Goal: Task Accomplishment & Management: Use online tool/utility

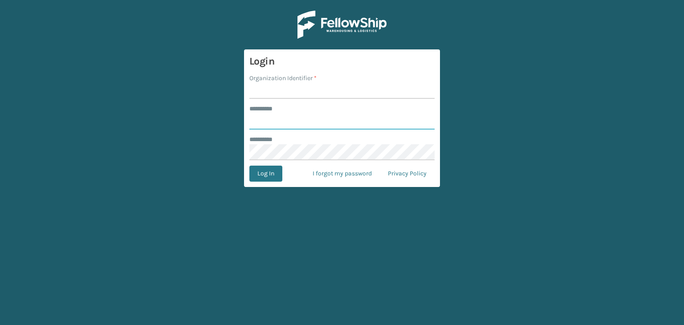
type input "*****"
click at [319, 85] on input "Organization Identifier *" at bounding box center [341, 91] width 185 height 16
type input "fellowship - west"
drag, startPoint x: 287, startPoint y: 114, endPoint x: 292, endPoint y: 128, distance: 14.4
click at [287, 116] on input "*****" at bounding box center [341, 122] width 185 height 16
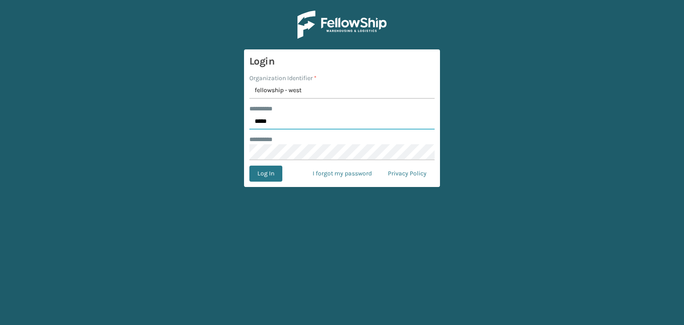
type input "*****"
click at [272, 173] on button "Log In" at bounding box center [265, 174] width 33 height 16
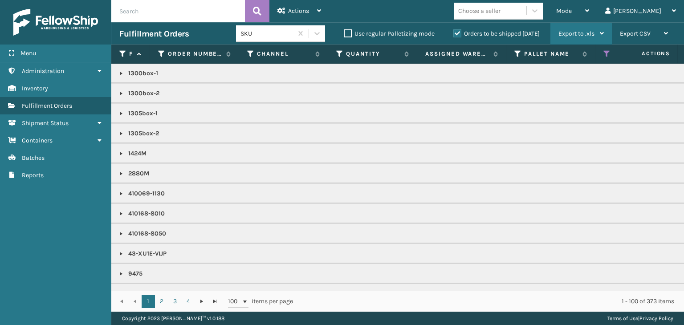
drag, startPoint x: 591, startPoint y: 18, endPoint x: 592, endPoint y: 26, distance: 8.6
click at [589, 21] on div "Mode" at bounding box center [572, 11] width 33 height 22
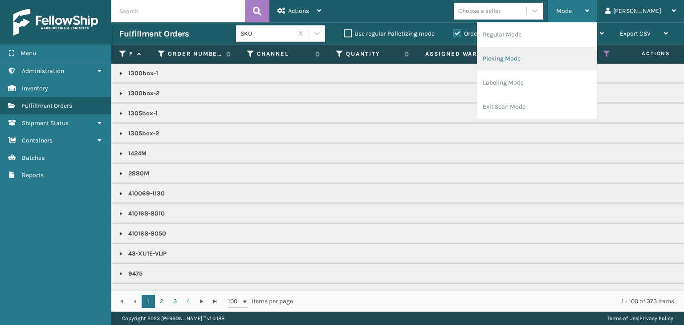
click at [565, 64] on li "Picking Mode" at bounding box center [536, 59] width 119 height 24
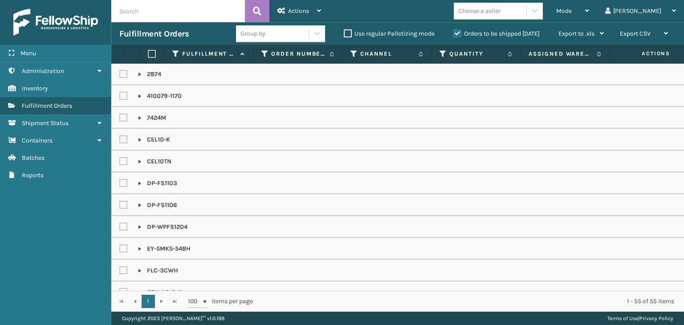
click at [461, 33] on label "Orders to be shipped [DATE]" at bounding box center [496, 34] width 86 height 8
click at [454, 33] on input "Orders to be shipped [DATE]" at bounding box center [453, 31] width 0 height 6
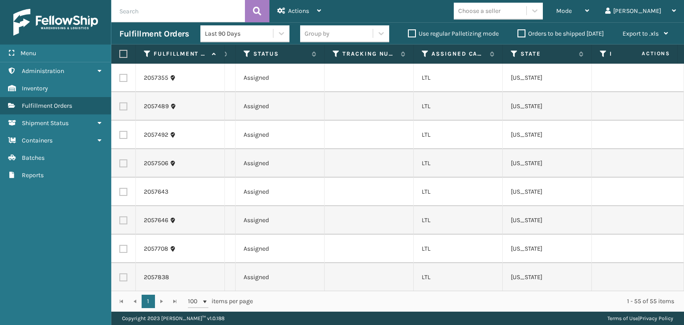
scroll to position [0, 452]
click at [424, 52] on icon at bounding box center [421, 54] width 7 height 8
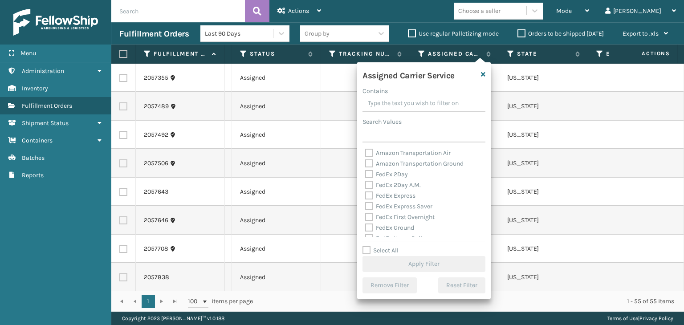
click at [385, 251] on label "Select All" at bounding box center [380, 251] width 36 height 8
click at [385, 246] on input "Select All" at bounding box center [429, 245] width 134 height 1
checkbox input "true"
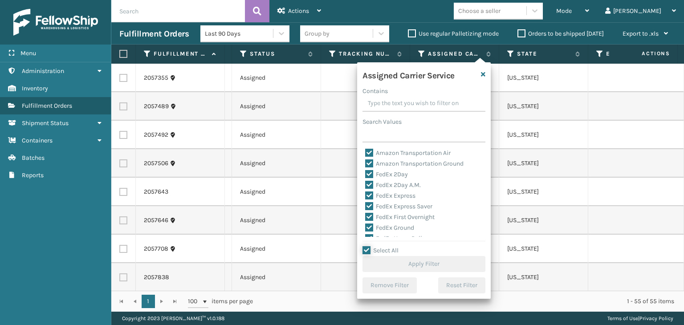
checkbox input "true"
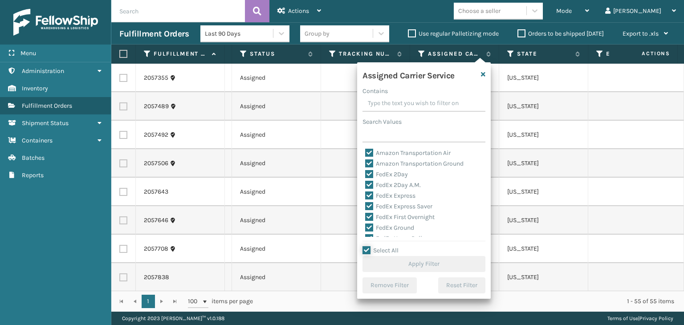
checkbox input "true"
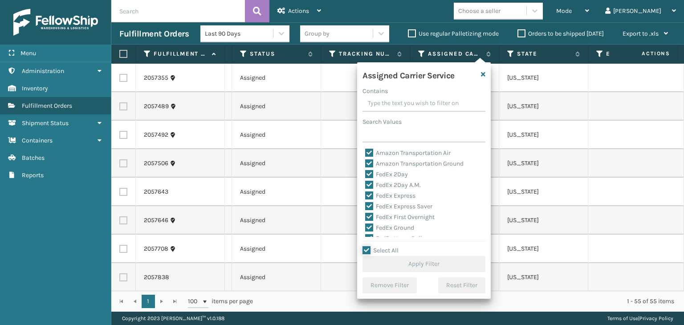
checkbox input "true"
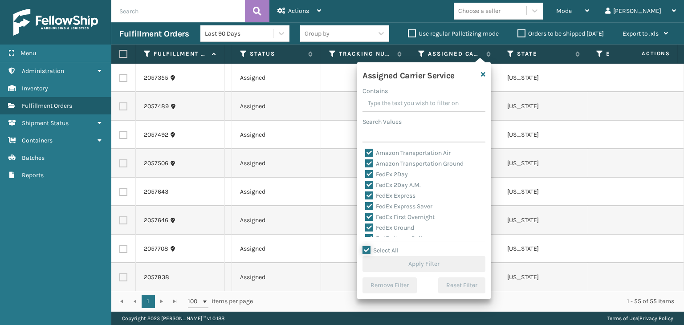
checkbox input "true"
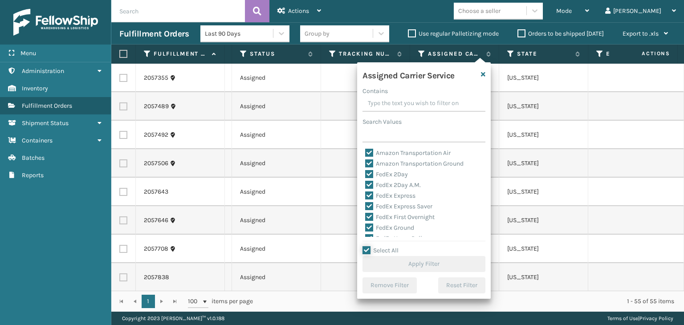
checkbox input "true"
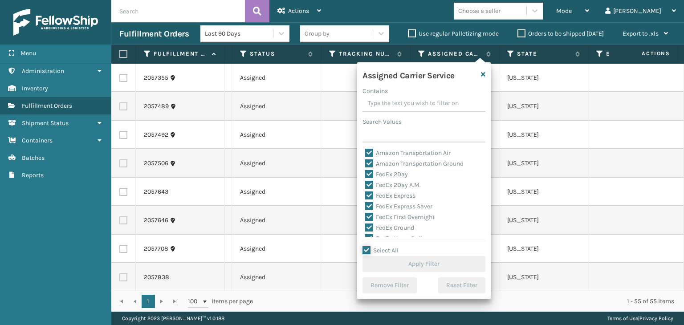
checkbox input "true"
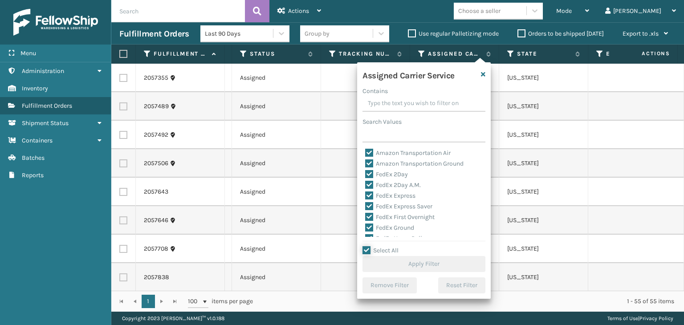
checkbox input "true"
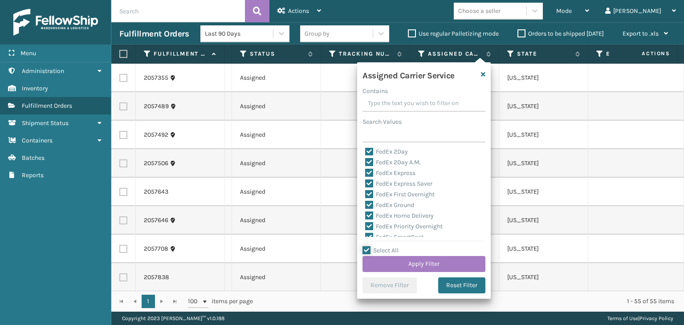
scroll to position [45, 0]
click at [375, 234] on label "LTL" at bounding box center [375, 237] width 20 height 8
click at [365, 234] on input "LTL" at bounding box center [365, 234] width 0 height 6
checkbox input "false"
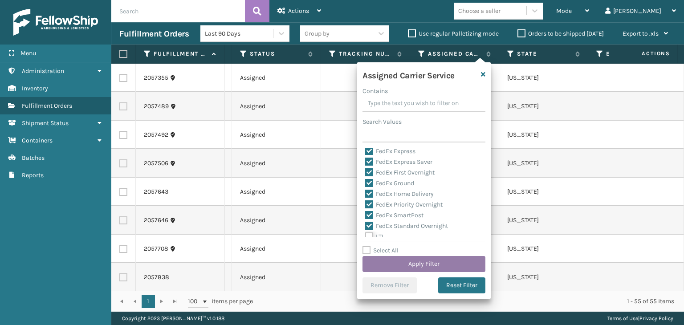
checkbox input "false"
click at [413, 268] on button "Apply Filter" at bounding box center [423, 264] width 123 height 16
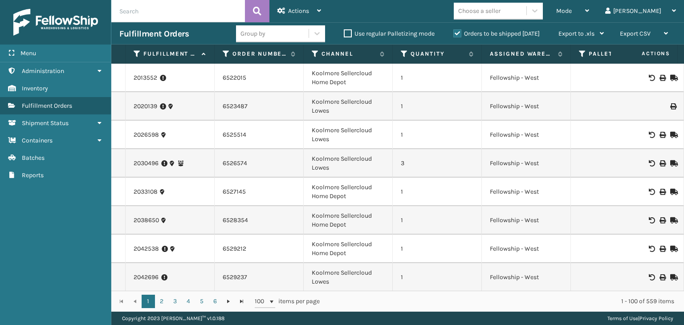
click at [347, 298] on div "1 - 100 of 559 items" at bounding box center [503, 301] width 342 height 9
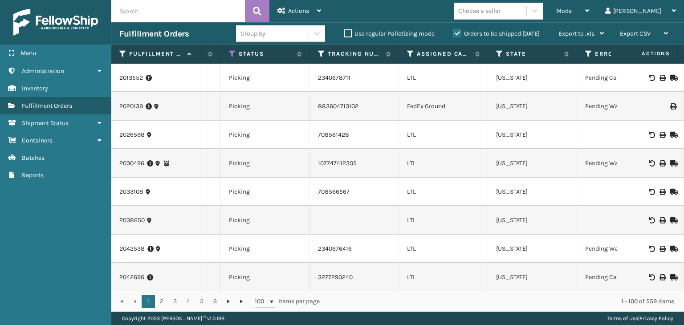
click at [409, 59] on th "Assigned Carrier Service" at bounding box center [443, 54] width 89 height 19
click at [410, 57] on icon at bounding box center [410, 54] width 7 height 8
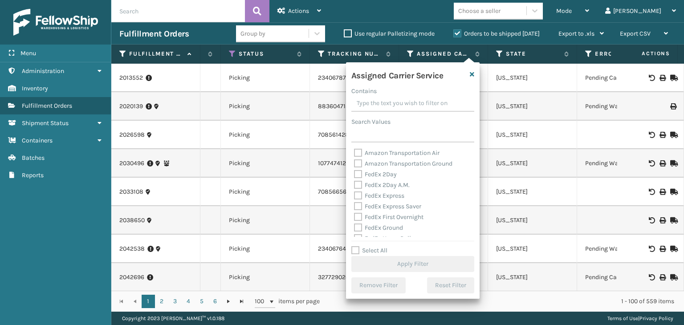
click at [369, 248] on label "Select All" at bounding box center [369, 251] width 36 height 8
click at [369, 246] on input "Select All" at bounding box center [418, 245] width 134 height 1
checkbox input "true"
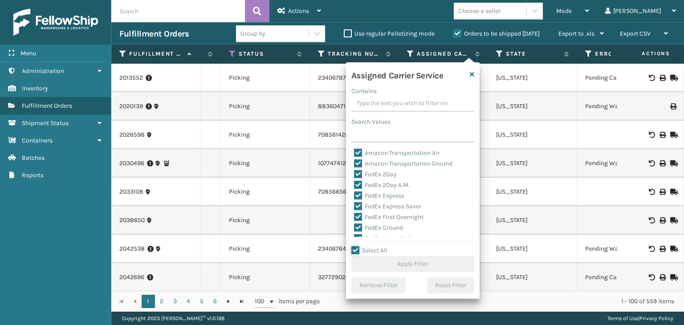
checkbox input "true"
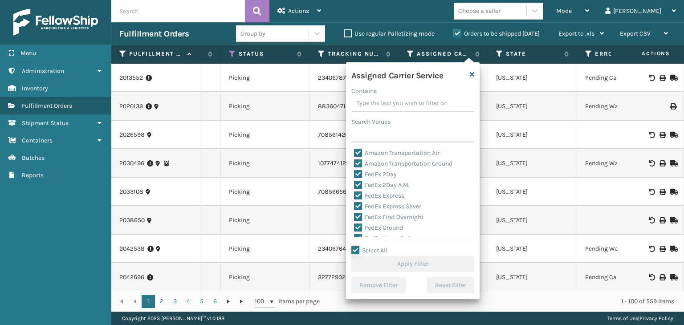
checkbox input "true"
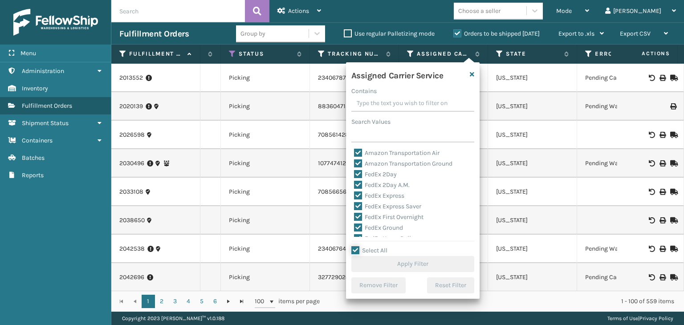
checkbox input "true"
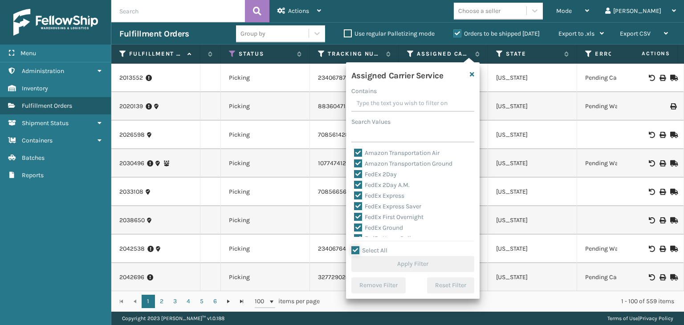
checkbox input "true"
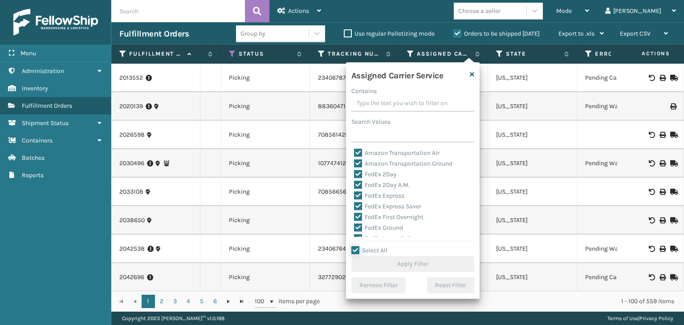
checkbox input "true"
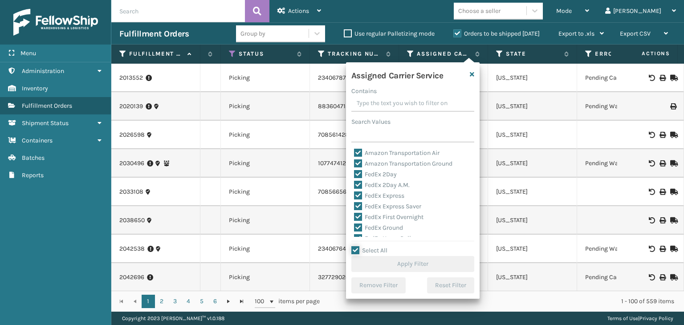
checkbox input "true"
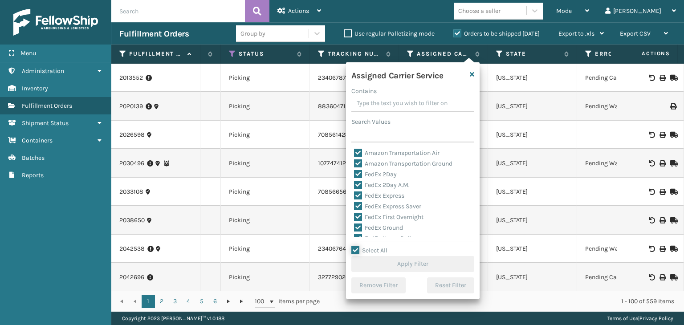
checkbox input "true"
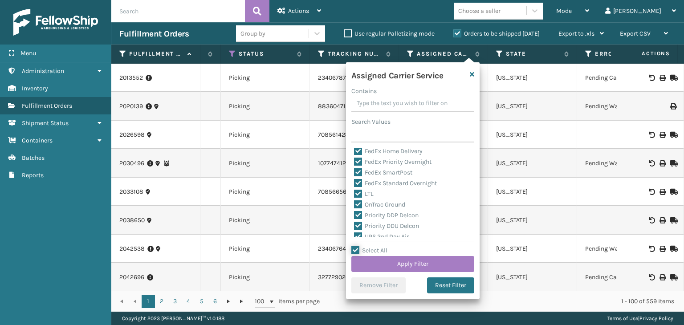
scroll to position [89, 0]
click at [366, 195] on label "LTL" at bounding box center [364, 192] width 20 height 8
click at [354, 193] on input "LTL" at bounding box center [354, 190] width 0 height 6
checkbox input "false"
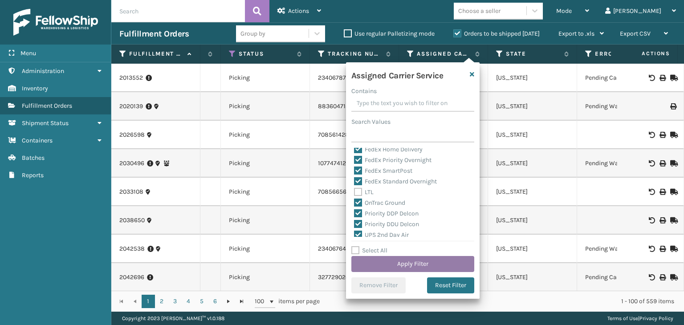
click at [398, 261] on button "Apply Filter" at bounding box center [412, 264] width 123 height 16
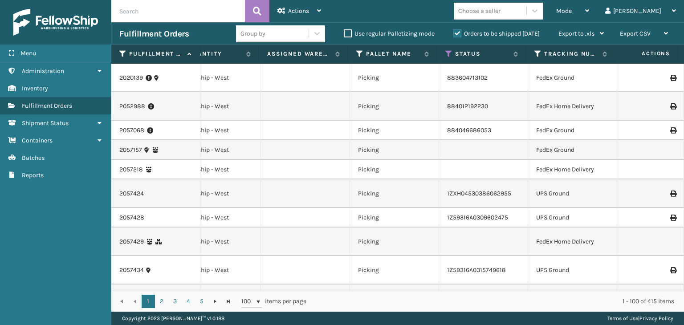
scroll to position [0, 310]
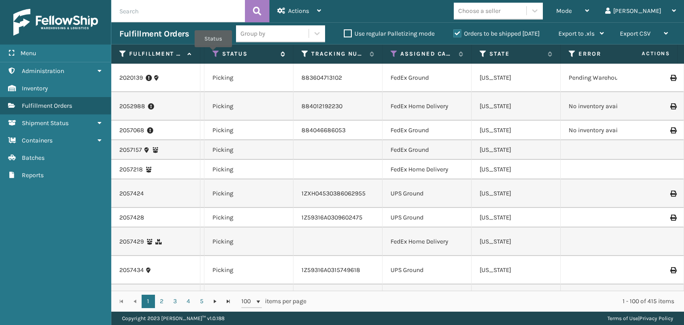
click at [213, 53] on icon at bounding box center [215, 54] width 7 height 8
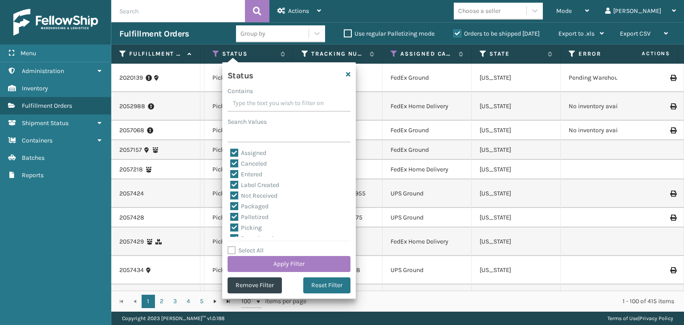
click at [255, 252] on label "Select All" at bounding box center [245, 251] width 36 height 8
click at [255, 246] on input "Select All" at bounding box center [294, 245] width 134 height 1
checkbox input "true"
click at [255, 252] on label "Select All" at bounding box center [245, 251] width 36 height 8
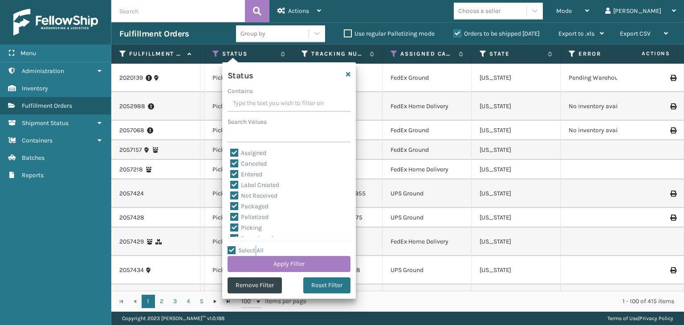
click at [255, 246] on input "Select All" at bounding box center [294, 245] width 134 height 1
checkbox input "false"
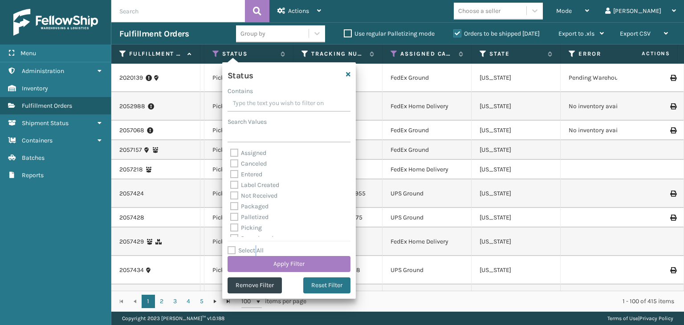
checkbox input "false"
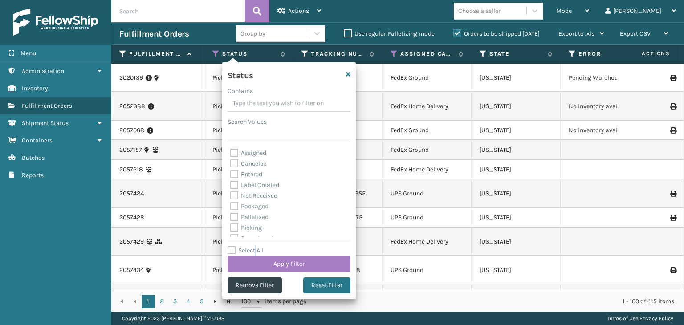
checkbox input "false"
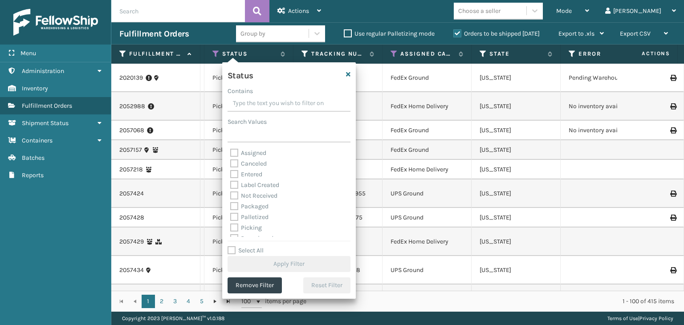
click at [249, 228] on label "Picking" at bounding box center [246, 228] width 32 height 8
click at [231, 228] on input "Picking" at bounding box center [230, 226] width 0 height 6
checkbox input "true"
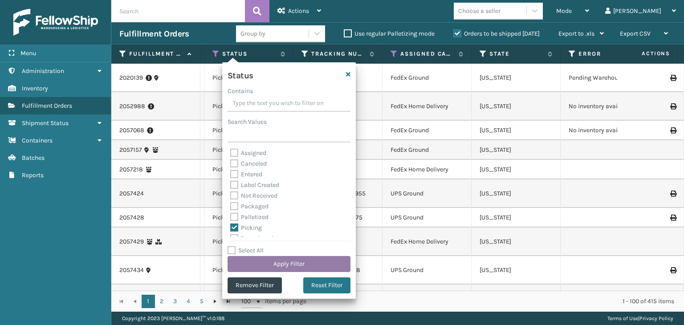
click at [269, 257] on button "Apply Filter" at bounding box center [288, 264] width 123 height 16
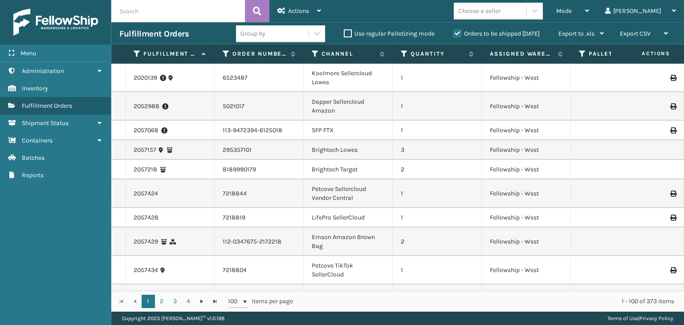
click at [270, 33] on div "Group by" at bounding box center [272, 33] width 73 height 15
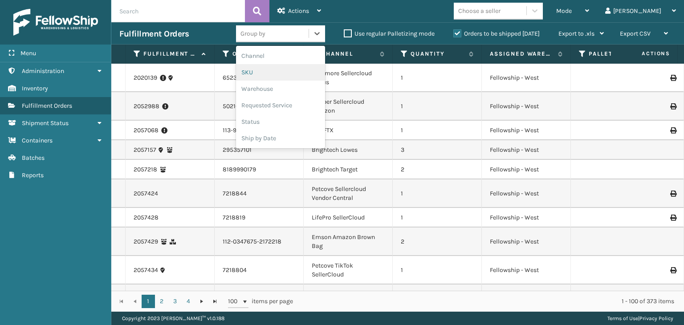
click at [273, 71] on div "SKU" at bounding box center [280, 72] width 89 height 16
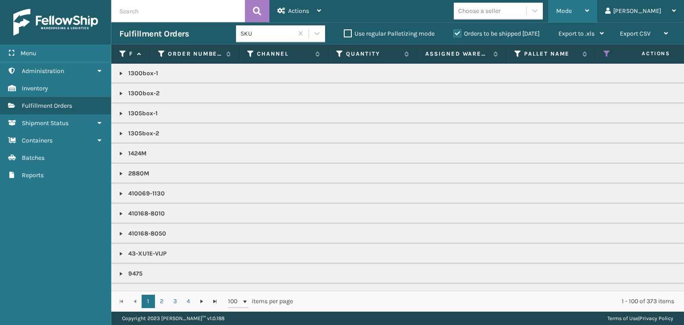
click at [572, 10] on span "Mode" at bounding box center [564, 11] width 16 height 8
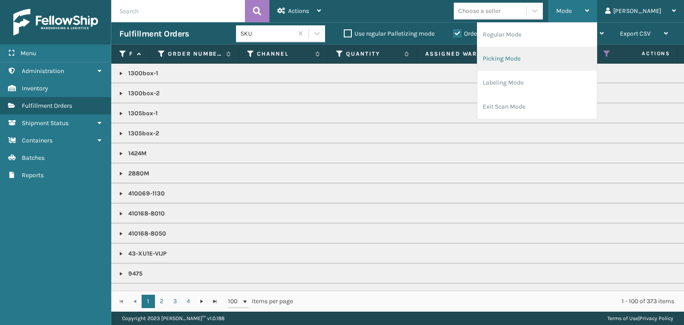
click at [574, 64] on li "Picking Mode" at bounding box center [536, 59] width 119 height 24
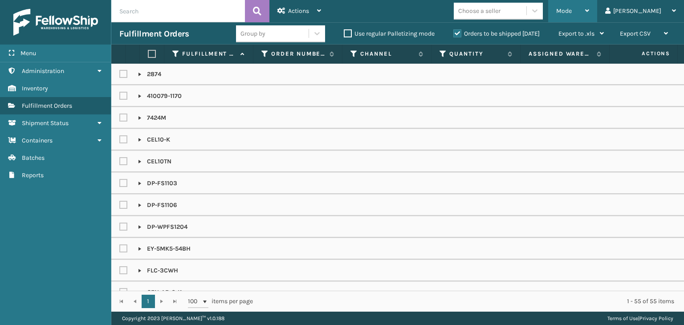
click at [589, 5] on div "Mode" at bounding box center [572, 11] width 33 height 22
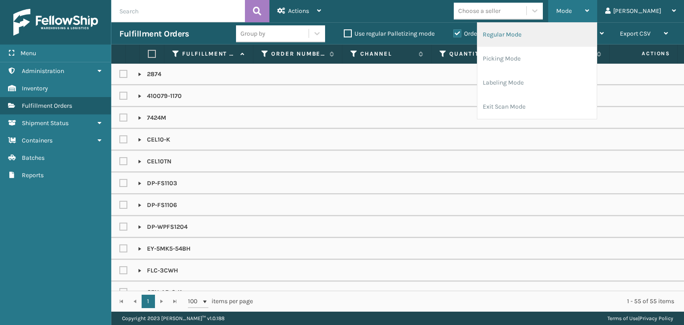
click at [585, 32] on li "Regular Mode" at bounding box center [536, 35] width 119 height 24
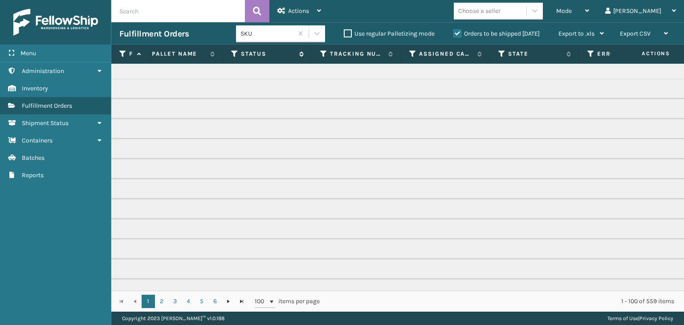
click at [235, 54] on icon at bounding box center [234, 54] width 7 height 8
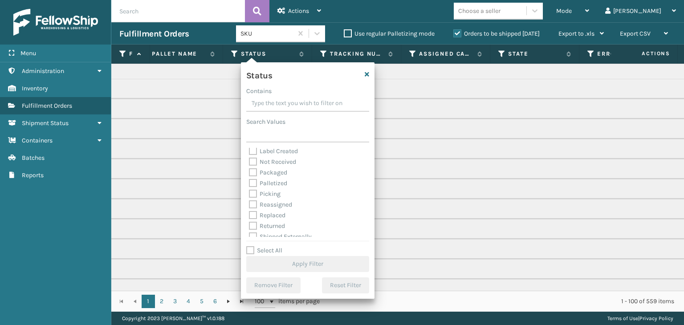
click at [274, 193] on label "Picking" at bounding box center [265, 194] width 32 height 8
click at [249, 193] on input "Picking" at bounding box center [249, 192] width 0 height 6
checkbox input "true"
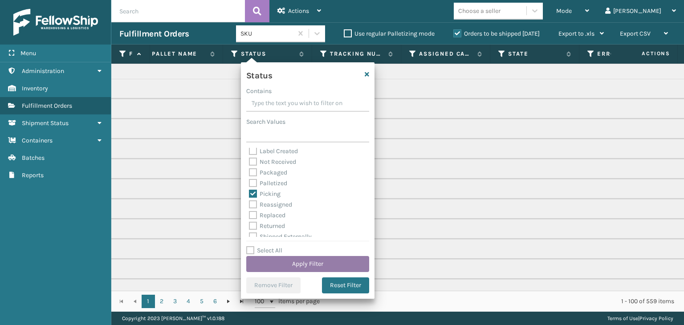
click at [320, 264] on button "Apply Filter" at bounding box center [307, 264] width 123 height 16
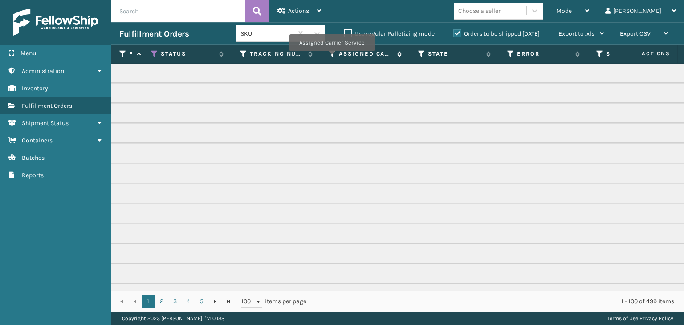
click at [331, 57] on icon at bounding box center [332, 54] width 7 height 8
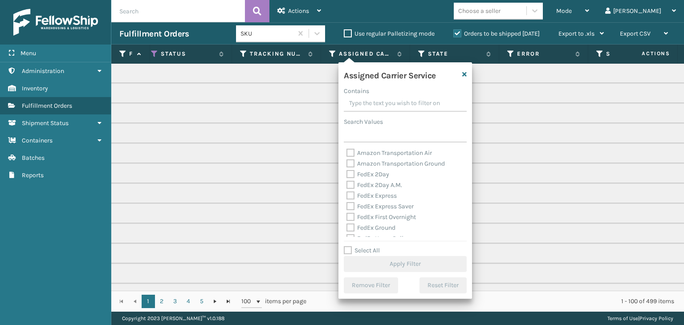
click at [361, 248] on label "Select All" at bounding box center [362, 251] width 36 height 8
click at [366, 250] on label "Select All" at bounding box center [362, 251] width 36 height 8
click at [366, 246] on input "Select All" at bounding box center [411, 245] width 134 height 1
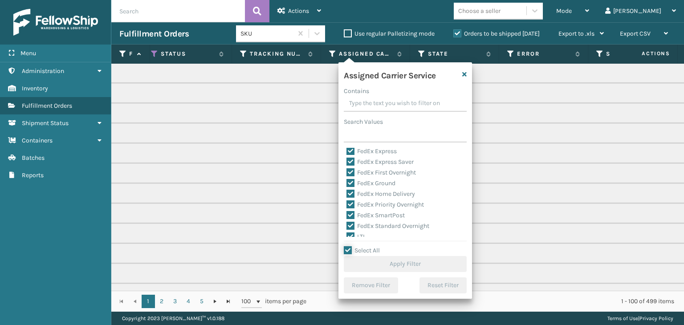
checkbox input "true"
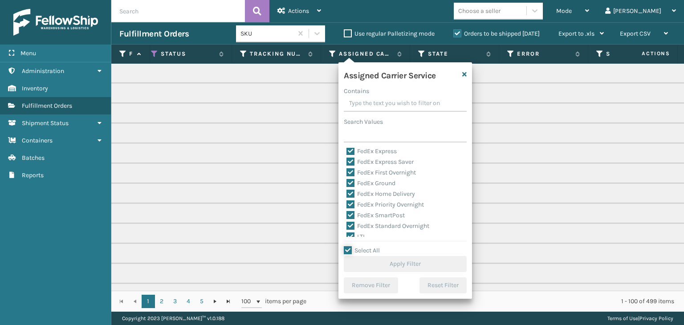
checkbox input "true"
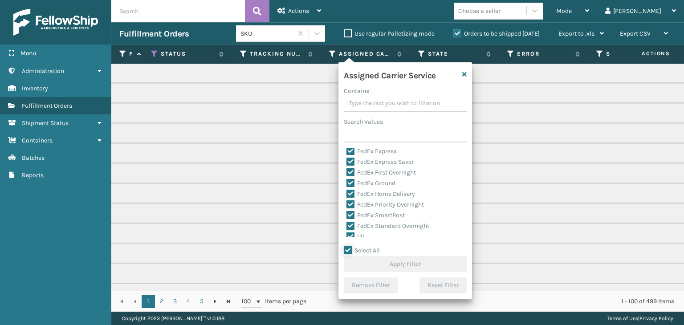
checkbox input "true"
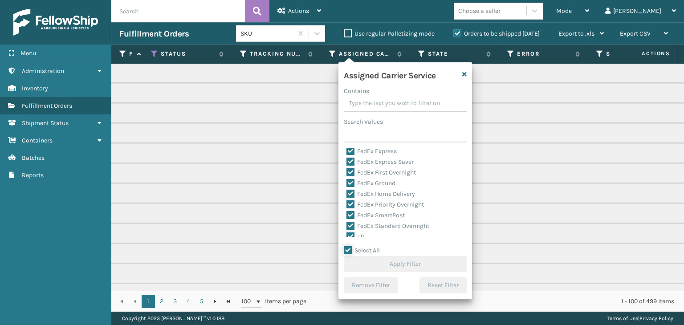
checkbox input "true"
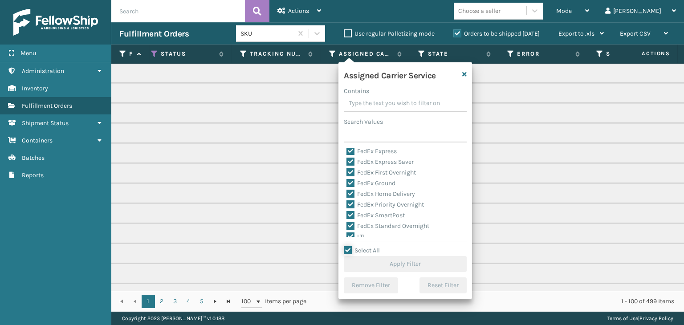
checkbox input "true"
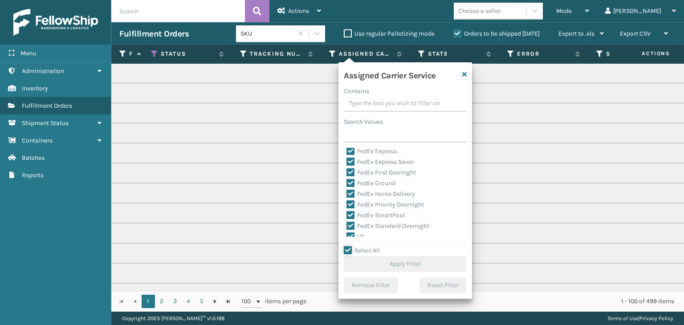
checkbox input "true"
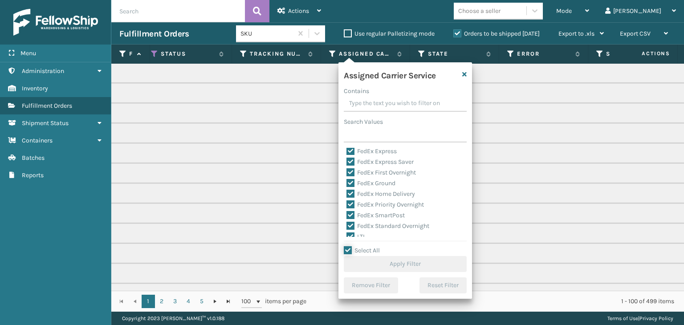
checkbox input "true"
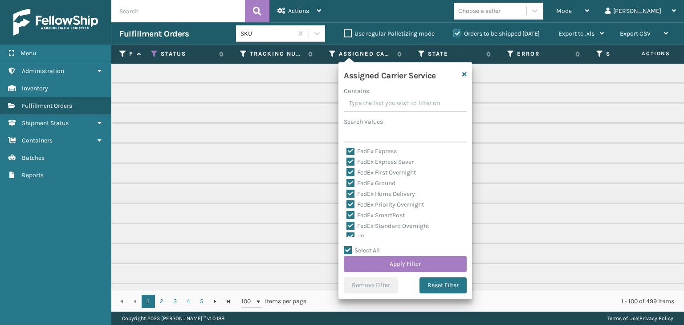
click at [360, 234] on label "LTL" at bounding box center [356, 237] width 20 height 8
click at [347, 234] on input "LTL" at bounding box center [346, 234] width 0 height 6
checkbox input "false"
click at [397, 270] on button "Apply Filter" at bounding box center [405, 264] width 123 height 16
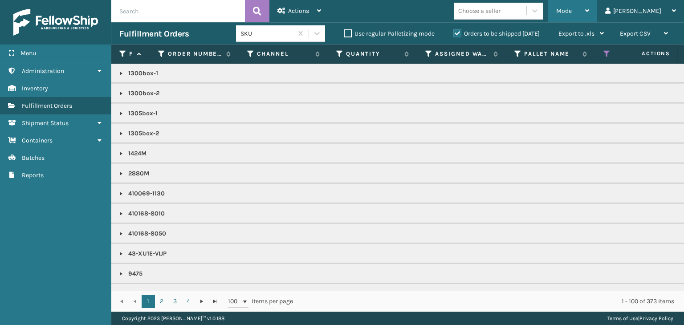
click at [589, 7] on div "Mode" at bounding box center [572, 11] width 33 height 22
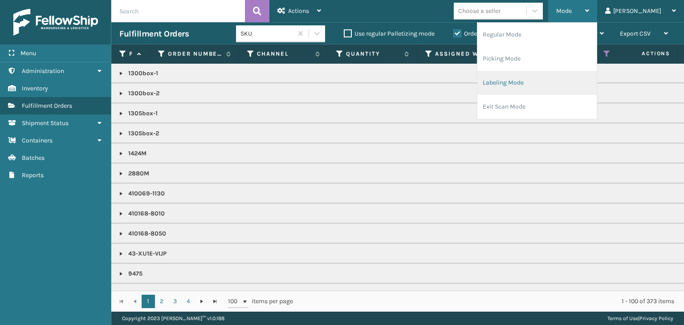
click at [589, 85] on li "Labeling Mode" at bounding box center [536, 83] width 119 height 24
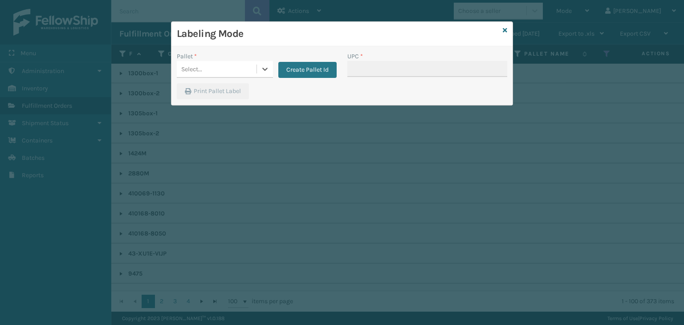
click at [247, 69] on div "Select..." at bounding box center [217, 69] width 80 height 15
click at [295, 74] on button "Create Pallet Id" at bounding box center [307, 70] width 58 height 16
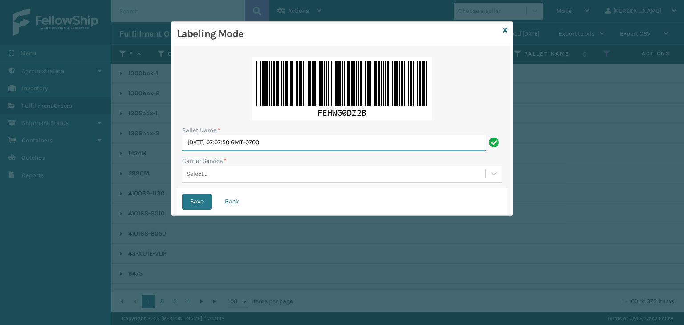
drag, startPoint x: 324, startPoint y: 149, endPoint x: 0, endPoint y: 65, distance: 334.9
click at [1, 65] on div "Labeling Mode Pallet Name * Wed Sep 03 2025 07:07:50 GMT-0700 Carrier Service *…" at bounding box center [342, 162] width 684 height 325
paste input "5322333"
type input "5322333"
click at [291, 171] on div "Select..." at bounding box center [333, 173] width 303 height 15
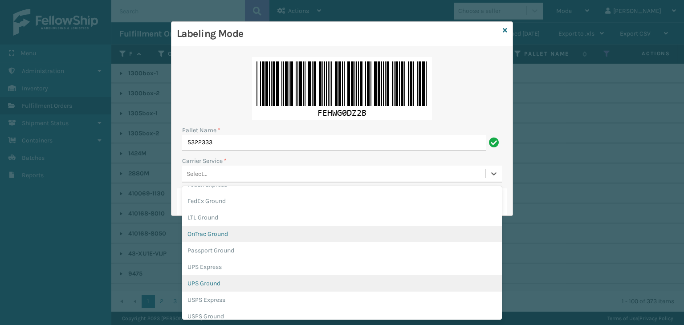
click at [236, 277] on div "UPS Ground" at bounding box center [342, 283] width 320 height 16
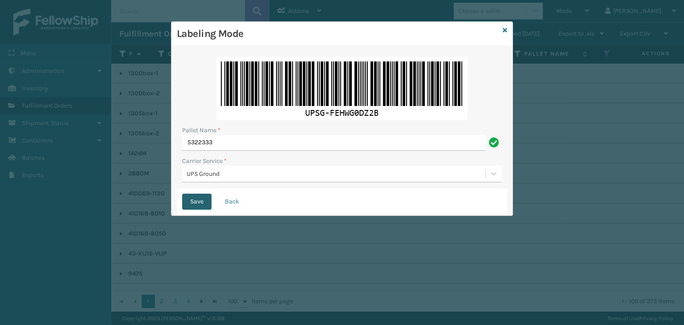
click at [203, 203] on button "Save" at bounding box center [196, 202] width 29 height 16
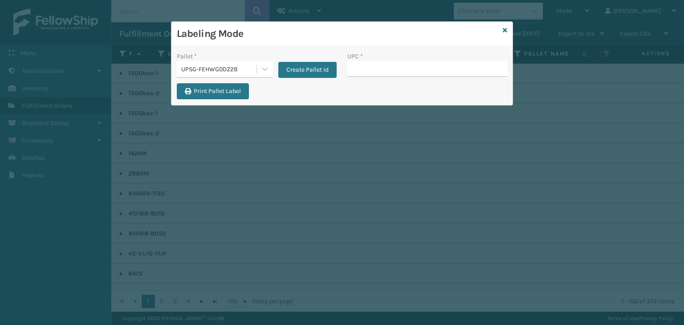
click at [228, 68] on div "UPSG-FEHWG0DZ2B" at bounding box center [219, 69] width 76 height 9
click at [360, 66] on input "UPC *" at bounding box center [427, 69] width 160 height 16
type input "413008-"
type input "850040381481"
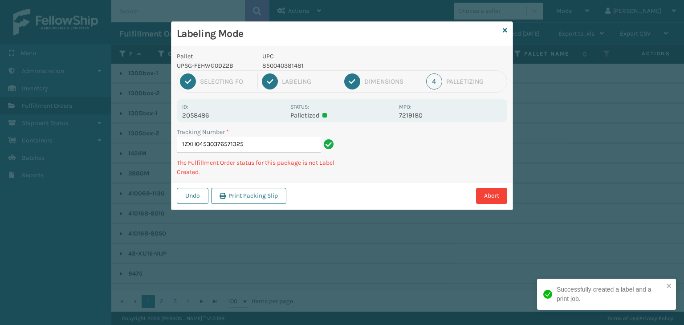
click at [285, 64] on p "850040381481" at bounding box center [327, 65] width 131 height 9
copy p "850040381481"
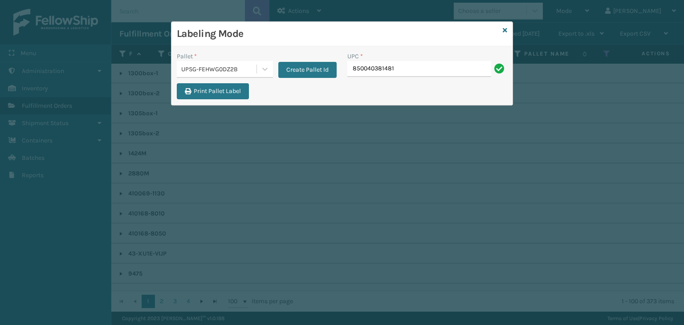
type input "850040381481"
click at [505, 31] on icon at bounding box center [505, 30] width 4 height 6
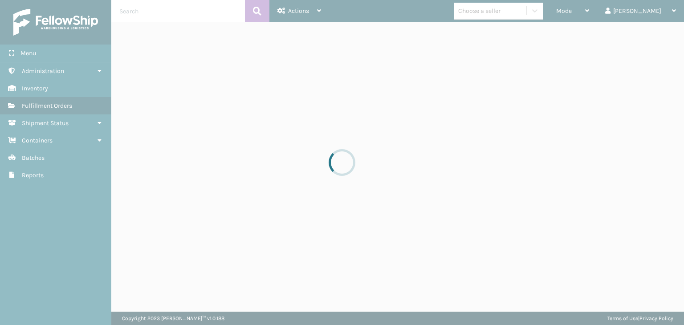
click at [504, 13] on div at bounding box center [342, 162] width 684 height 325
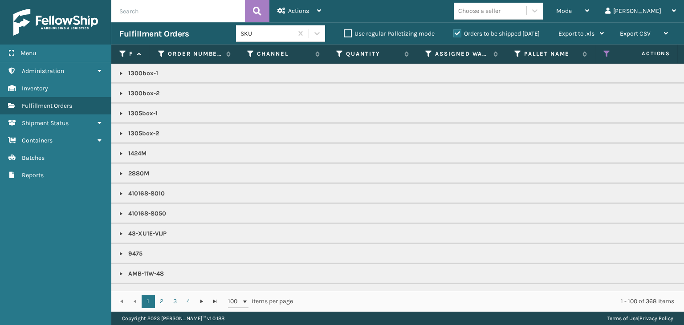
click at [500, 13] on div "Choose a seller" at bounding box center [479, 10] width 42 height 9
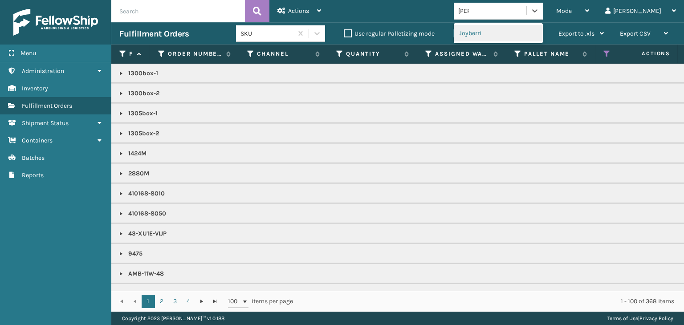
type input "JOY"
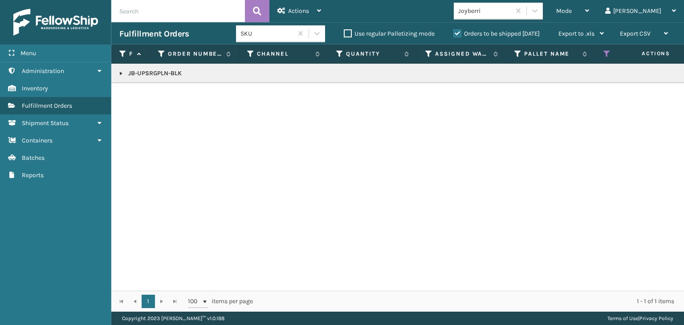
click at [118, 74] on link at bounding box center [121, 73] width 7 height 7
click at [145, 98] on link "2058093" at bounding box center [146, 97] width 25 height 9
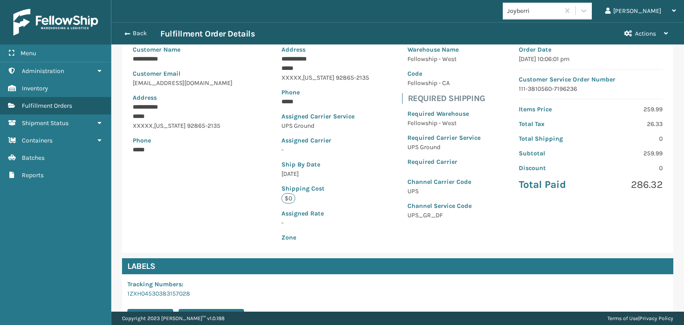
scroll to position [199, 0]
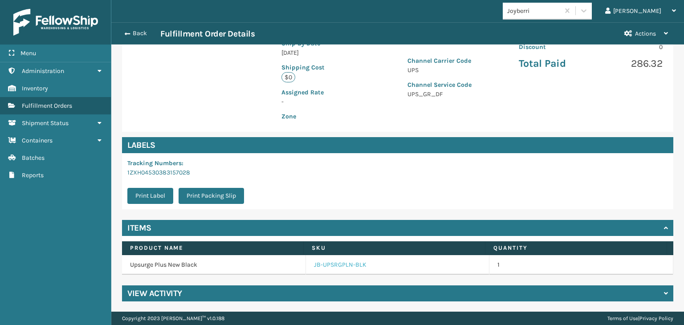
click at [337, 265] on link "JB-UPSRGPLN-BLK" at bounding box center [340, 264] width 53 height 9
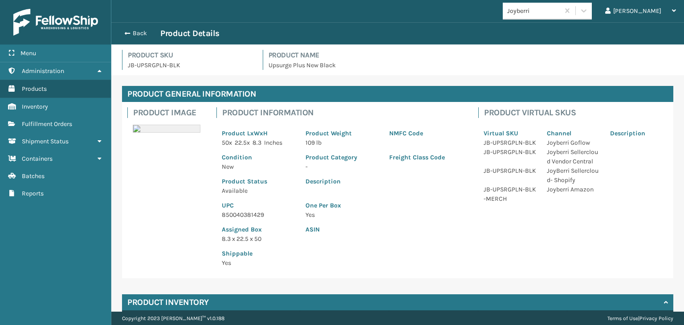
click at [250, 214] on p "850040381429" at bounding box center [258, 214] width 73 height 9
copy p "850040381429"
click at [147, 34] on button "Back" at bounding box center [139, 33] width 41 height 8
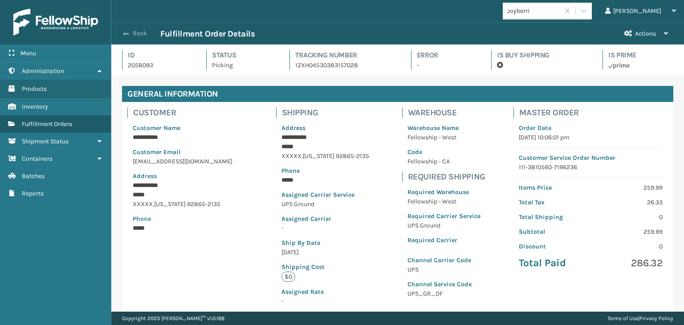
scroll to position [21, 572]
click at [146, 32] on button "Back" at bounding box center [139, 33] width 41 height 8
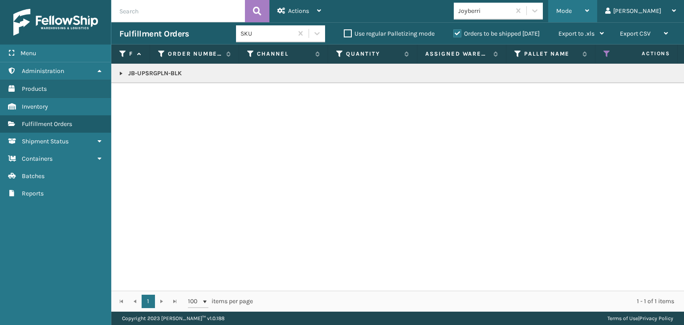
click at [597, 5] on div "Mode Regular Mode Picking Mode Labeling Mode Exit Scan Mode" at bounding box center [572, 11] width 49 height 22
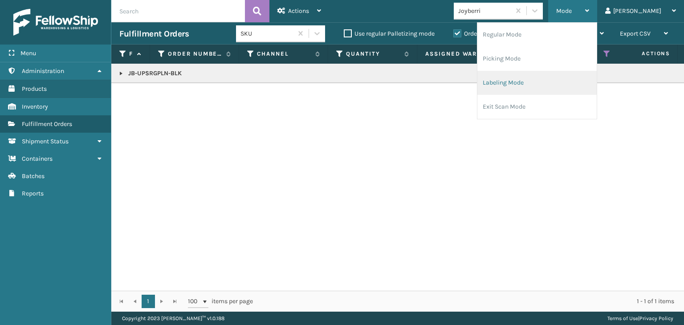
click at [547, 85] on li "Labeling Mode" at bounding box center [536, 83] width 119 height 24
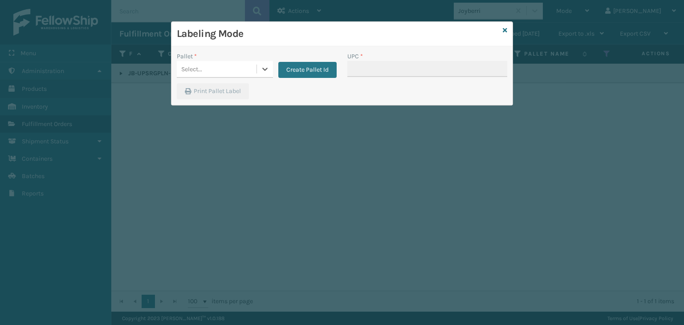
click at [200, 70] on div "Select..." at bounding box center [191, 69] width 21 height 9
click at [210, 86] on div "UPSG-FEHWG0DZ2B" at bounding box center [225, 91] width 96 height 16
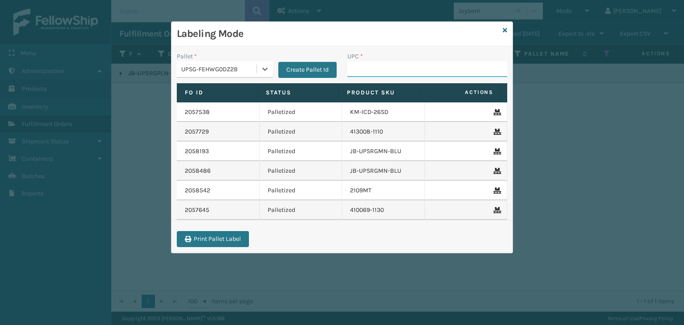
click at [360, 68] on input "UPC *" at bounding box center [427, 69] width 160 height 16
paste input "850040381429"
type input "850040381429"
type input "850"
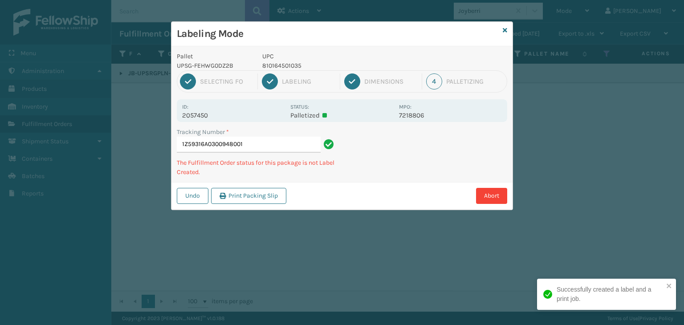
click at [283, 65] on p "810164501035" at bounding box center [327, 65] width 131 height 9
copy p "810164501035"
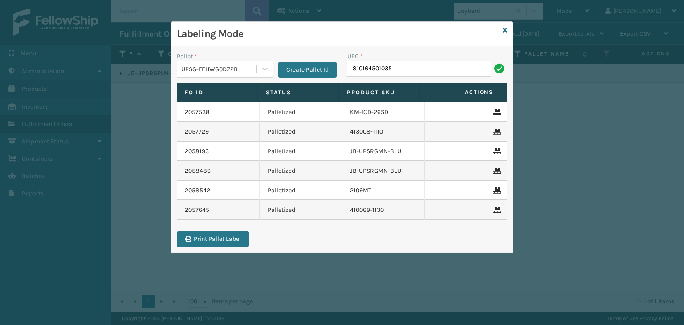
type input "810164501035"
type input "810164501165"
type input "81016"
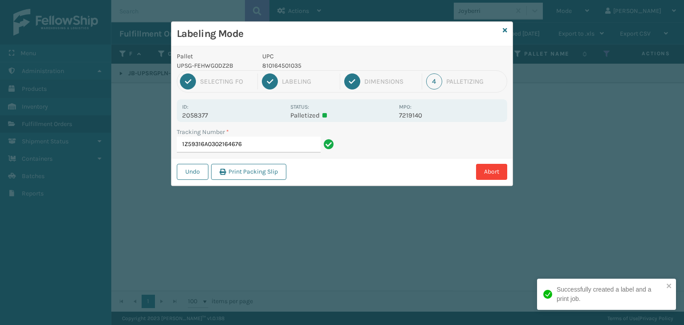
click at [271, 64] on p "810164501035" at bounding box center [327, 65] width 131 height 9
copy p "810164501035"
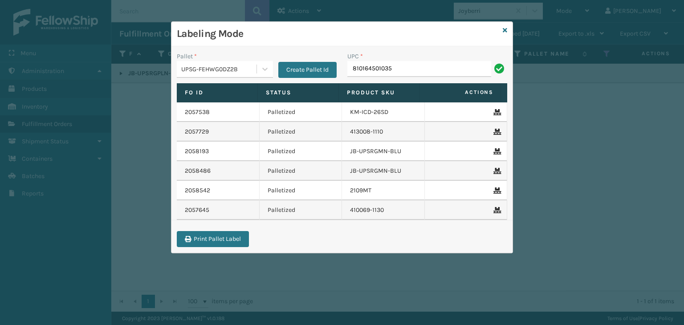
type input "810164501035"
type input "8101"
type input "810164501035"
click at [506, 30] on icon at bounding box center [505, 30] width 4 height 6
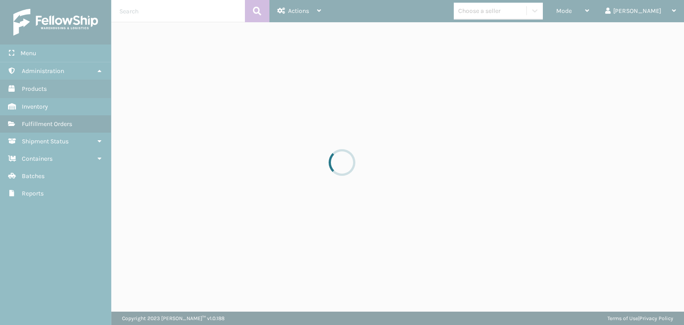
click at [520, 12] on div at bounding box center [342, 162] width 684 height 325
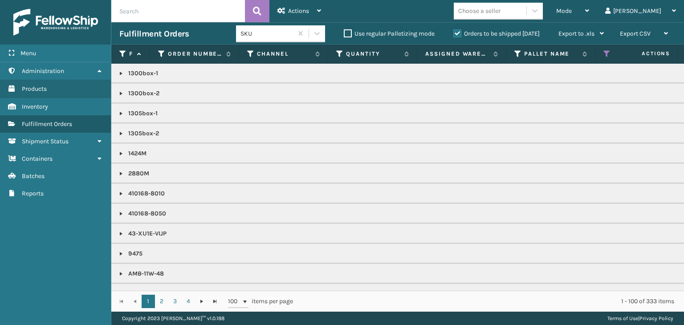
click at [500, 12] on div "Choose a seller" at bounding box center [479, 10] width 42 height 9
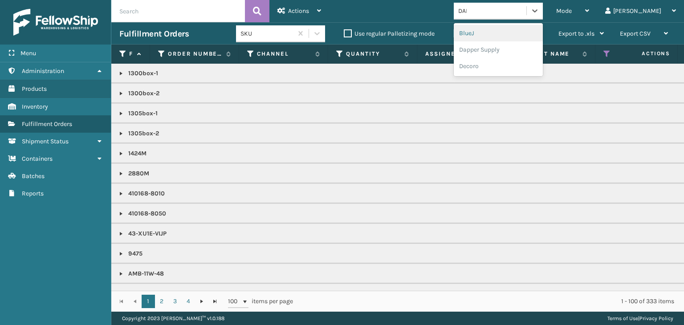
type input "DAPP"
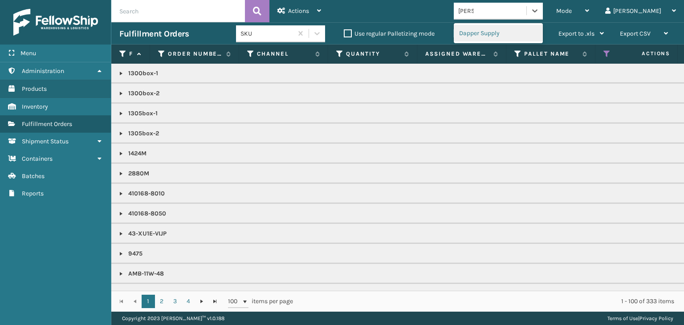
click at [516, 34] on div "Dapper Supply" at bounding box center [498, 33] width 89 height 16
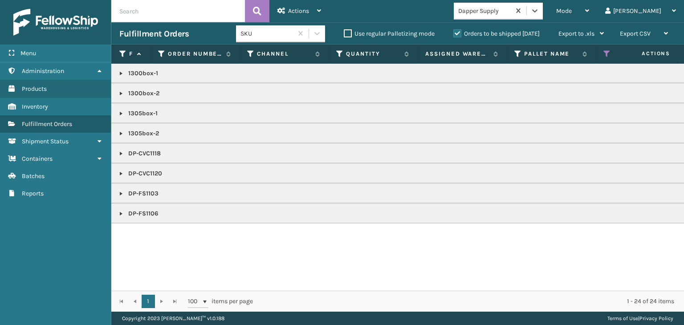
drag, startPoint x: 118, startPoint y: 73, endPoint x: 118, endPoint y: 78, distance: 4.9
click at [118, 73] on link at bounding box center [121, 73] width 7 height 7
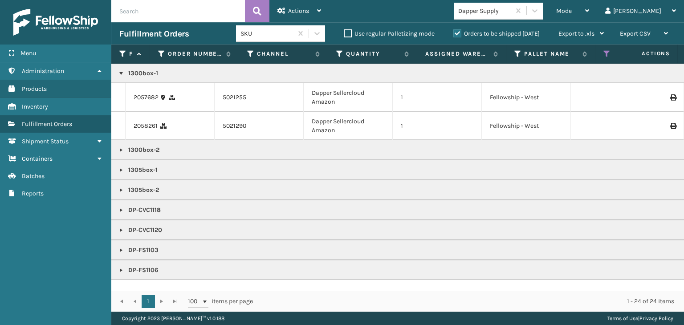
click at [123, 148] on link at bounding box center [121, 149] width 7 height 7
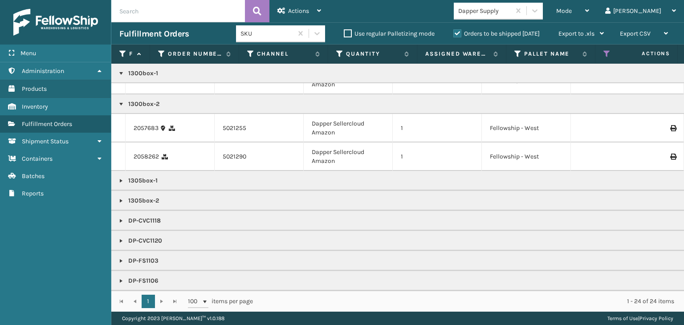
scroll to position [52, 0]
click at [119, 177] on link at bounding box center [121, 180] width 7 height 7
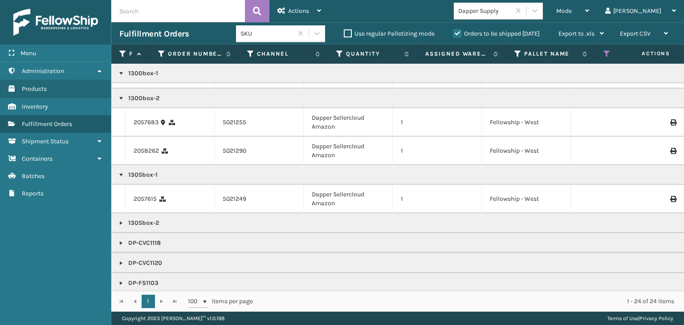
click at [121, 242] on link at bounding box center [121, 242] width 7 height 7
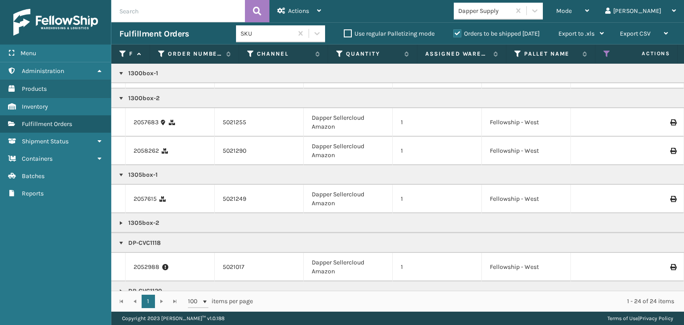
click at [121, 224] on link at bounding box center [121, 222] width 7 height 7
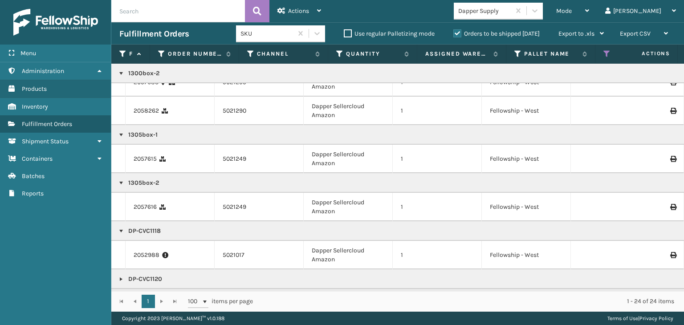
scroll to position [136, 0]
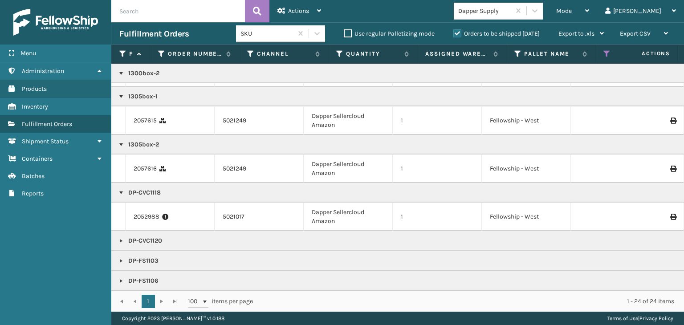
drag, startPoint x: 121, startPoint y: 236, endPoint x: 124, endPoint y: 241, distance: 5.8
click at [121, 237] on link at bounding box center [121, 240] width 7 height 7
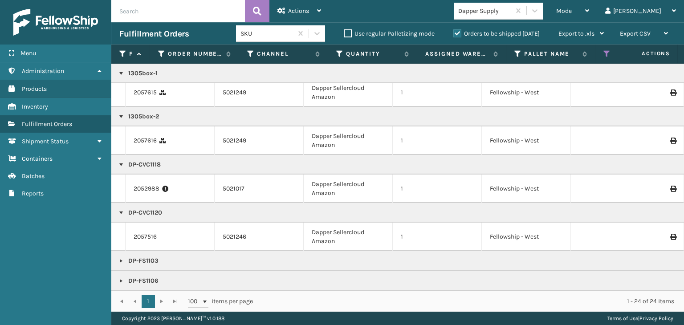
click at [122, 257] on link at bounding box center [121, 260] width 7 height 7
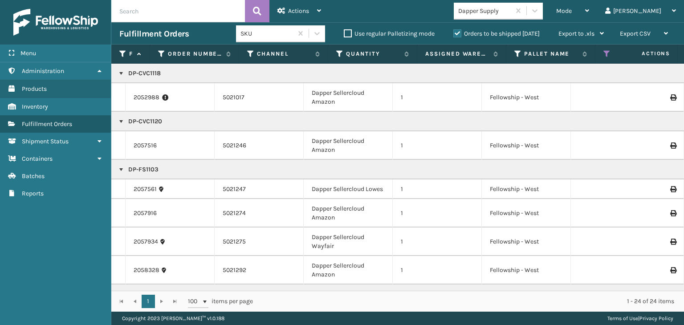
scroll to position [269, 0]
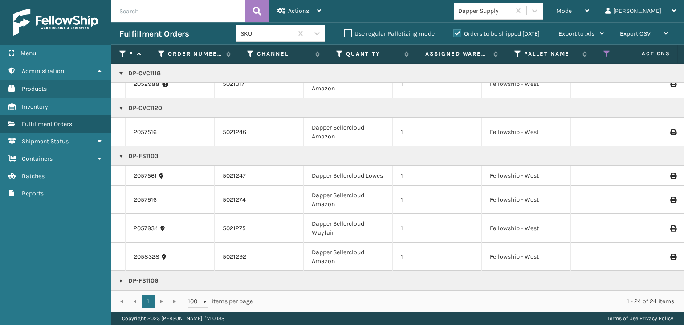
click at [123, 277] on link at bounding box center [121, 280] width 7 height 7
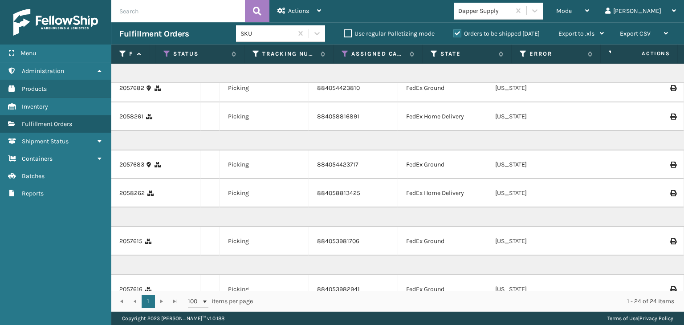
scroll to position [0, 440]
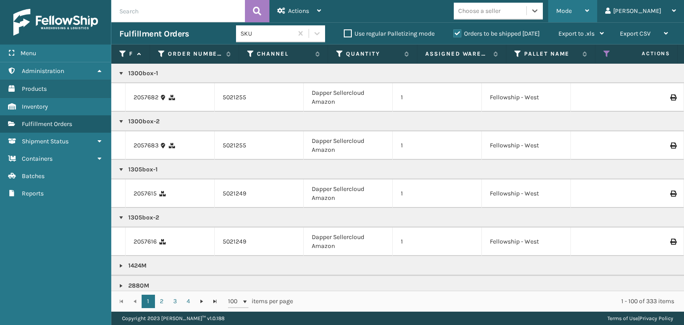
click at [572, 10] on span "Mode" at bounding box center [564, 11] width 16 height 8
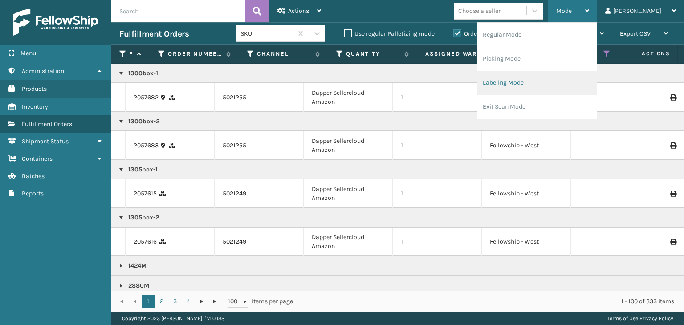
click at [538, 81] on li "Labeling Mode" at bounding box center [536, 83] width 119 height 24
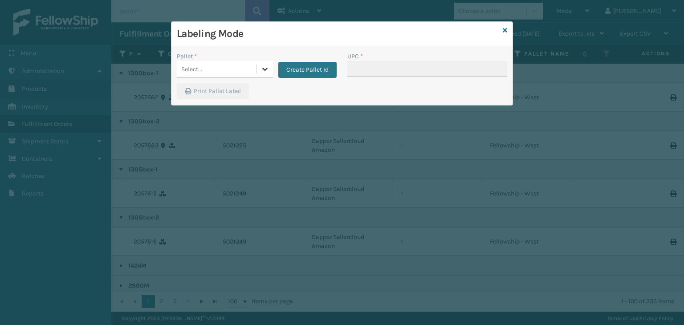
click at [260, 64] on div at bounding box center [265, 69] width 16 height 16
click at [237, 84] on div "UPSG-FEHWG0DZ2B" at bounding box center [225, 91] width 96 height 16
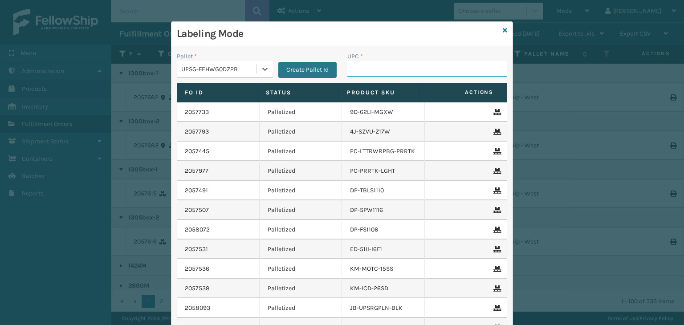
click at [360, 67] on input "UPC *" at bounding box center [427, 69] width 160 height 16
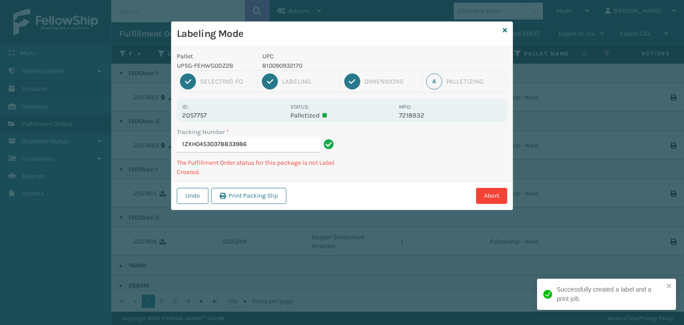
click at [285, 62] on p "810090932170" at bounding box center [327, 65] width 131 height 9
copy p "810090932170"
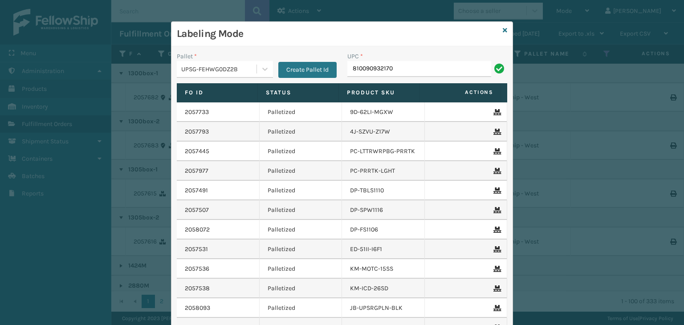
type input "810090932170"
type input "8100909"
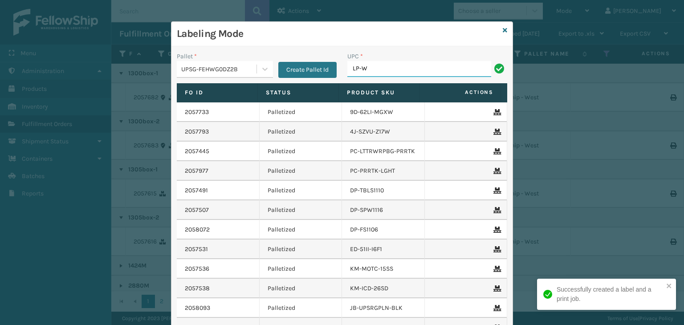
type input "LP-WVR-PRPL"
drag, startPoint x: 411, startPoint y: 71, endPoint x: 24, endPoint y: 86, distance: 387.1
click at [24, 86] on div "Labeling Mode Pallet * UPSG-FEHWG0DZ2B Create Pallet Id UPC * LP-WVR-PRPL Fo Id…" at bounding box center [342, 162] width 684 height 325
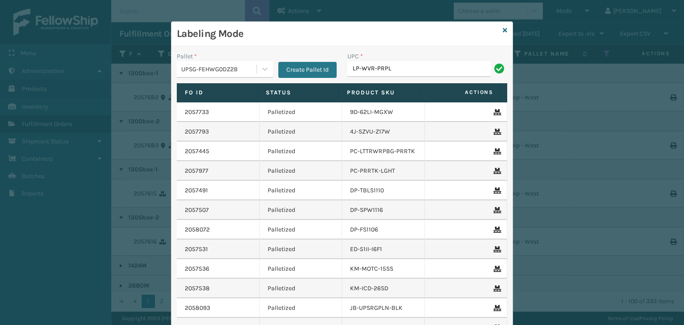
type input "LP-WVR-PRPL"
click at [504, 30] on div "Labeling Mode" at bounding box center [341, 34] width 341 height 24
click at [503, 30] on icon at bounding box center [505, 30] width 4 height 6
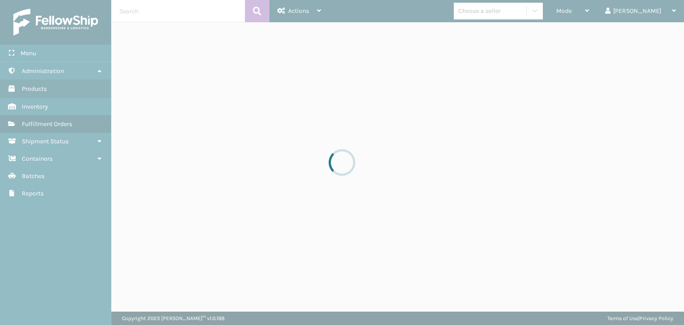
click at [507, 12] on div at bounding box center [342, 162] width 684 height 325
click at [509, 12] on div at bounding box center [342, 162] width 684 height 325
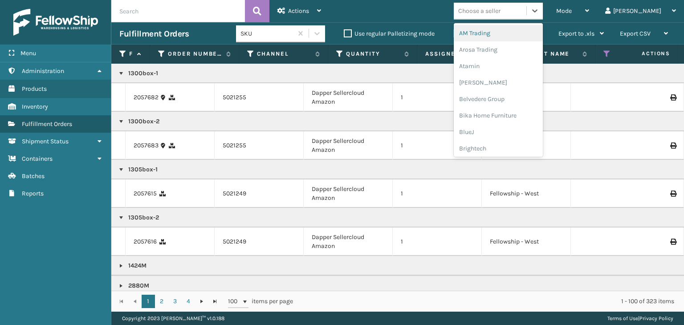
click at [500, 12] on div "Choose a seller" at bounding box center [479, 10] width 42 height 9
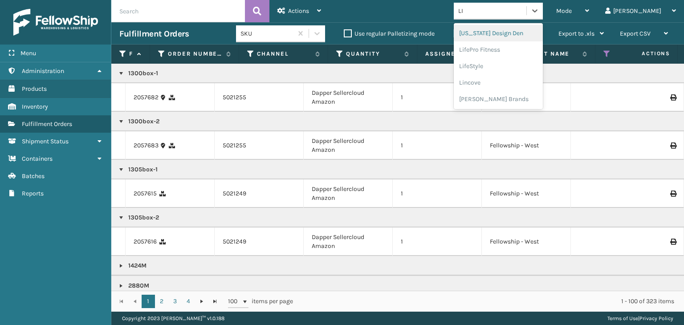
type input "LIF"
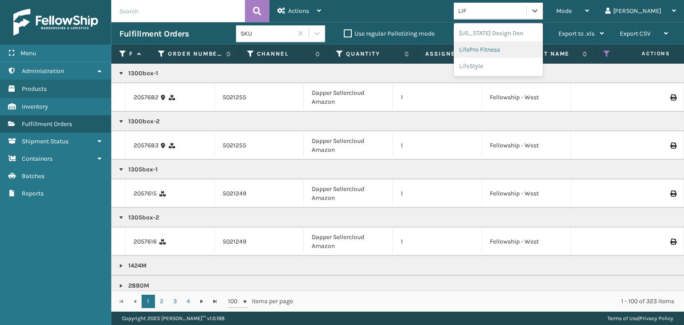
click at [533, 52] on div "LifePro Fitness" at bounding box center [498, 49] width 89 height 16
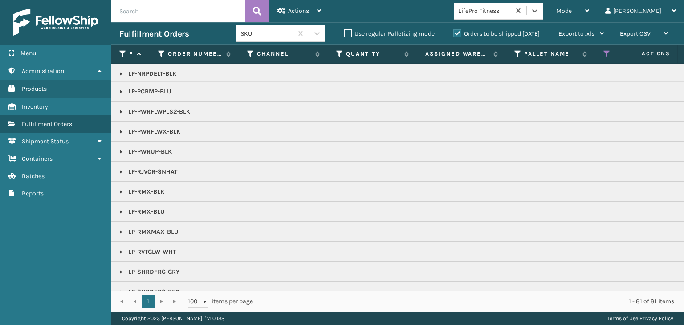
scroll to position [312, 0]
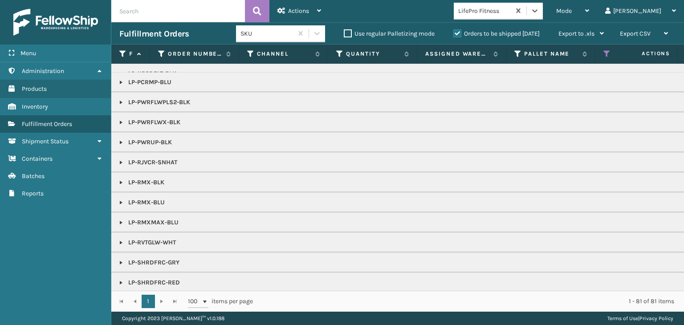
click at [123, 219] on link at bounding box center [121, 222] width 7 height 7
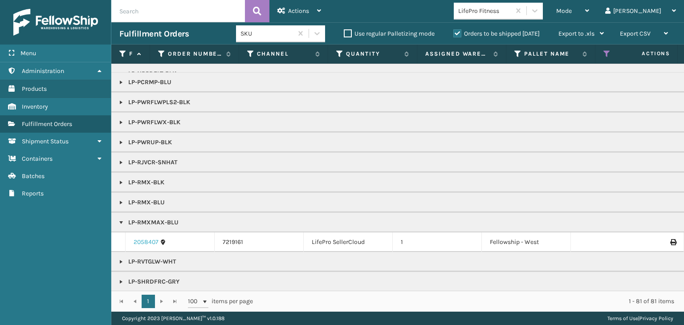
click at [144, 238] on link "2058407" at bounding box center [146, 242] width 25 height 9
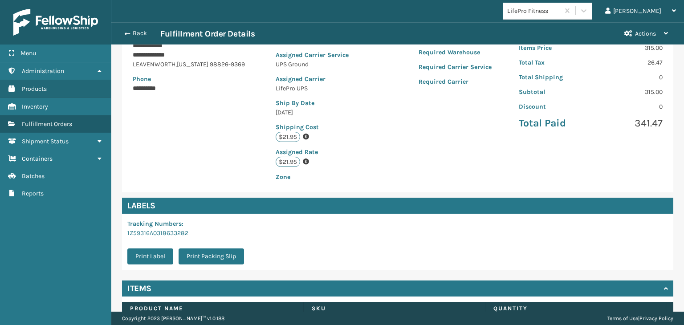
scroll to position [200, 0]
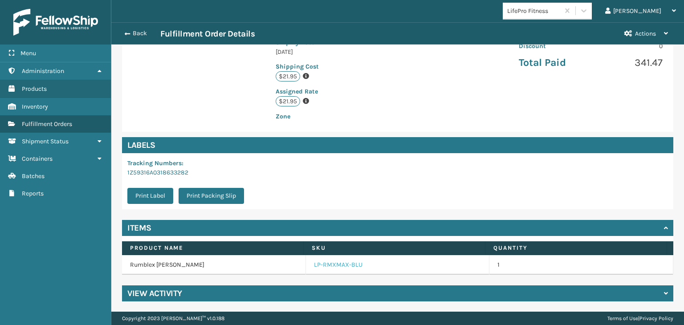
click at [328, 268] on link "LP-RMXMAX-BLU" at bounding box center [338, 264] width 49 height 9
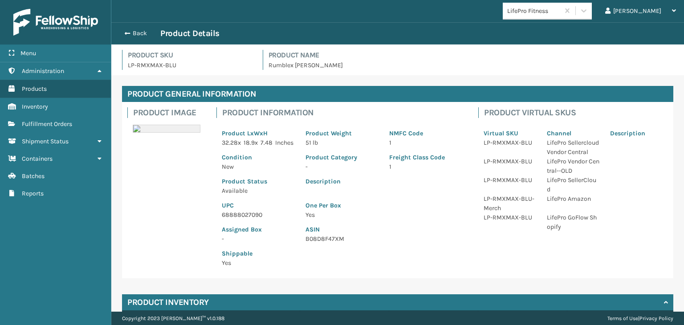
click at [256, 219] on p "68888027090" at bounding box center [258, 214] width 73 height 9
copy p "68888027090"
click at [142, 30] on button "Back" at bounding box center [139, 33] width 41 height 8
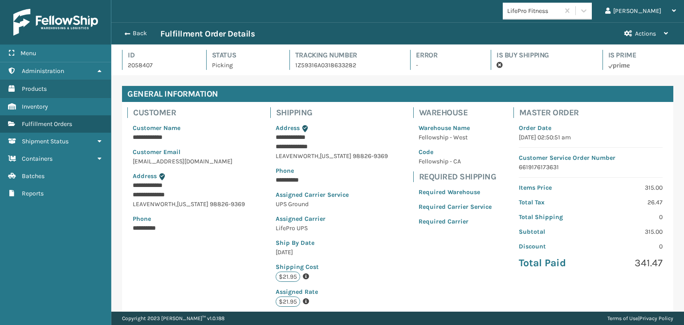
click at [142, 30] on button "Back" at bounding box center [139, 33] width 41 height 8
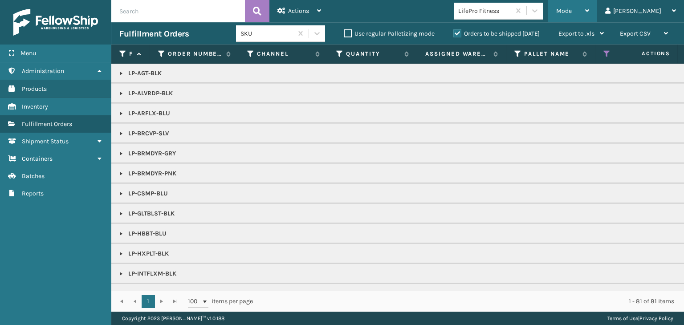
click at [572, 13] on span "Mode" at bounding box center [564, 11] width 16 height 8
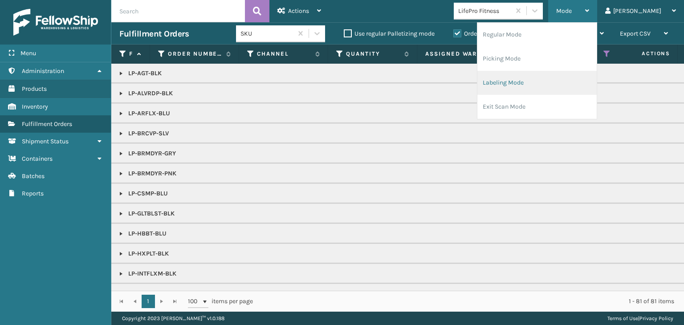
click at [557, 82] on li "Labeling Mode" at bounding box center [536, 83] width 119 height 24
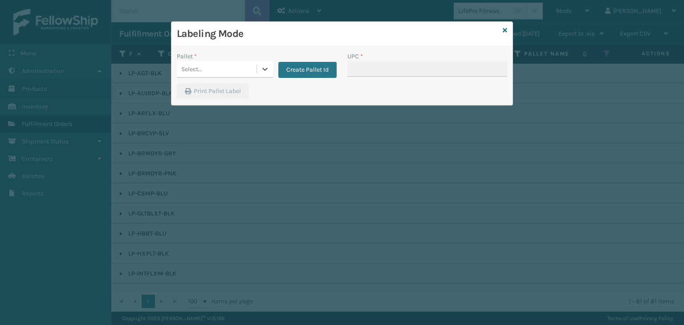
click at [239, 71] on div "Select..." at bounding box center [217, 69] width 80 height 15
click at [243, 89] on div "UPSG-FEHWG0DZ2B" at bounding box center [225, 91] width 96 height 16
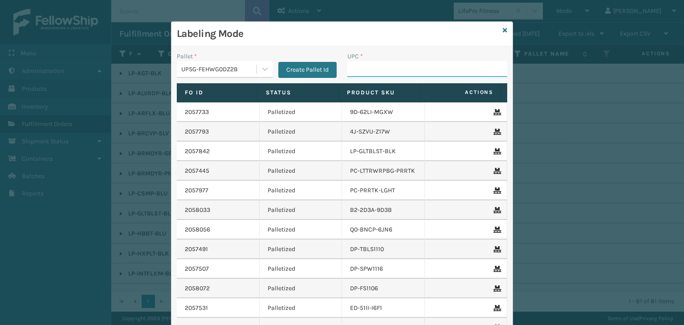
click at [362, 70] on input "UPC *" at bounding box center [427, 69] width 160 height 16
paste input "68888027090"
type input "68888027090"
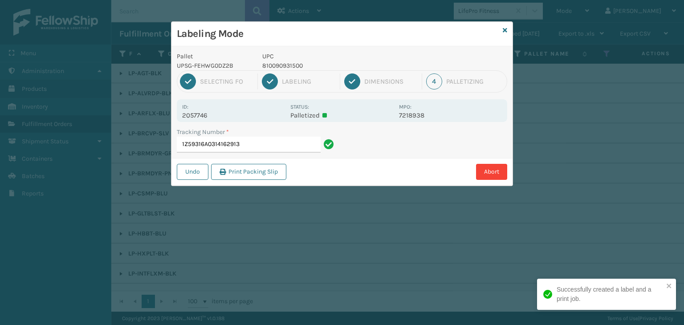
click at [296, 61] on p "810090931500" at bounding box center [327, 65] width 131 height 9
copy p "810090931500"
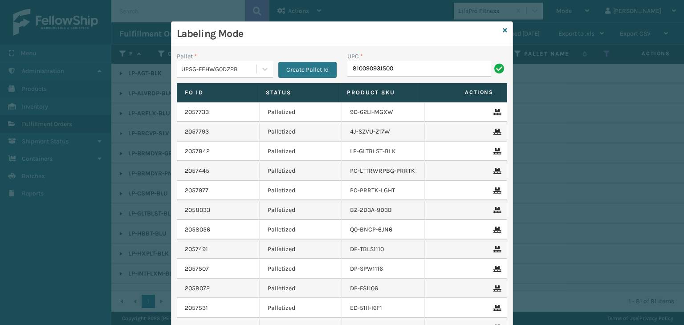
type input "810090931500"
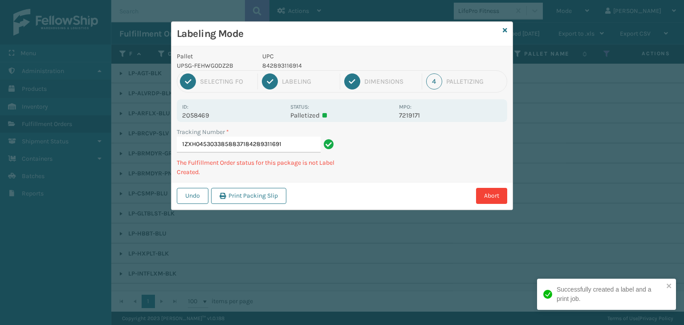
type input "1ZXH04530338588371842893116914"
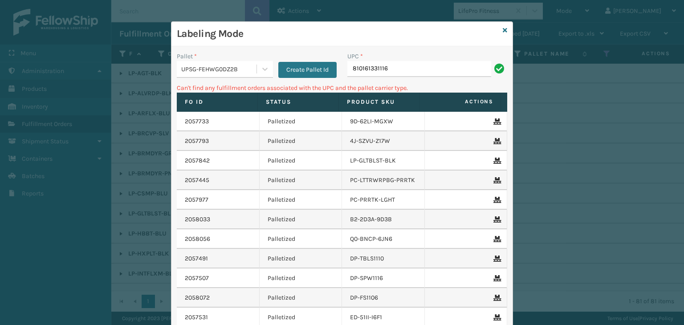
drag, startPoint x: 394, startPoint y: 66, endPoint x: 139, endPoint y: 95, distance: 256.3
click at [139, 95] on div "Labeling Mode Pallet * UPSG-FEHWG0DZ2B Create Pallet Id UPC * 810161331116 Can'…" at bounding box center [342, 162] width 684 height 325
type input "LP-BRCVP-SLV"
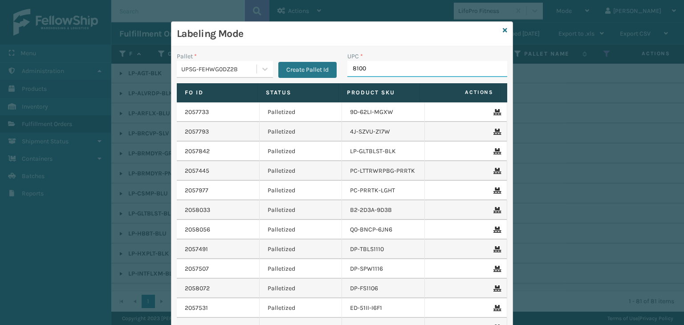
type input "81009"
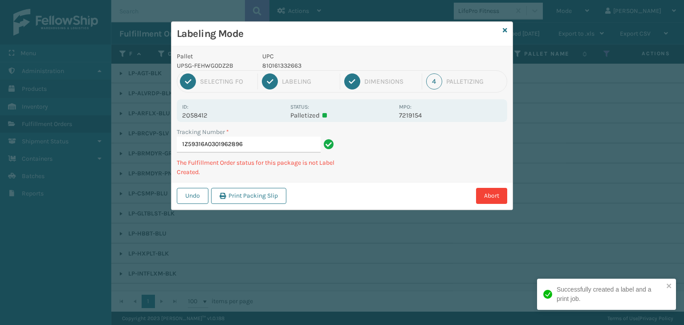
click at [283, 62] on p "810161332663" at bounding box center [327, 65] width 131 height 9
copy p "810161332663"
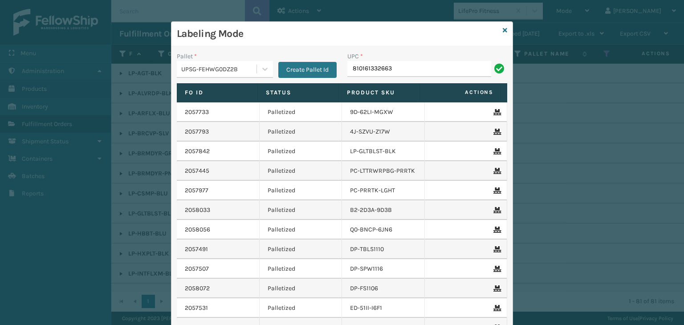
type input "810161332663"
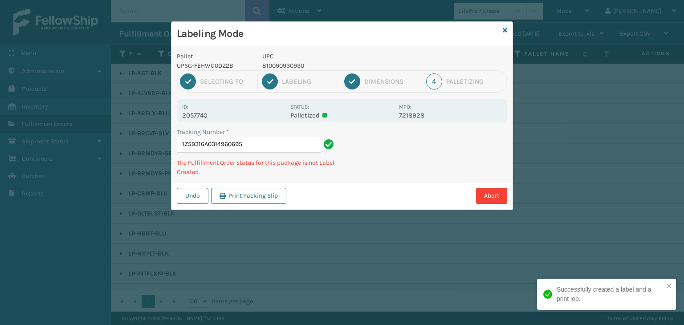
click at [295, 60] on p "UPC" at bounding box center [327, 56] width 131 height 9
click at [296, 62] on p "810090930930" at bounding box center [327, 65] width 131 height 9
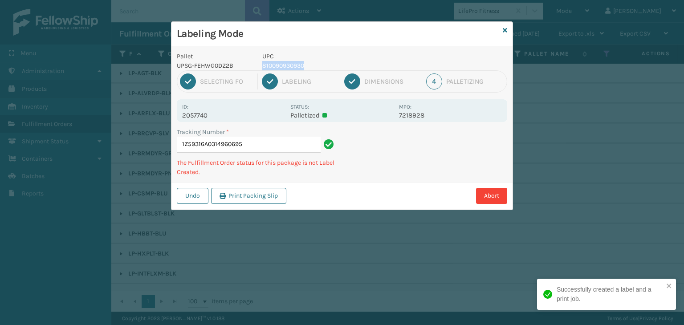
copy p "810090930930"
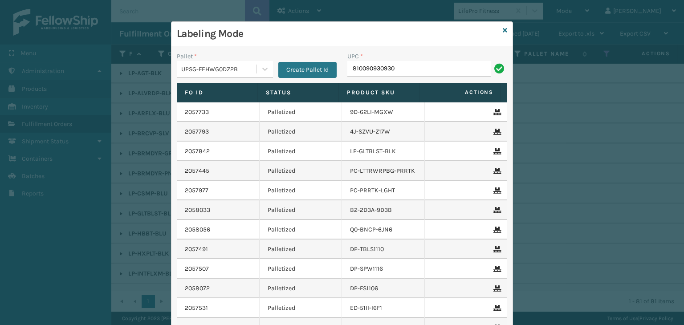
type input "810090930930"
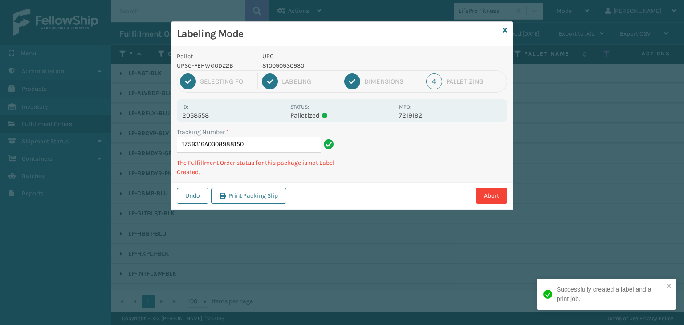
type input "1Z59316A0308988150810090930930"
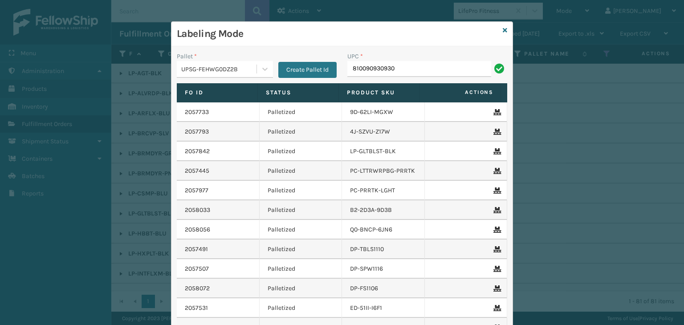
type input "810090930930"
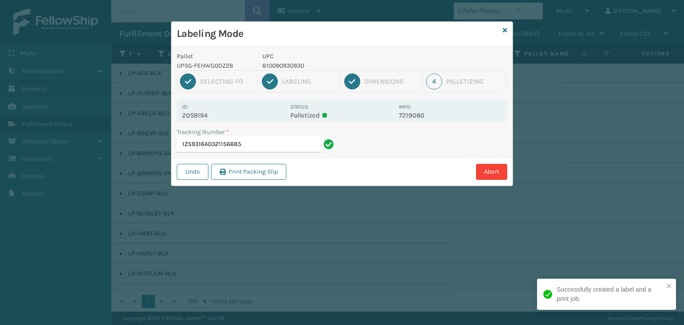
type input "1Z59316A0321156685810090930930"
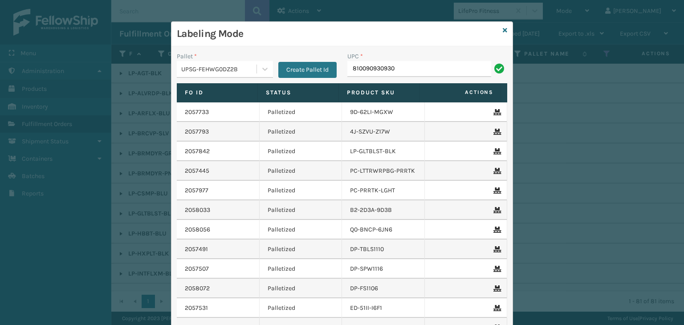
type input "810090930930"
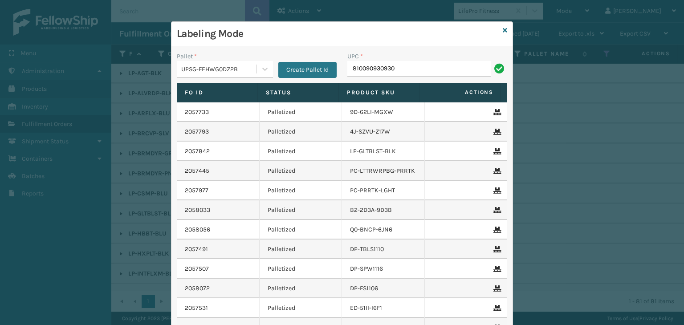
type input "810090930930"
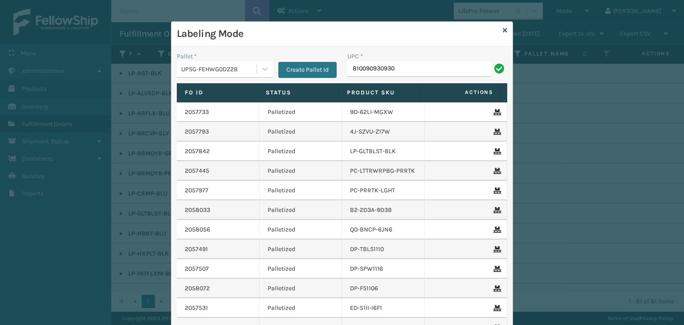
type input "810090930930"
type input "LP-WVR-PRPL"
type input "LP-STMRC-SLV"
drag, startPoint x: 413, startPoint y: 72, endPoint x: 81, endPoint y: 52, distance: 332.2
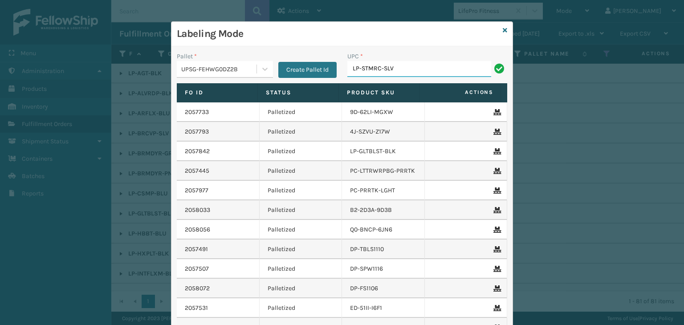
click at [81, 52] on div "Labeling Mode Pallet * UPSG-FEHWG0DZ2B Create Pallet Id UPC * LP-STMRC-SLV Fo I…" at bounding box center [342, 162] width 684 height 325
type input "LP-STMRC-SLV"
type input "06888800561"
type input "81"
type input "810090"
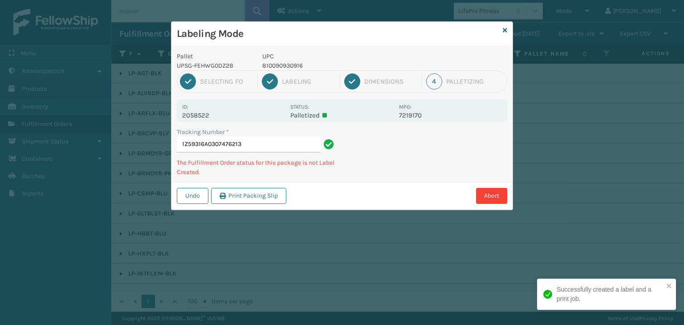
click at [281, 64] on p "810090930916" at bounding box center [327, 65] width 131 height 9
copy p "810090930916"
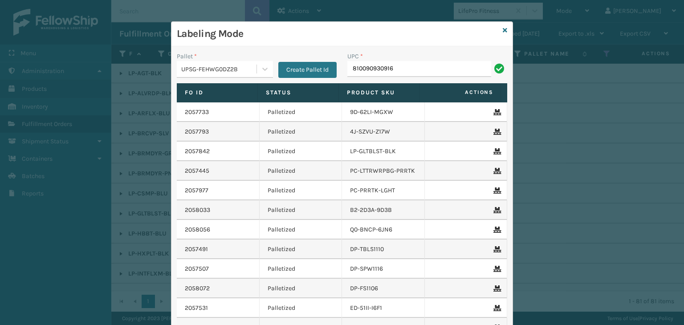
type input "810090930916"
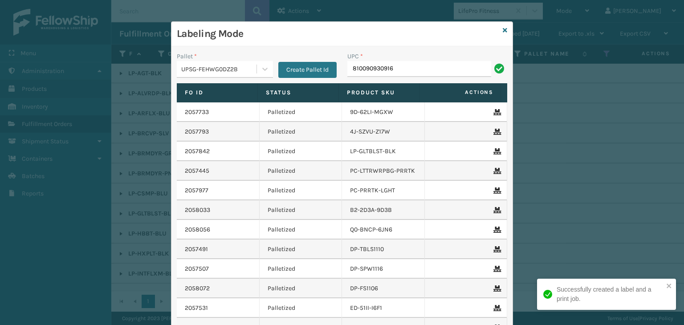
type input "810090930916"
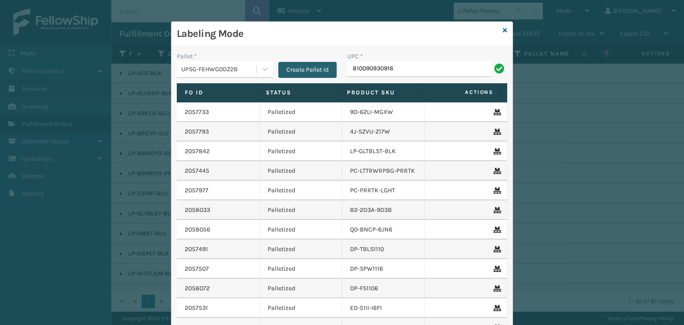
type input "810090930916"
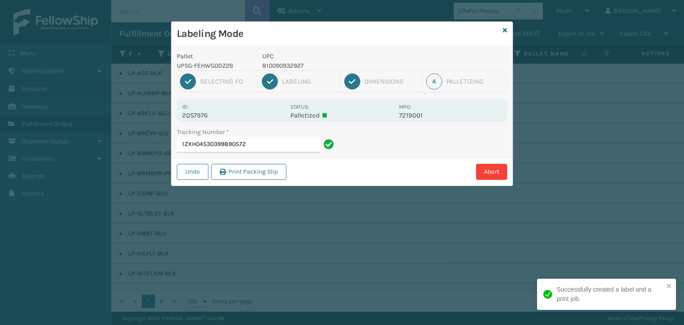
click at [288, 65] on p "810090932927" at bounding box center [327, 65] width 131 height 9
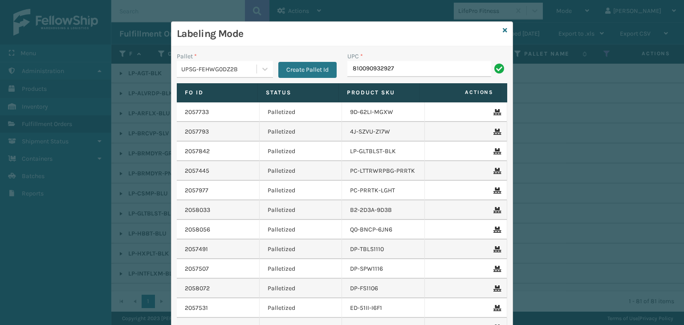
type input "810090932927"
type input "81009093"
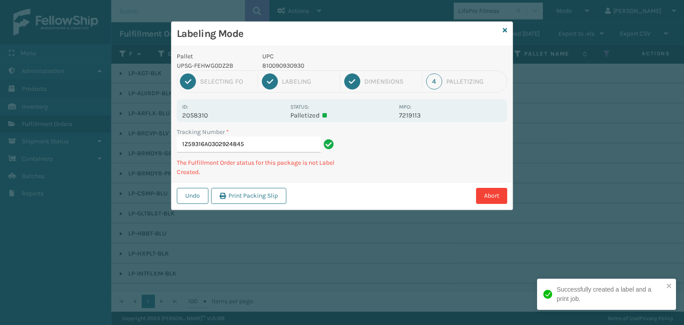
click at [277, 64] on p "810090930930" at bounding box center [327, 65] width 131 height 9
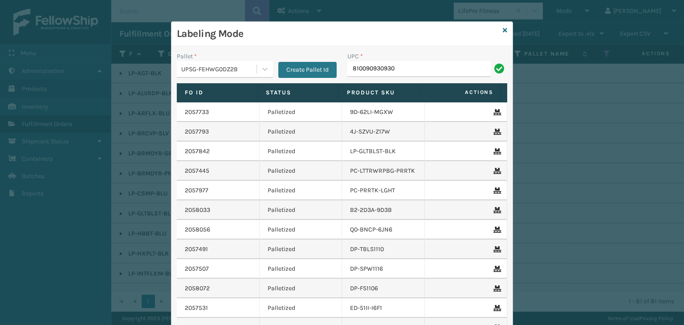
type input "810090930930"
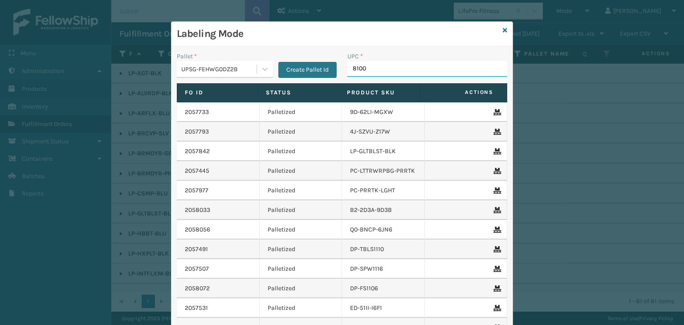
type input "81009"
click at [499, 33] on div "Labeling Mode" at bounding box center [341, 34] width 341 height 24
click at [244, 67] on div "UPSG-FEHWG0DZ2B" at bounding box center [219, 69] width 76 height 9
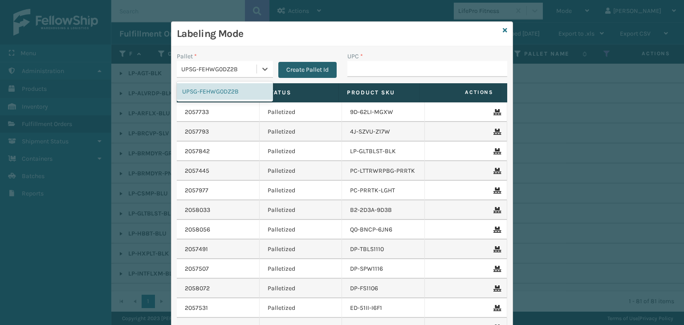
click at [295, 70] on button "Create Pallet Id" at bounding box center [307, 70] width 58 height 16
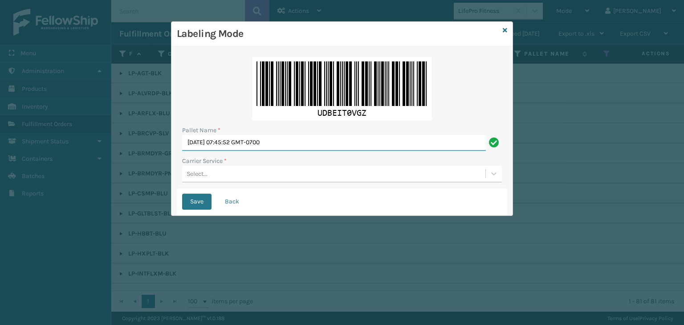
drag, startPoint x: 296, startPoint y: 142, endPoint x: 0, endPoint y: 132, distance: 296.6
click at [0, 132] on div "Labeling Mode Pallet Name * Wed Sep 03 2025 07:45:52 GMT-0700 Carrier Service *…" at bounding box center [342, 162] width 684 height 325
paste input "UPSP001752791"
drag, startPoint x: 260, startPoint y: 145, endPoint x: 14, endPoint y: 139, distance: 246.2
click at [14, 139] on div "Labeling Mode Pallet Name * UPSP001752791 Carrier Service * Select... Save Back" at bounding box center [342, 162] width 684 height 325
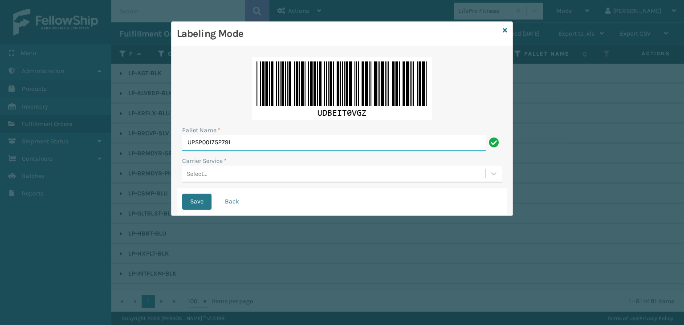
paste input "FEDZ566083"
type input "FEDZ566083"
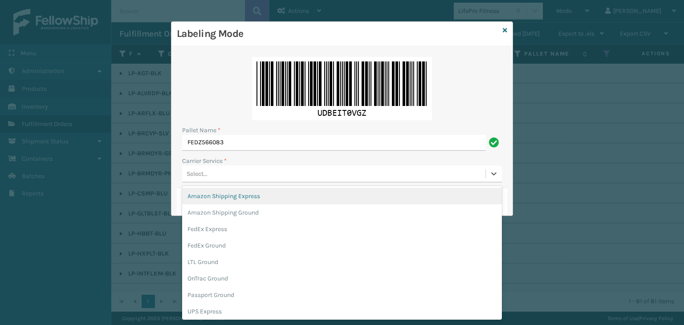
click at [214, 175] on div "Select..." at bounding box center [333, 173] width 303 height 15
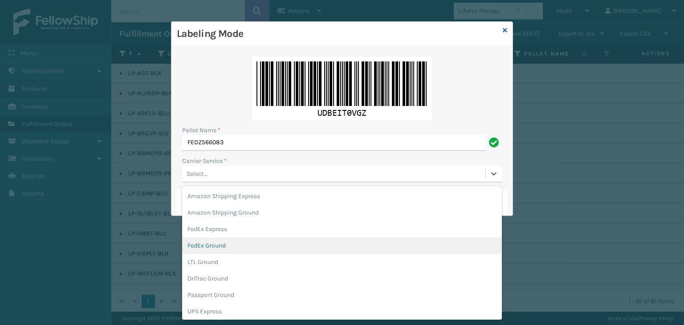
click at [232, 249] on div "FedEx Ground" at bounding box center [342, 245] width 320 height 16
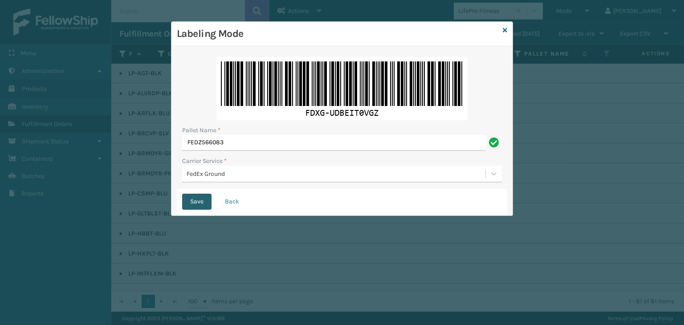
click at [195, 199] on button "Save" at bounding box center [196, 202] width 29 height 16
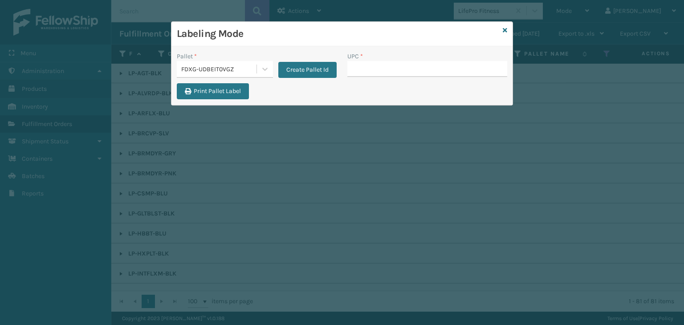
click at [503, 36] on div "Labeling Mode" at bounding box center [341, 34] width 341 height 24
click at [505, 32] on icon at bounding box center [505, 30] width 4 height 6
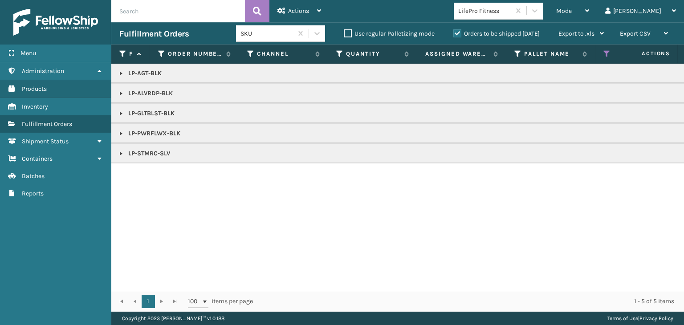
click at [120, 66] on td "LP-AGT-BLK" at bounding box center [685, 74] width 1149 height 20
click at [123, 70] on link at bounding box center [121, 73] width 7 height 7
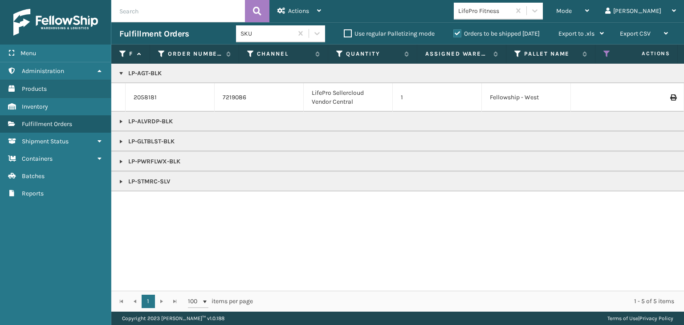
click at [120, 120] on link at bounding box center [121, 121] width 7 height 7
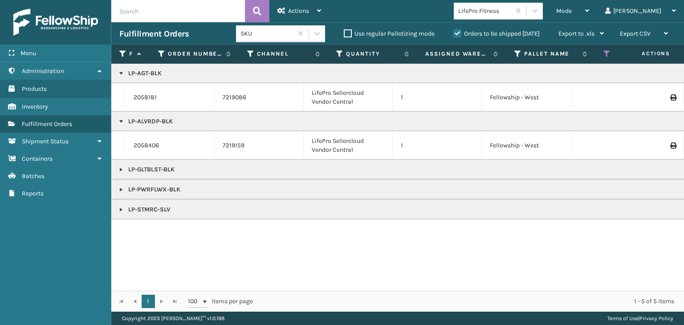
click at [122, 169] on link at bounding box center [121, 169] width 7 height 7
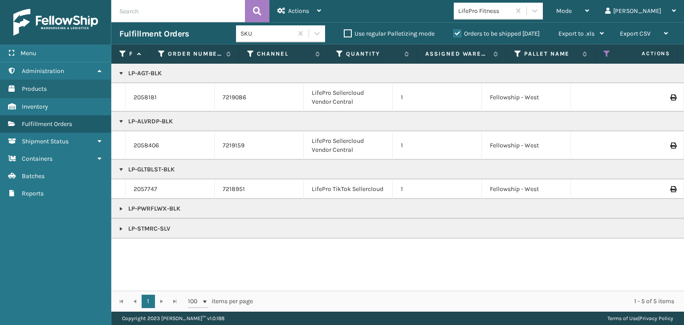
click at [122, 209] on link at bounding box center [121, 208] width 7 height 7
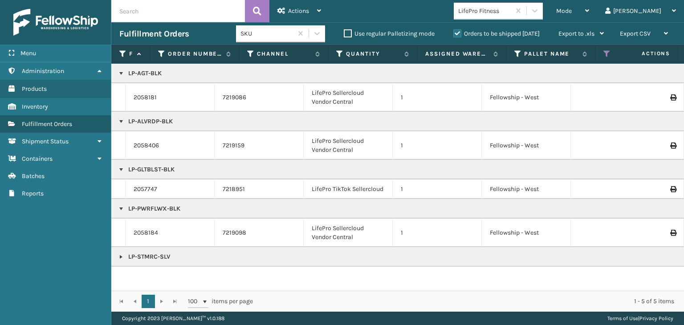
click at [120, 255] on link at bounding box center [121, 256] width 7 height 7
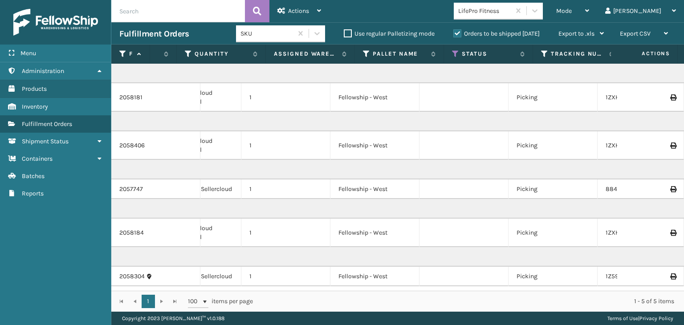
scroll to position [2, 148]
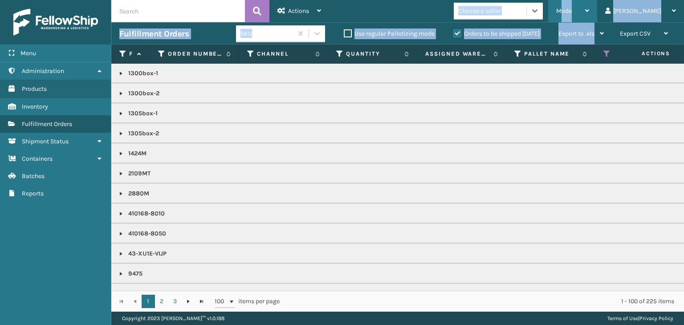
drag, startPoint x: 593, startPoint y: 21, endPoint x: 589, endPoint y: 17, distance: 5.7
click at [589, 17] on div "Mode" at bounding box center [572, 11] width 33 height 22
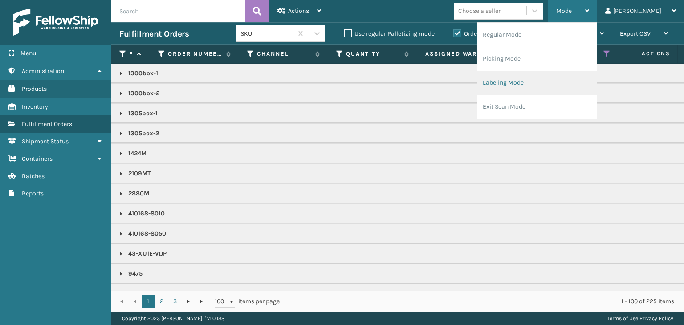
click at [561, 81] on li "Labeling Mode" at bounding box center [536, 83] width 119 height 24
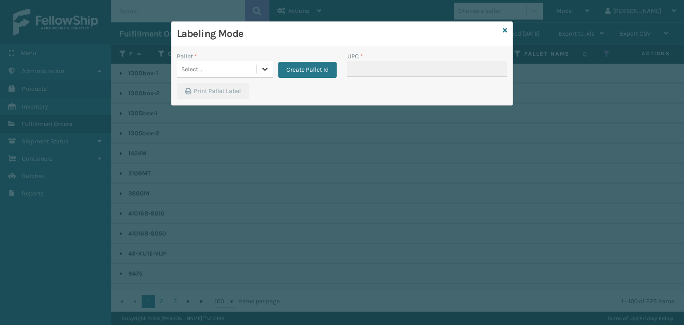
click at [263, 65] on icon at bounding box center [264, 69] width 9 height 9
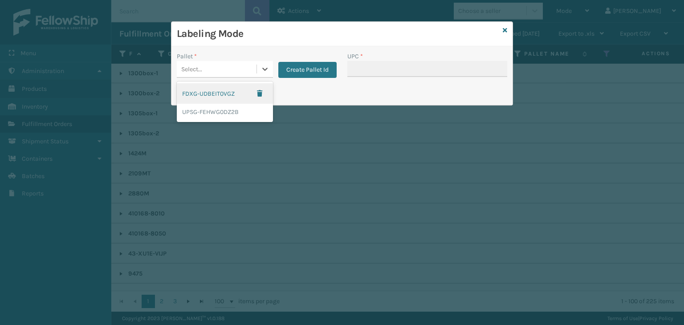
click at [227, 95] on div "FDXG-UDBEIT0VGZ" at bounding box center [225, 93] width 96 height 20
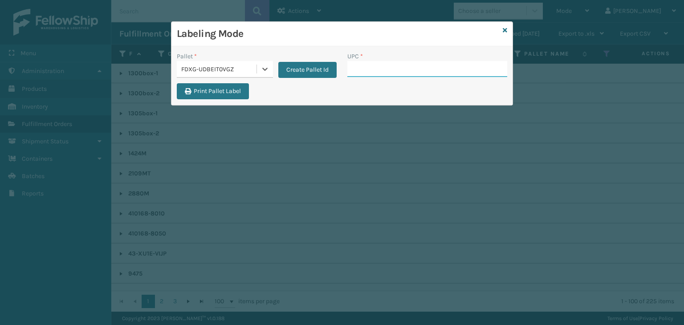
click at [360, 73] on input "UPC *" at bounding box center [427, 69] width 160 height 16
type input "wdnlogsm"
click at [507, 28] on icon at bounding box center [505, 30] width 4 height 6
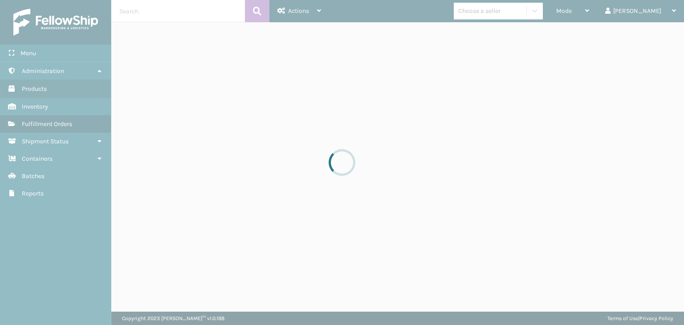
click at [519, 11] on div at bounding box center [342, 162] width 684 height 325
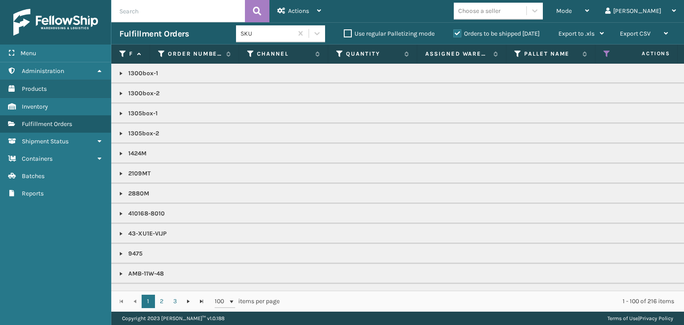
click at [500, 11] on div "Choose a seller" at bounding box center [479, 10] width 42 height 9
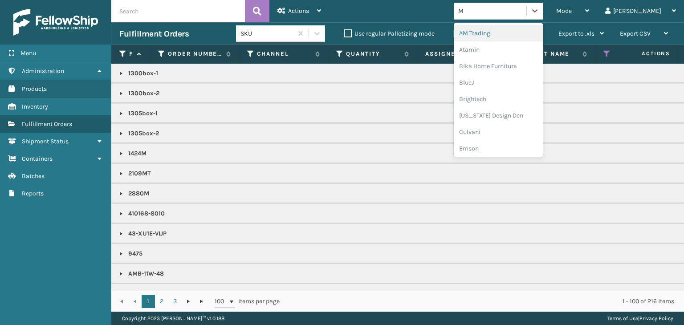
type input "MI"
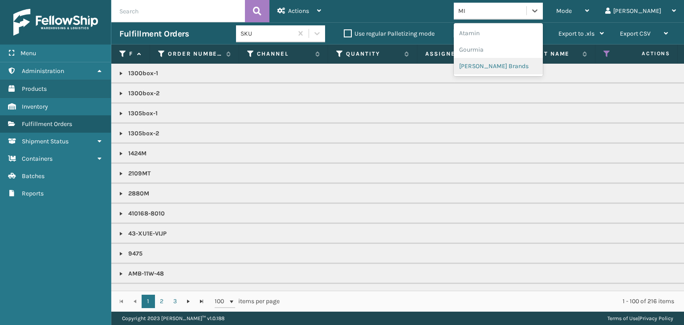
click at [523, 68] on div "[PERSON_NAME] Brands" at bounding box center [498, 66] width 89 height 16
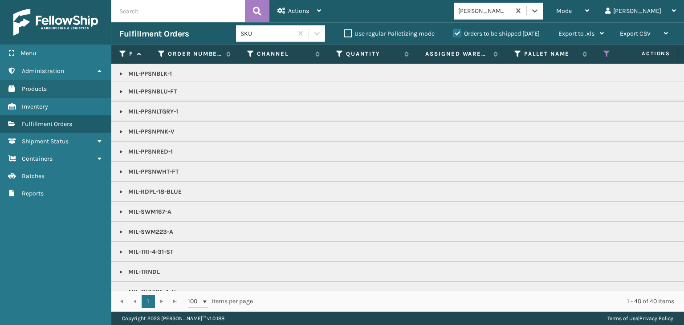
scroll to position [0, 0]
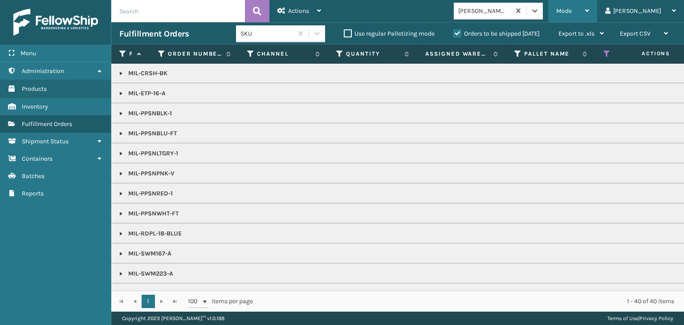
click at [589, 13] on div "Mode" at bounding box center [572, 11] width 33 height 22
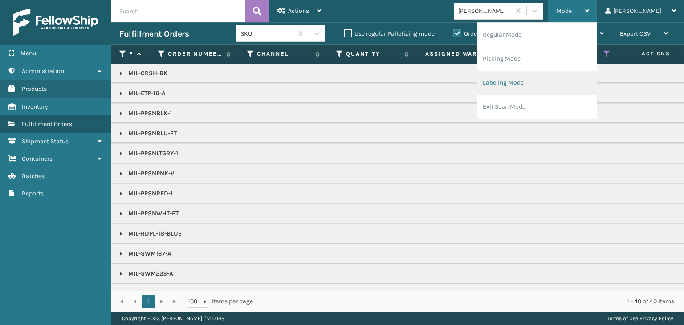
click at [571, 85] on li "Labeling Mode" at bounding box center [536, 83] width 119 height 24
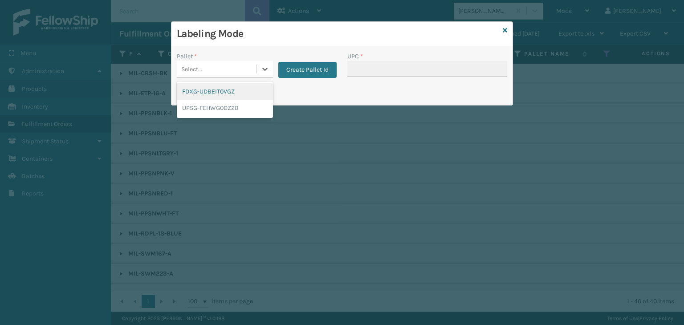
click at [180, 77] on div "Select..." at bounding box center [225, 69] width 96 height 17
click at [203, 97] on div "FDXG-UDBEIT0VGZ" at bounding box center [225, 91] width 96 height 16
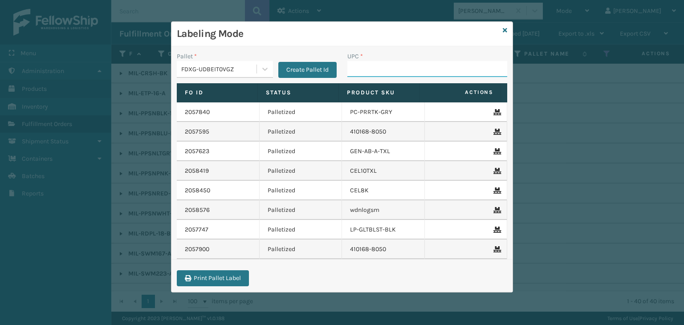
click at [387, 63] on input "UPC *" at bounding box center [427, 69] width 160 height 16
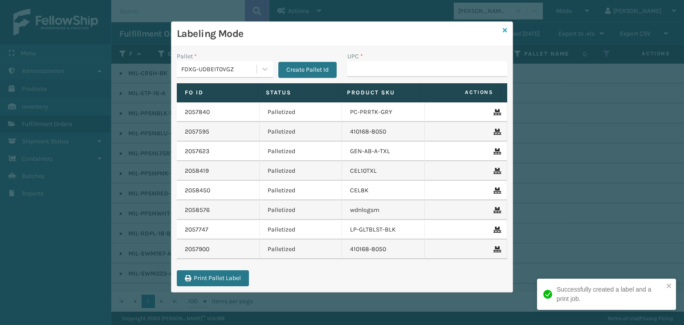
click at [506, 34] on link at bounding box center [505, 30] width 4 height 9
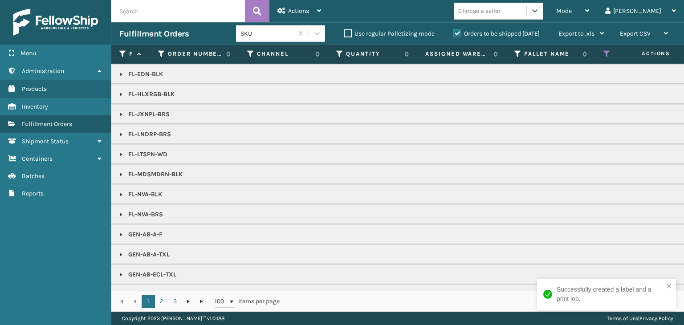
scroll to position [623, 0]
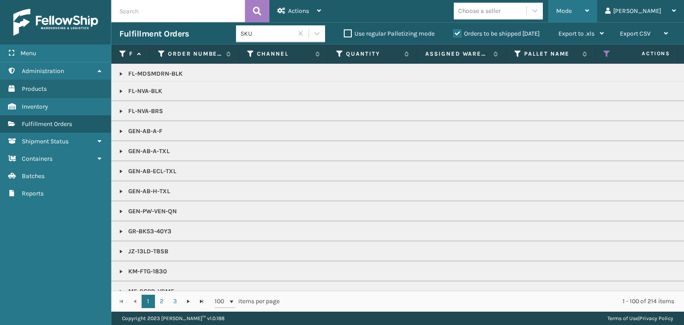
click at [589, 9] on div "Mode" at bounding box center [572, 11] width 33 height 22
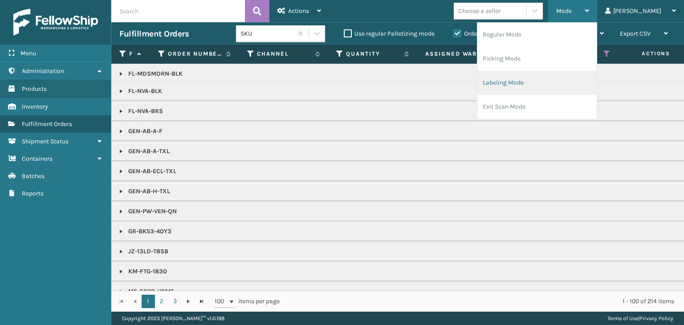
click at [584, 83] on li "Labeling Mode" at bounding box center [536, 83] width 119 height 24
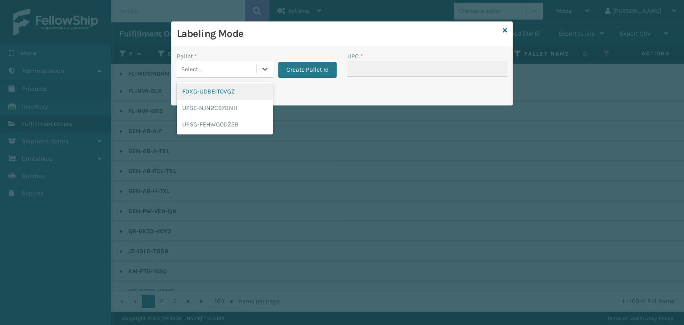
click at [223, 69] on div "Select..." at bounding box center [217, 69] width 80 height 15
click at [239, 97] on div "FDXG-UDBEIT0VGZ" at bounding box center [225, 91] width 96 height 16
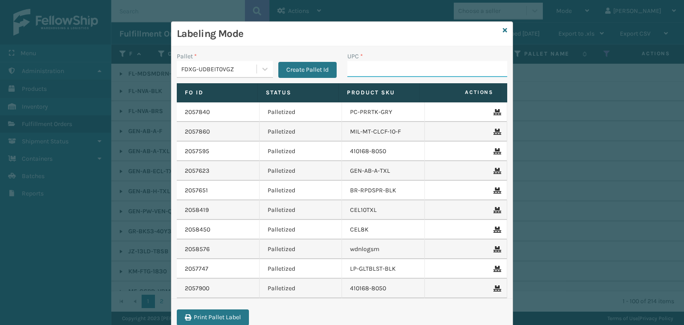
click at [360, 68] on input "UPC *" at bounding box center [427, 69] width 160 height 16
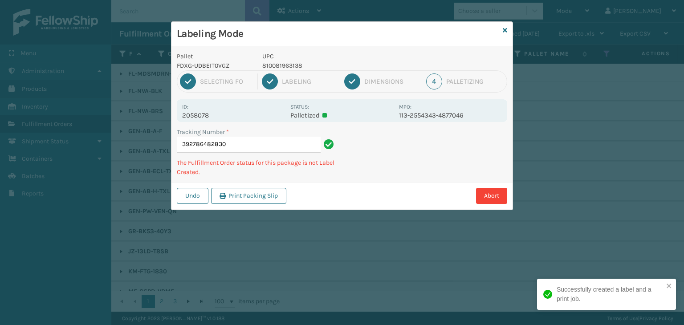
click at [283, 64] on p "810081963138" at bounding box center [327, 65] width 131 height 9
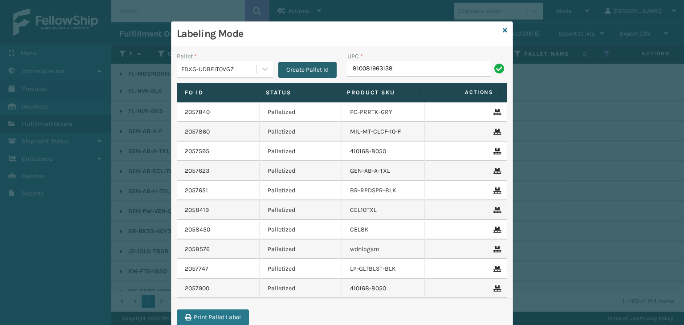
type input "810081963138"
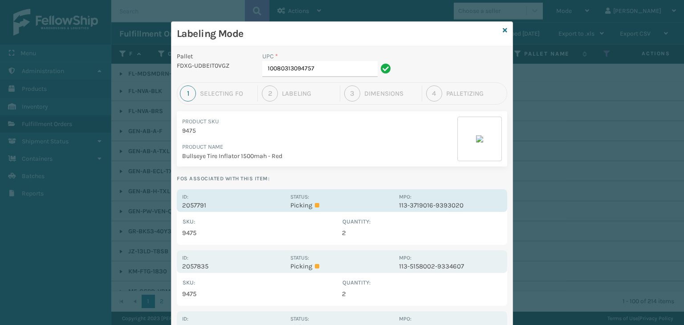
click at [335, 201] on p "Picking" at bounding box center [341, 205] width 103 height 8
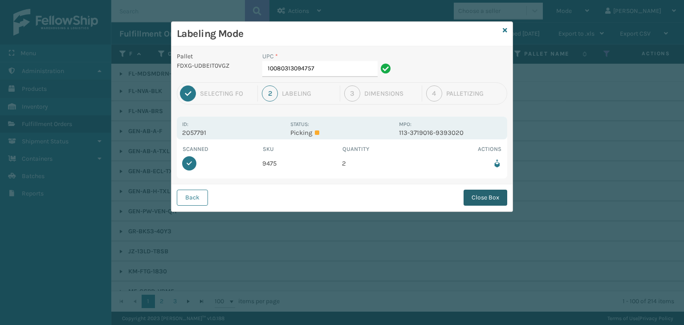
click at [483, 199] on button "Close Box" at bounding box center [485, 198] width 44 height 16
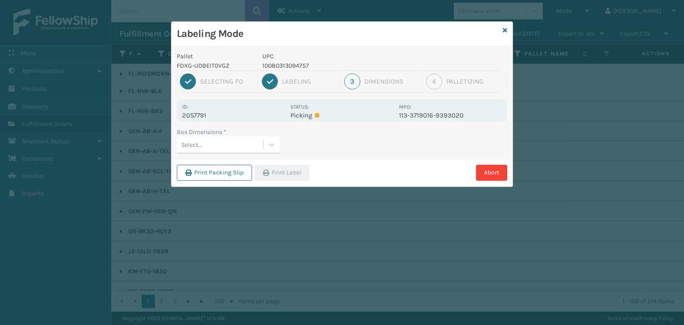
click at [247, 138] on div "Select..." at bounding box center [220, 145] width 86 height 15
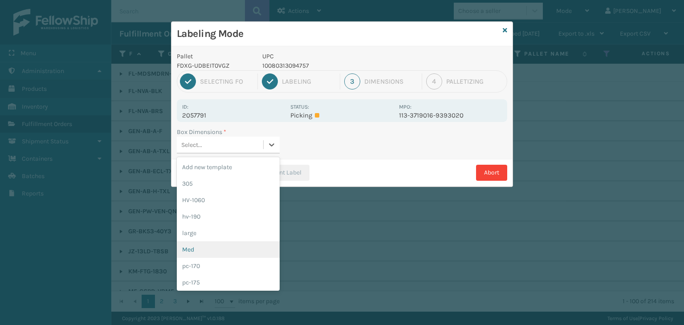
click at [204, 248] on div "Med" at bounding box center [228, 249] width 103 height 16
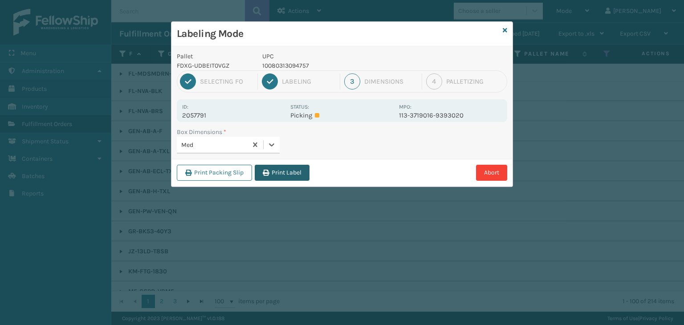
click at [279, 173] on button "Print Label" at bounding box center [282, 173] width 55 height 16
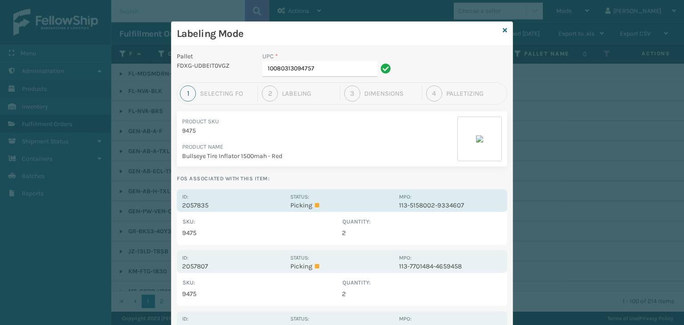
click at [313, 207] on p "Picking" at bounding box center [341, 205] width 103 height 8
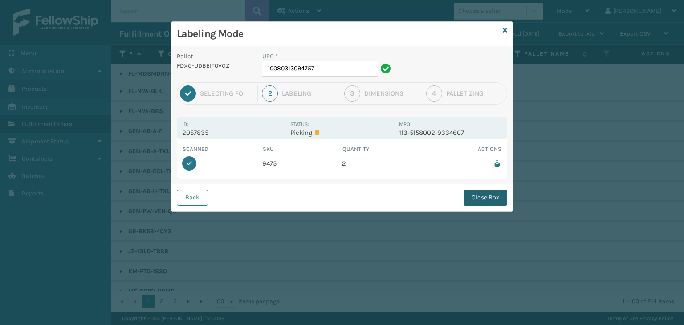
click at [473, 203] on button "Close Box" at bounding box center [485, 198] width 44 height 16
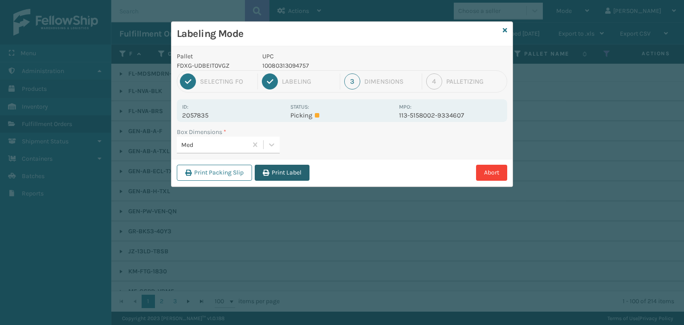
click at [273, 170] on button "Print Label" at bounding box center [282, 173] width 55 height 16
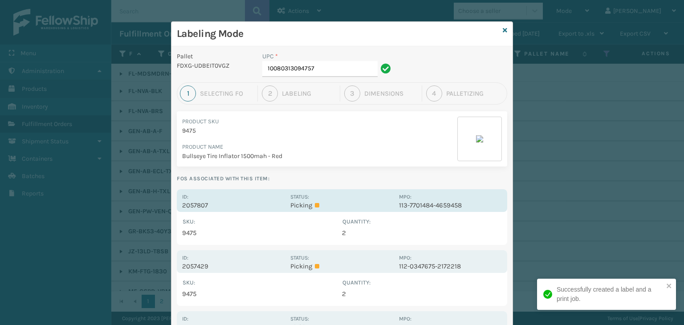
click at [290, 195] on label "Status:" at bounding box center [299, 197] width 19 height 6
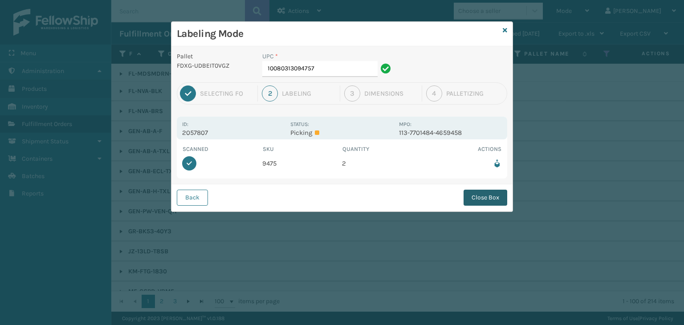
click at [494, 196] on button "Close Box" at bounding box center [485, 198] width 44 height 16
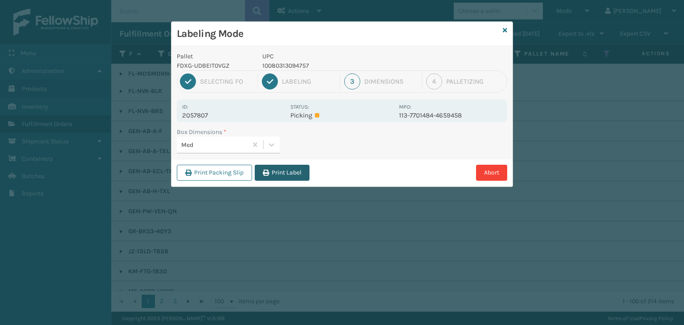
click at [274, 167] on button "Print Label" at bounding box center [282, 173] width 55 height 16
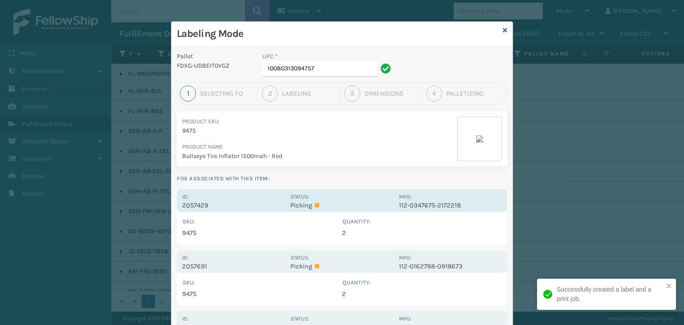
click at [316, 200] on div "Status: Picking" at bounding box center [341, 200] width 103 height 17
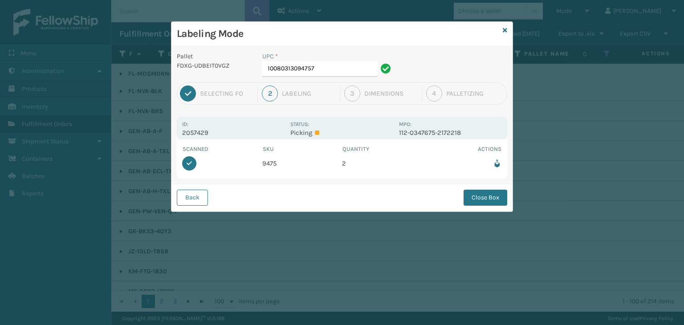
click at [483, 188] on div "Back Close Box" at bounding box center [341, 197] width 341 height 27
click at [481, 195] on button "Close Box" at bounding box center [485, 198] width 44 height 16
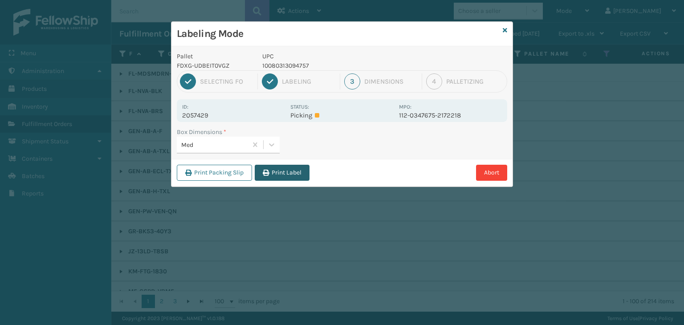
click at [286, 172] on button "Print Label" at bounding box center [282, 173] width 55 height 16
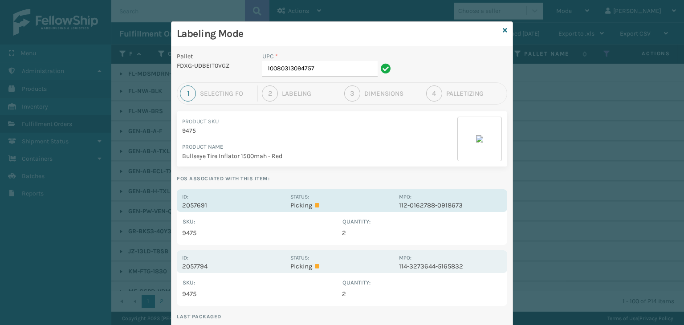
click at [332, 189] on div "Id: 2057691 Status: Picking MPO: 112-0162788-0918673" at bounding box center [342, 200] width 330 height 23
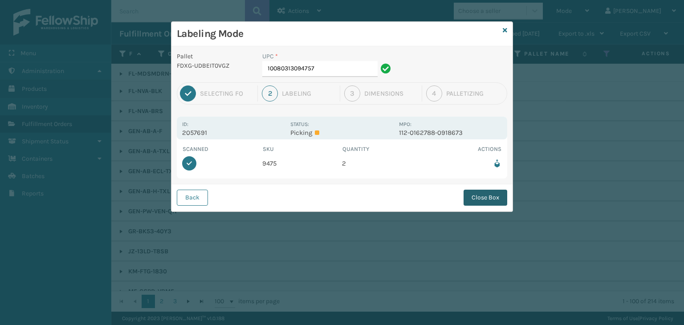
click at [480, 196] on button "Close Box" at bounding box center [485, 198] width 44 height 16
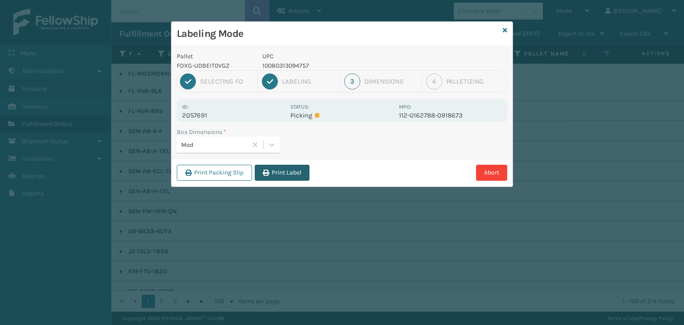
click at [273, 175] on button "Print Label" at bounding box center [282, 173] width 55 height 16
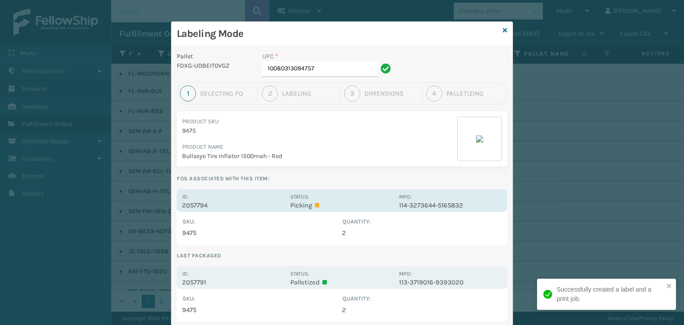
click at [337, 203] on p "Picking" at bounding box center [341, 205] width 103 height 8
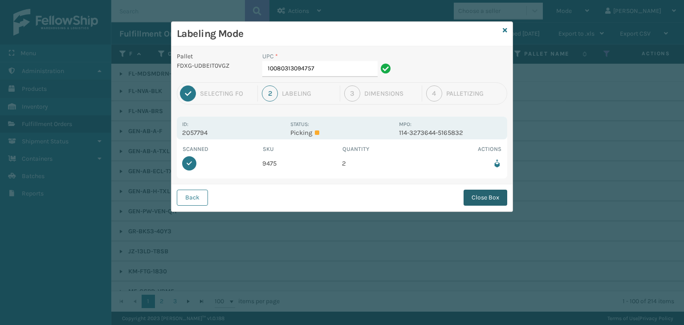
click at [485, 199] on button "Close Box" at bounding box center [485, 198] width 44 height 16
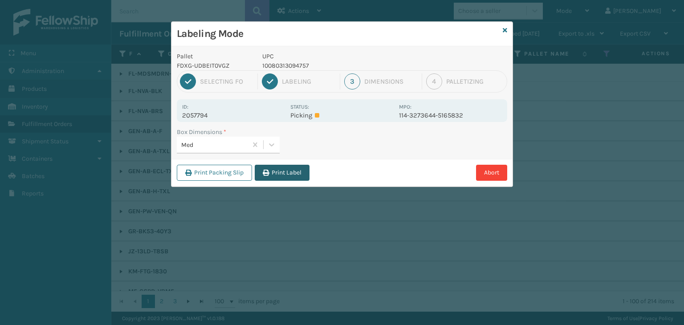
click at [272, 170] on button "Print Label" at bounding box center [282, 173] width 55 height 16
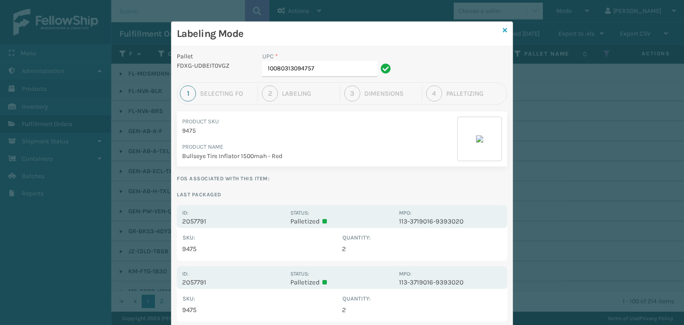
click at [503, 28] on icon at bounding box center [505, 30] width 4 height 6
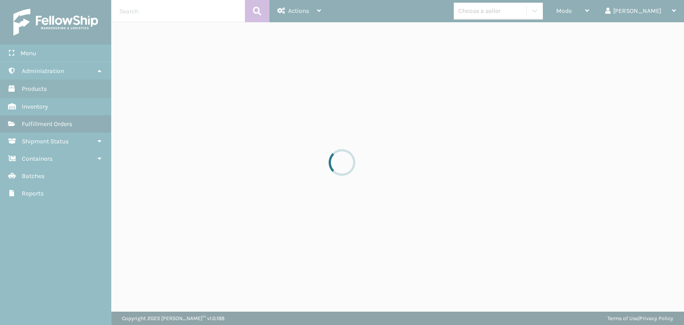
click at [584, 11] on div at bounding box center [342, 162] width 684 height 325
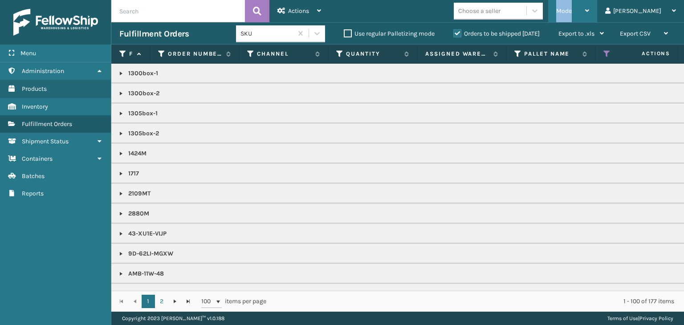
click at [586, 11] on div "Mode Regular Mode Picking Mode Labeling Mode Exit Scan Mode" at bounding box center [572, 11] width 49 height 22
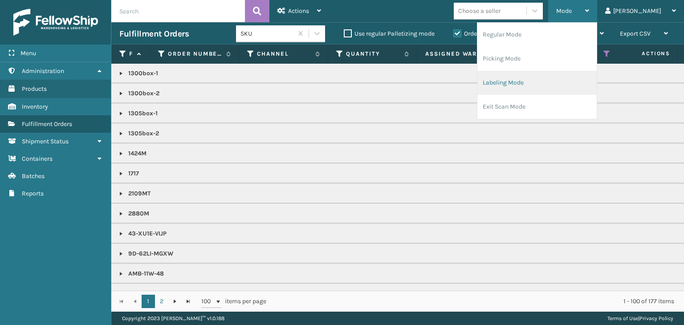
click at [543, 87] on li "Labeling Mode" at bounding box center [536, 83] width 119 height 24
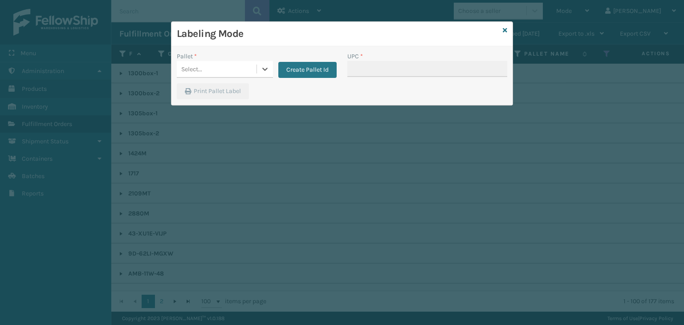
click at [256, 68] on div "Select..." at bounding box center [217, 69] width 80 height 15
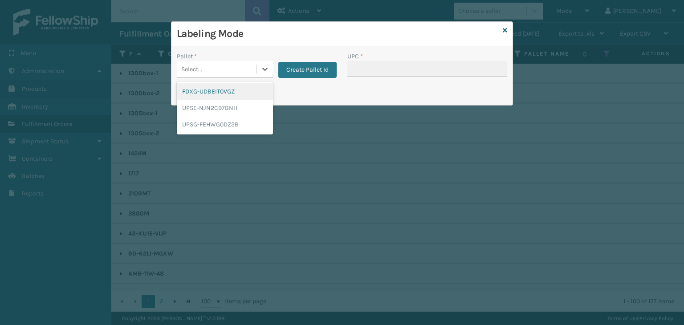
click at [233, 87] on div "FDXG-UDBEIT0VGZ" at bounding box center [225, 91] width 96 height 16
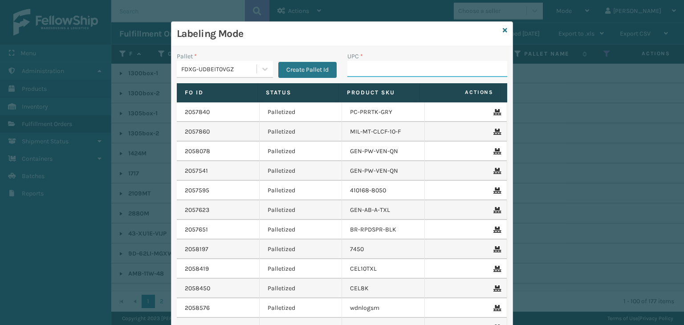
click at [381, 69] on input "UPC *" at bounding box center [427, 69] width 160 height 16
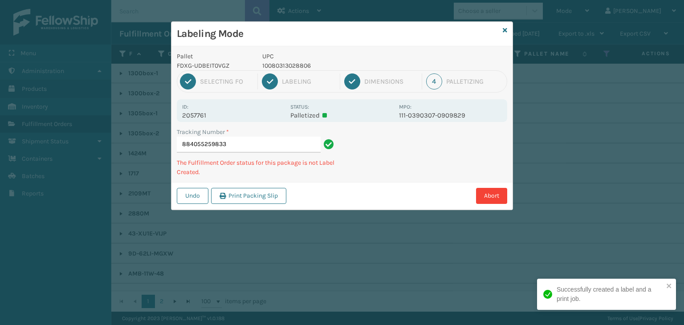
click at [288, 62] on p "10080313028806" at bounding box center [327, 65] width 131 height 9
click at [285, 63] on p "10080313028806" at bounding box center [327, 65] width 131 height 9
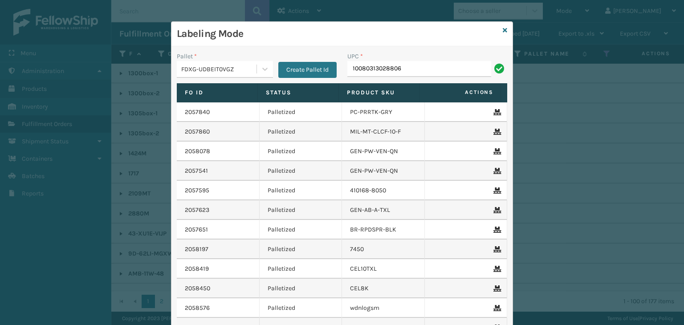
type input "10080313028806"
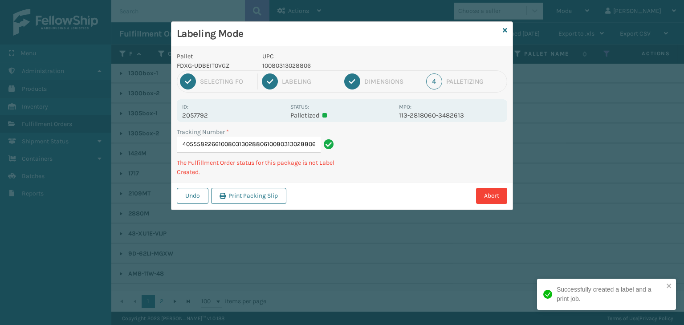
type input "884055582266100803130288061008031302880610080313028806"
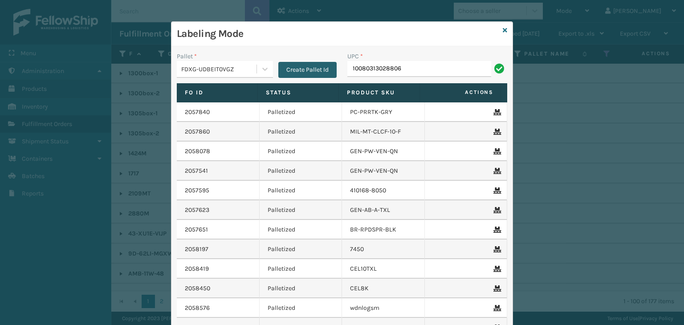
type input "10080313028806"
type input "GEN-AB-E-F"
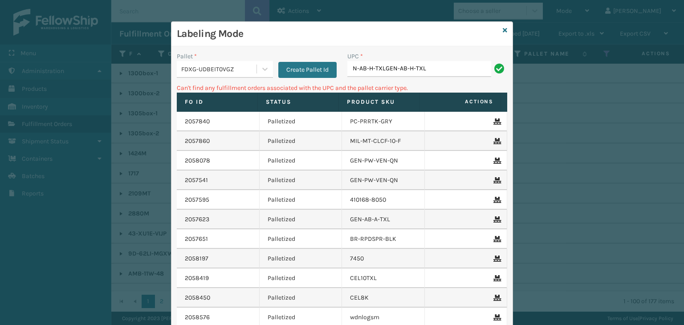
drag, startPoint x: 451, startPoint y: 72, endPoint x: 68, endPoint y: 63, distance: 383.8
click at [71, 66] on div "Labeling Mode Pallet * FDXG-UDBEIT0VGZ Create Pallet Id UPC * N-AB-H-TXLGEN-AB-…" at bounding box center [342, 162] width 684 height 325
drag, startPoint x: 401, startPoint y: 69, endPoint x: 134, endPoint y: 75, distance: 267.2
click at [134, 75] on div "Labeling Mode Pallet * FDXG-UDBEIT0VGZ Create Pallet Id UPC * 1/150 Can't find …" at bounding box center [342, 162] width 684 height 325
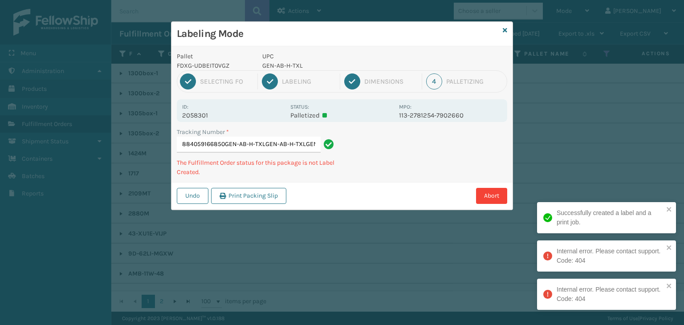
type input "884059166850GEN-AB-H-TXLGEN-AB-H-TXLGEN-AB-H-TXL"
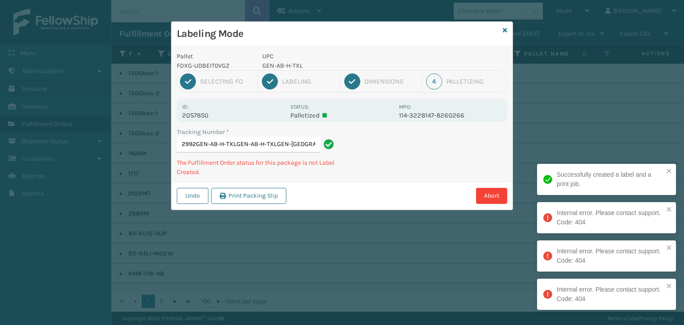
type input "392784772992GEN-AB-H-TXLGEN-AB-H-TXLGEN-AB-H-TXLGEN-AB-H-TXL"
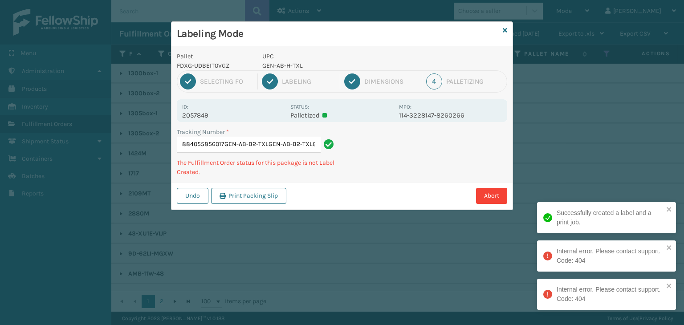
type input "884055856017GEN-AB-B2-TXLGEN-AB-B2-TXLGEN-AB-B2-TXL"
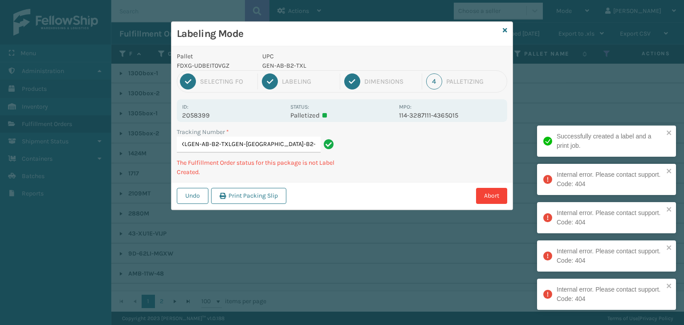
scroll to position [0, 124]
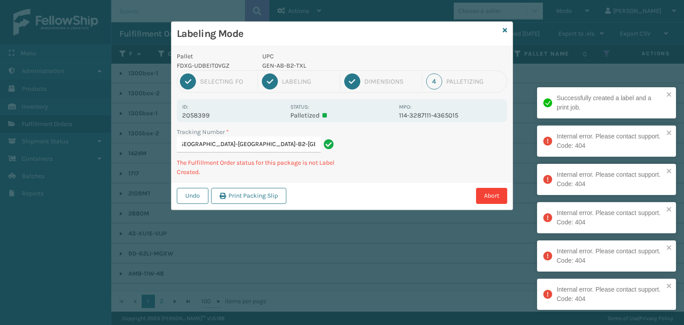
type input "392788846710GEN-AB-B2-TXLGEN-AB-B2-TXLGEN-AB-B2-TXLGEN-AB-B2-TXLGEN-AB-B2-TXLGE…"
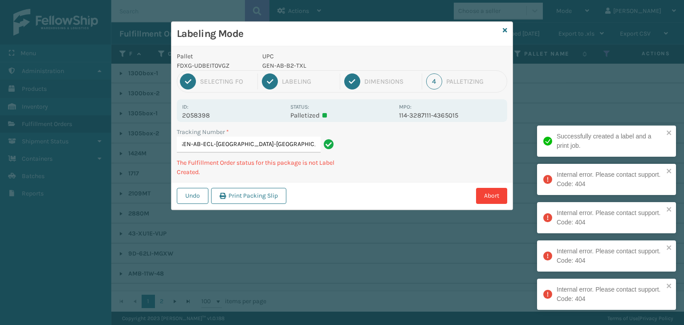
type input "884060458327GEN-AB-ECL-TXLGEN-AB-ECL-TXLGEN-AB-ECL-TXLGEN-AB-ECL-TXLGEN-AB-ECL-…"
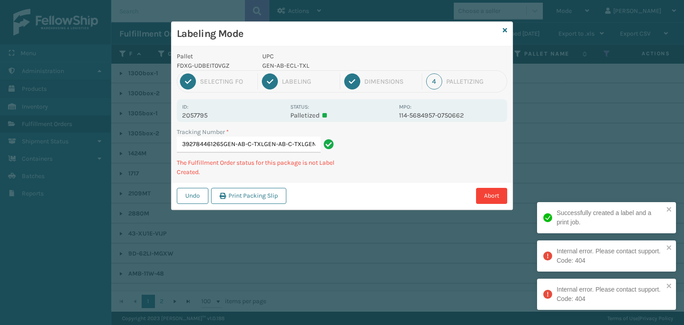
type input "392784461265GEN-AB-C-TXLGEN-AB-C-TXLGEN-AB-C-TXL"
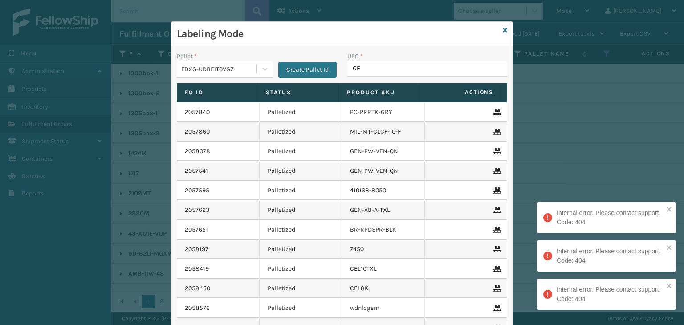
type input "GEN"
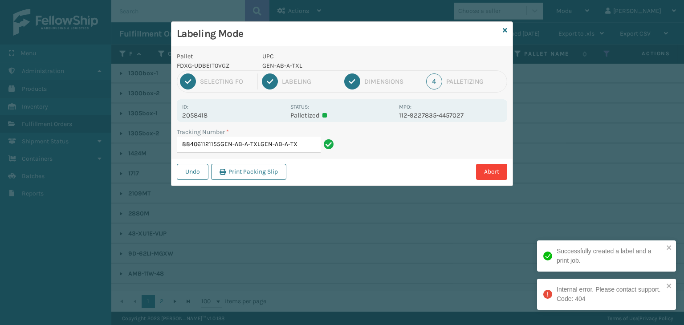
type input "884061121155GEN-AB-A-TXLGEN-AB-A-TXL"
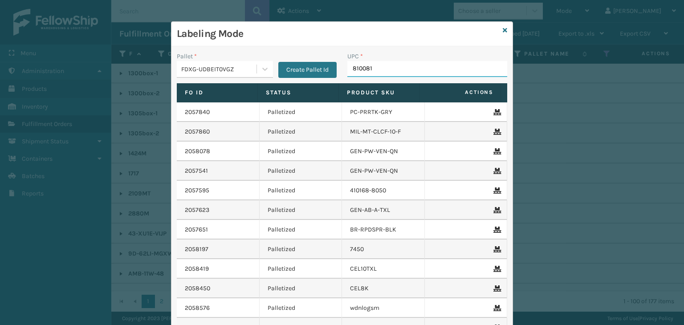
type input "8100819"
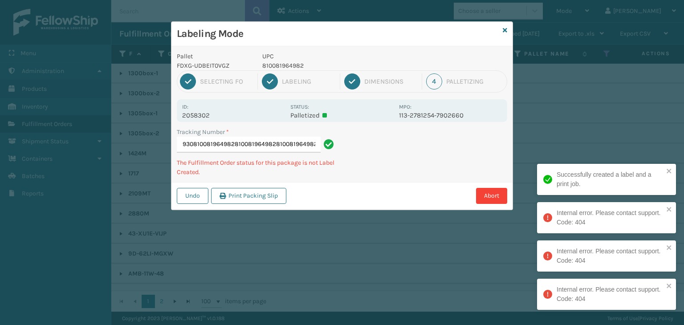
type input "392787781930810081964982810081964982810081964982810081964982"
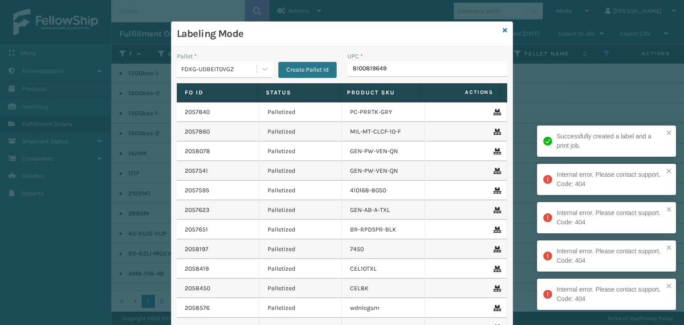
type input "81008196498"
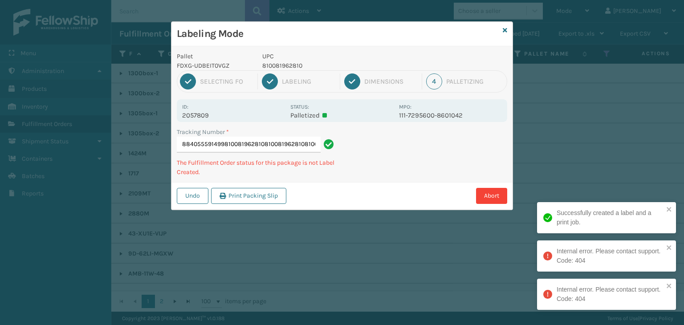
type input "884055591499810081962810810081962810810081962810"
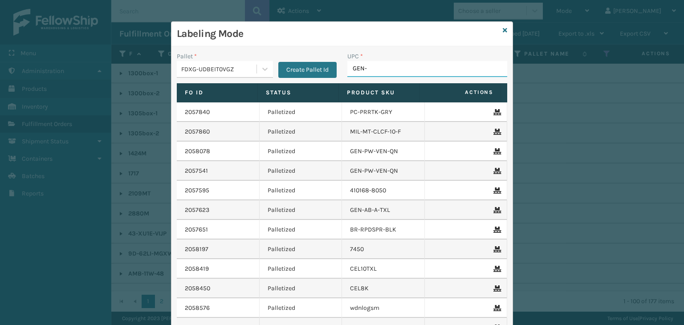
type input "GEN-A"
type input "GEN-AB-A-F"
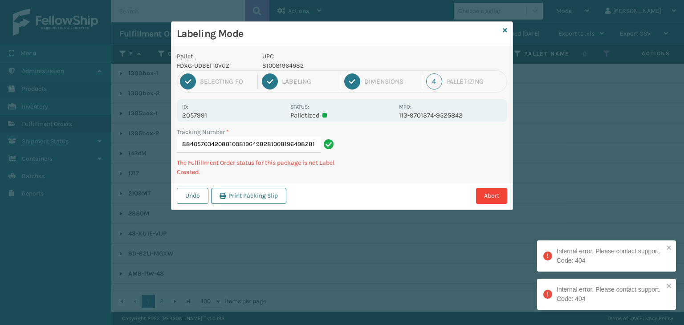
type input "884057034208810081964982810081964982810081964982"
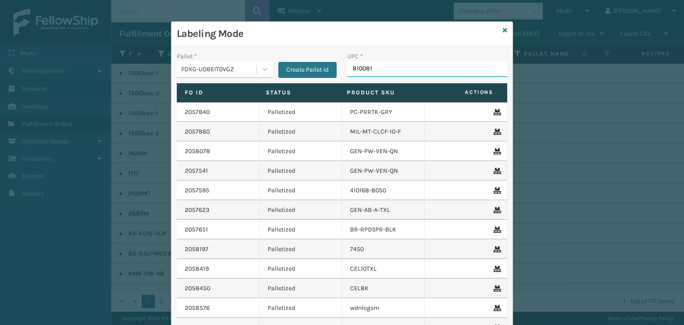
type input "8100819"
type input "8100"
click at [503, 34] on link at bounding box center [505, 30] width 4 height 9
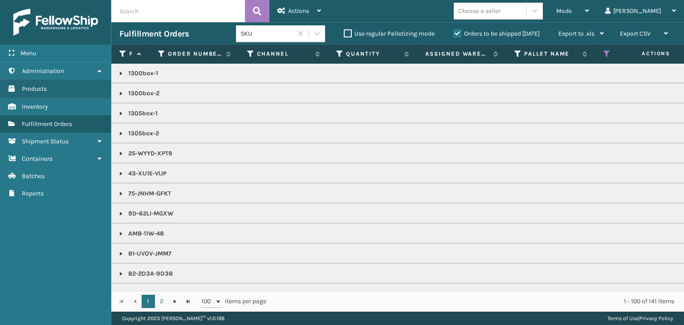
click at [513, 20] on div "Mode Regular Mode Picking Mode Labeling Mode Exit Scan Mode Choose a seller Pao…" at bounding box center [506, 11] width 355 height 22
click at [510, 16] on div "Choose a seller" at bounding box center [490, 11] width 73 height 15
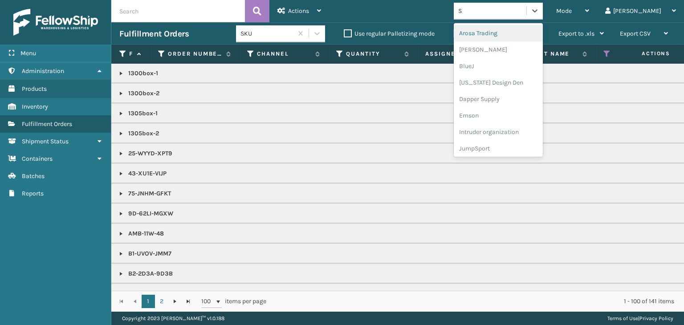
type input "SL"
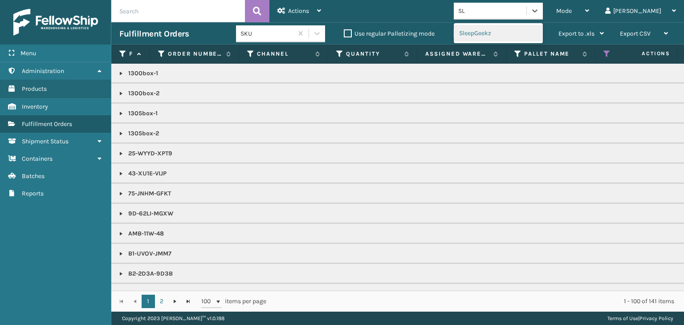
click at [524, 30] on div "SleepGeekz" at bounding box center [498, 33] width 89 height 16
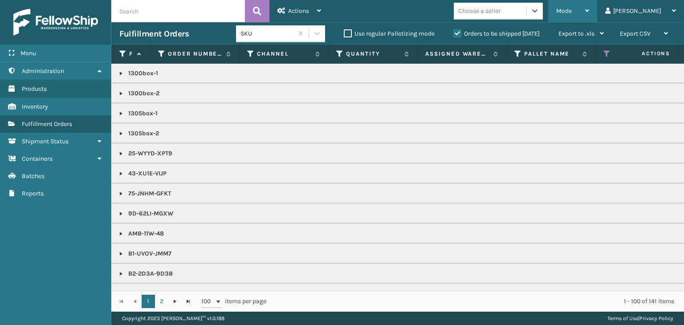
click at [589, 19] on div "Mode" at bounding box center [572, 11] width 33 height 22
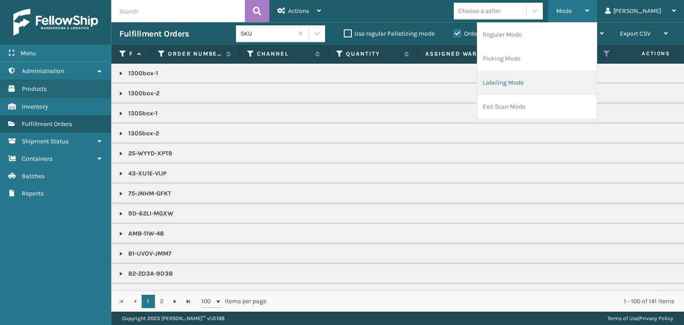
click at [567, 87] on li "Labeling Mode" at bounding box center [536, 83] width 119 height 24
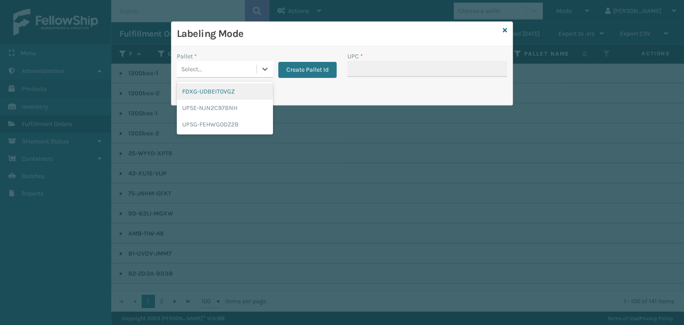
drag, startPoint x: 209, startPoint y: 72, endPoint x: 223, endPoint y: 86, distance: 19.5
click at [212, 79] on div "Pallet * option FDXG-UDBEIT0VGZ focused, 1 of 3. 3 results available. Use Up an…" at bounding box center [256, 68] width 170 height 32
click at [220, 97] on div "FDXG-UDBEIT0VGZ" at bounding box center [225, 91] width 96 height 16
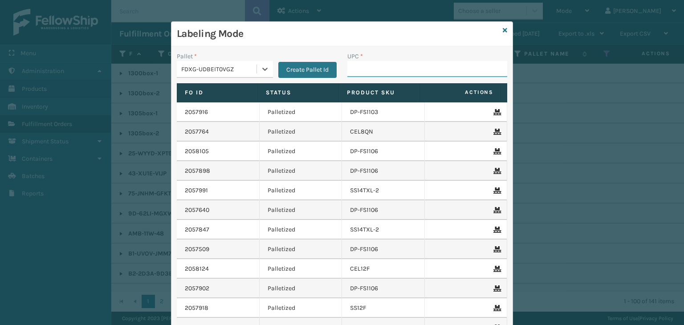
click at [384, 65] on input "UPC *" at bounding box center [427, 69] width 160 height 16
type input "858100007906"
type input "FL-OLVA-CRM"
drag, startPoint x: 407, startPoint y: 67, endPoint x: 112, endPoint y: 30, distance: 296.9
click at [112, 30] on div "Labeling Mode Pallet * FDXG-UDBEIT0VGZ Create Pallet Id UPC * FL-OLVA-CRM Fo Id…" at bounding box center [342, 162] width 684 height 325
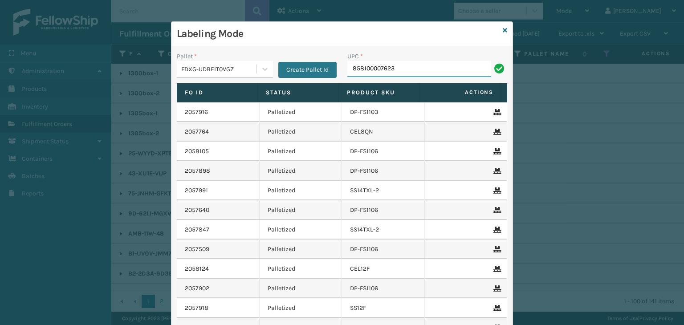
type input "858100007623"
type input "FL-OLVA-CRM"
type input "858100007920"
type input "854403007124"
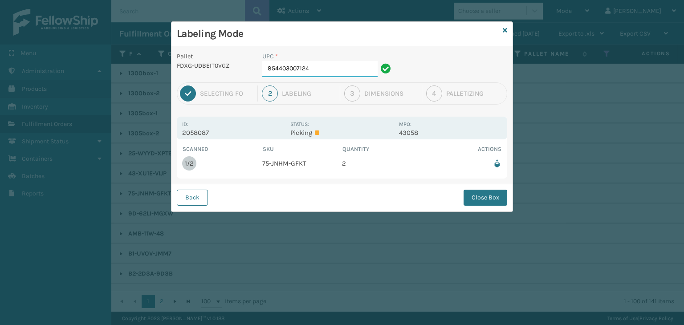
drag, startPoint x: 339, startPoint y: 62, endPoint x: 347, endPoint y: 63, distance: 7.6
click at [337, 63] on input "854403007124" at bounding box center [319, 69] width 115 height 16
click at [483, 199] on button "Close Box" at bounding box center [485, 198] width 44 height 16
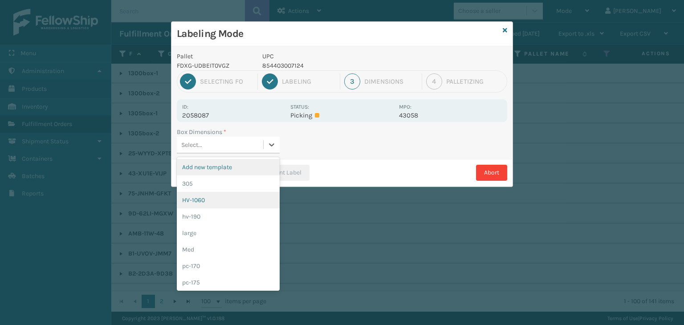
drag, startPoint x: 263, startPoint y: 150, endPoint x: 238, endPoint y: 206, distance: 61.2
click at [262, 148] on div "Select..." at bounding box center [220, 145] width 86 height 15
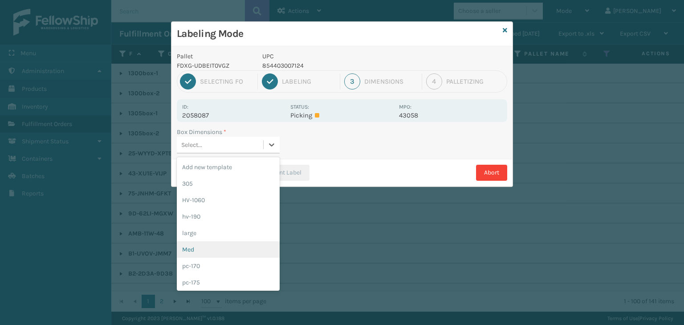
click at [208, 248] on div "Med" at bounding box center [228, 249] width 103 height 16
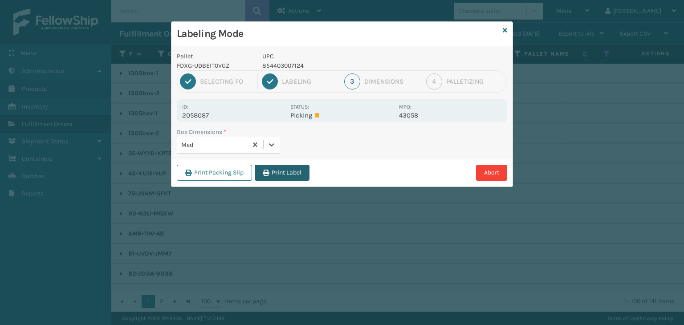
click at [280, 178] on button "Print Label" at bounding box center [282, 173] width 55 height 16
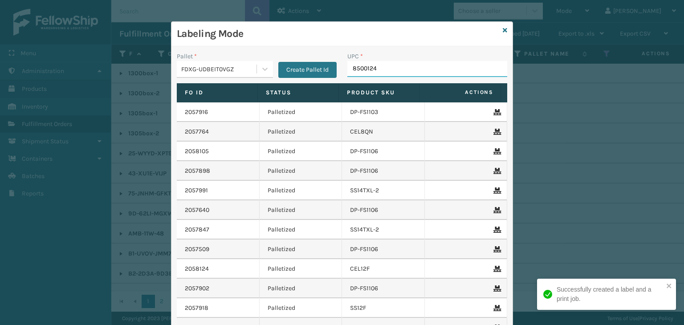
type input "85001248"
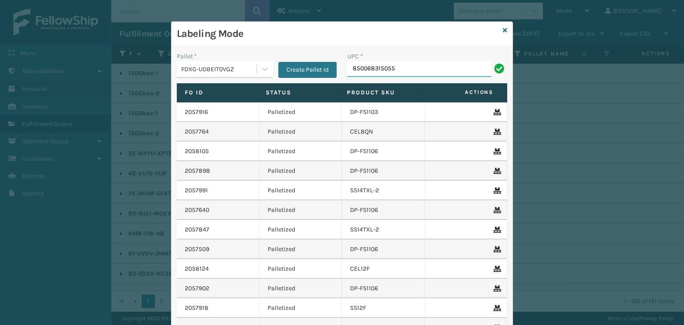
type input "850068315055"
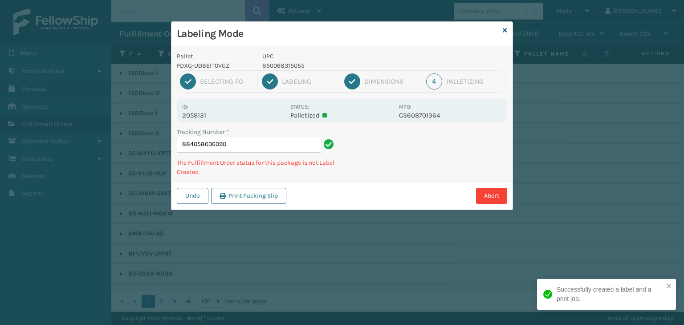
click at [267, 68] on p "850068315055" at bounding box center [327, 65] width 131 height 9
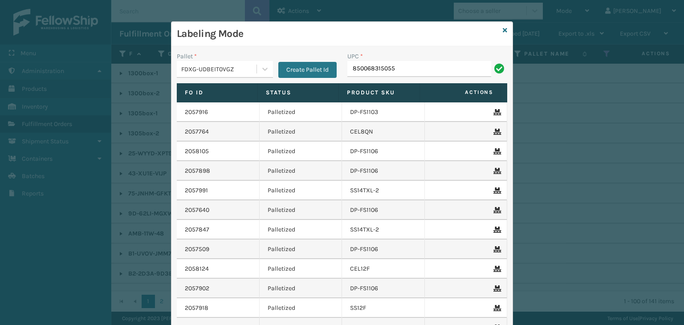
type input "850068315055"
type input "85001248646"
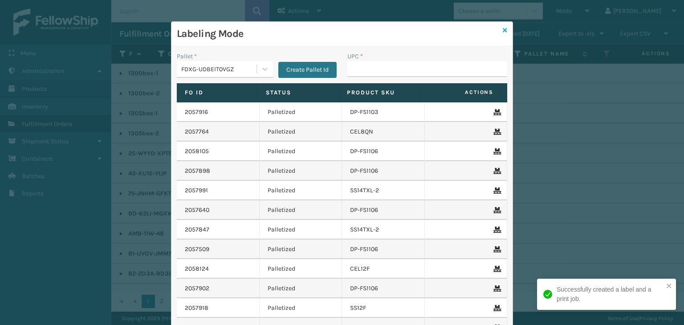
click at [503, 32] on icon at bounding box center [505, 30] width 4 height 6
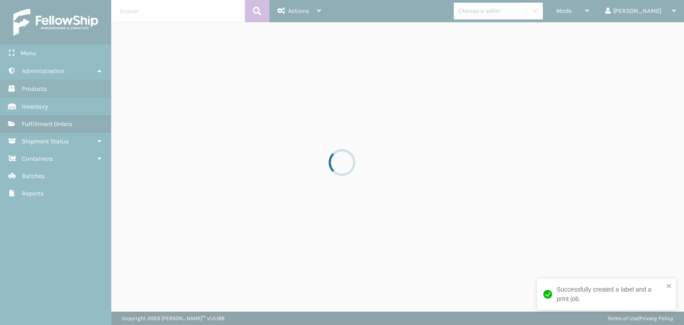
click at [503, 15] on div at bounding box center [342, 162] width 684 height 325
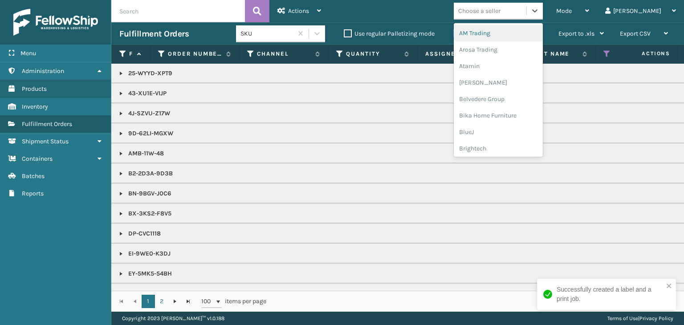
click at [500, 15] on div "Choose a seller" at bounding box center [479, 10] width 42 height 9
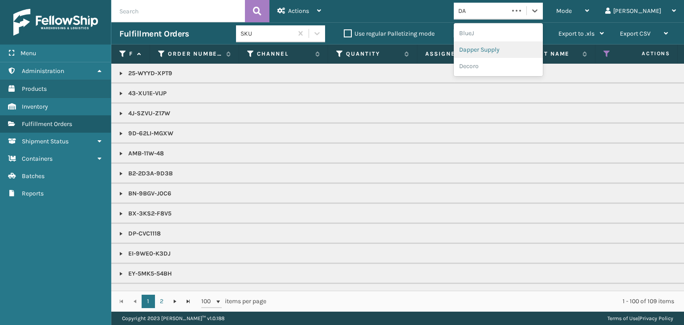
type input "DA"
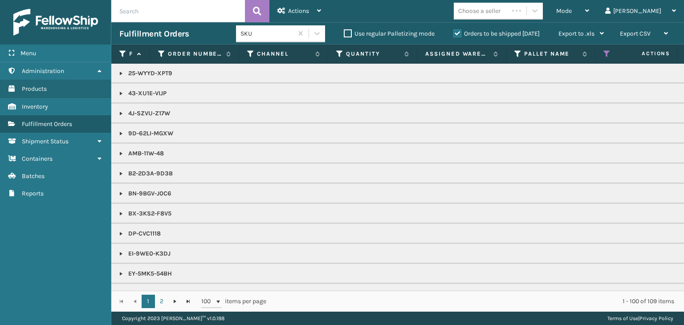
click at [531, 49] on th "Pallet Name" at bounding box center [550, 54] width 89 height 19
click at [500, 12] on div "Choose a seller" at bounding box center [479, 10] width 42 height 9
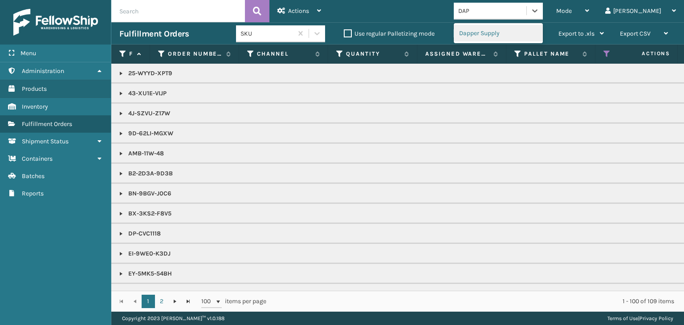
type input "DAPP"
click at [503, 28] on div "Dapper Supply" at bounding box center [498, 33] width 89 height 16
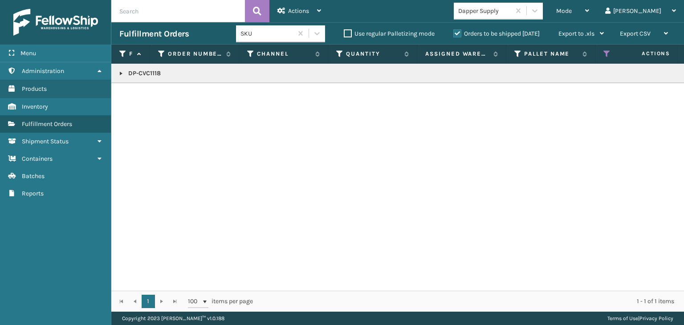
click at [120, 72] on link at bounding box center [121, 73] width 7 height 7
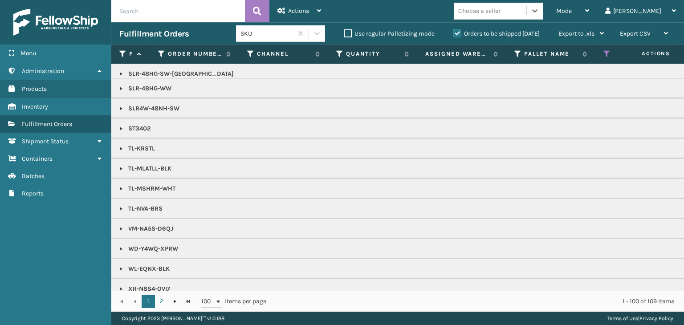
scroll to position [1319, 0]
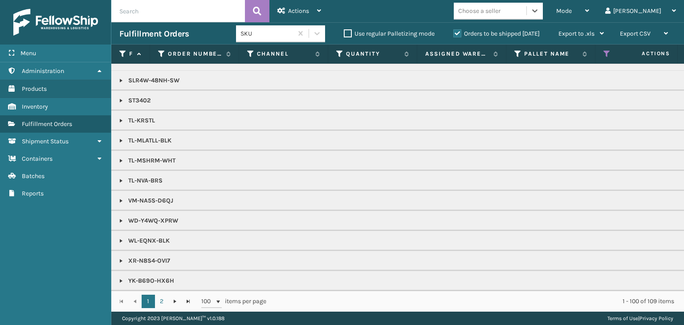
click at [500, 7] on div "Choose a seller" at bounding box center [479, 10] width 42 height 9
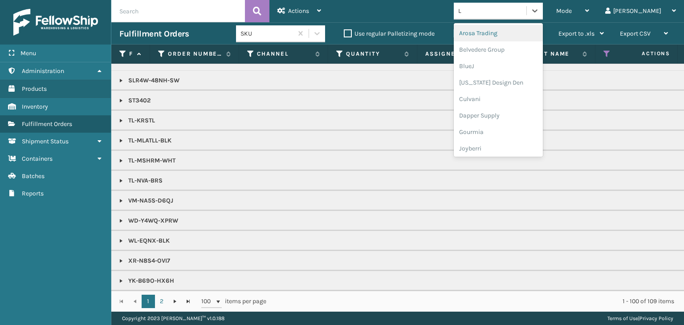
type input "LI"
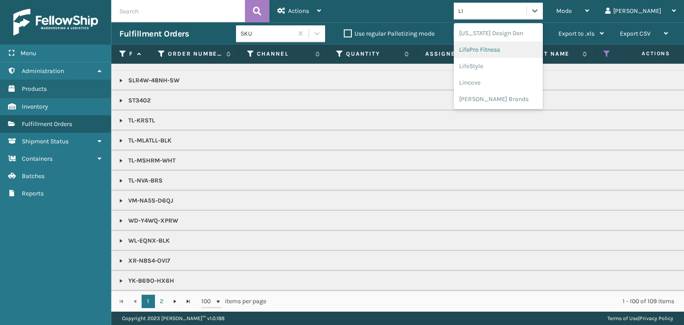
click at [520, 46] on div "LifePro Fitness" at bounding box center [498, 49] width 89 height 16
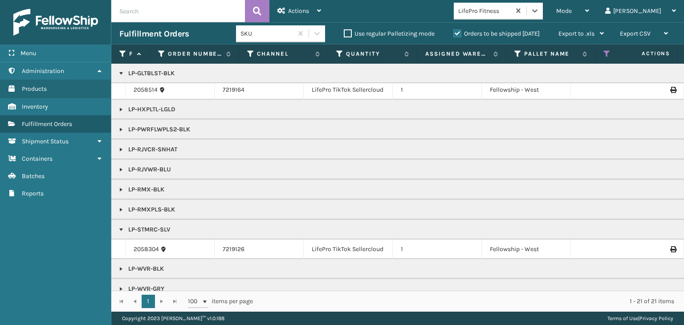
scroll to position [211, 0]
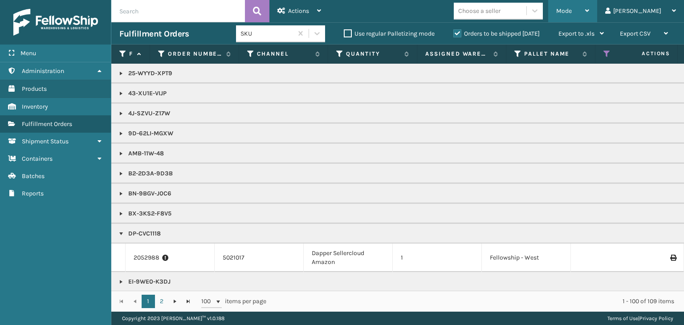
click at [572, 8] on span "Mode" at bounding box center [564, 11] width 16 height 8
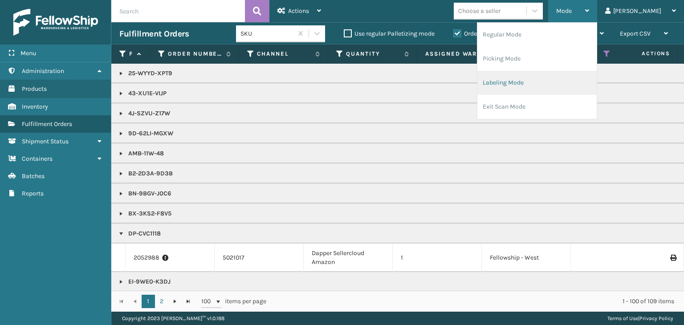
click at [568, 71] on li "Labeling Mode" at bounding box center [536, 83] width 119 height 24
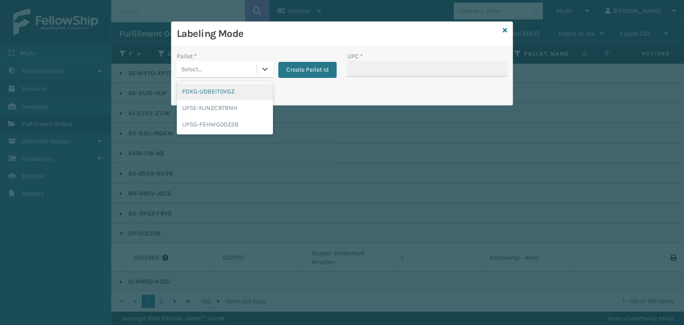
click at [228, 65] on div "Select..." at bounding box center [217, 69] width 80 height 15
click at [220, 89] on div "FDXG-UDBEIT0VGZ" at bounding box center [225, 91] width 96 height 16
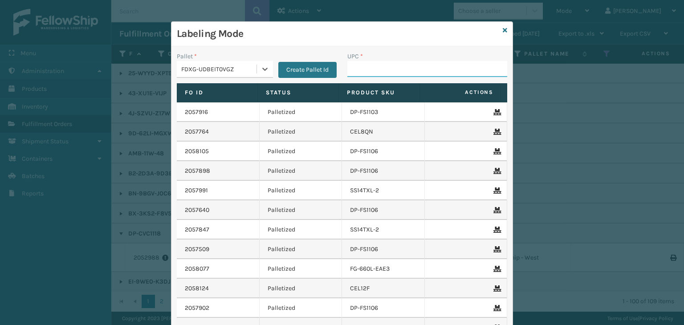
click at [353, 67] on input "UPC *" at bounding box center [427, 69] width 160 height 16
type input "ST3402"
click at [503, 31] on icon at bounding box center [505, 30] width 4 height 6
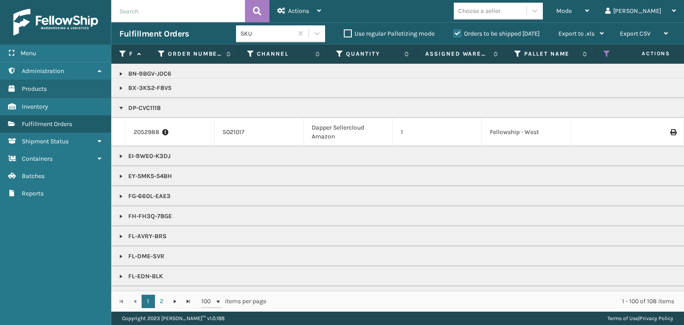
scroll to position [134, 0]
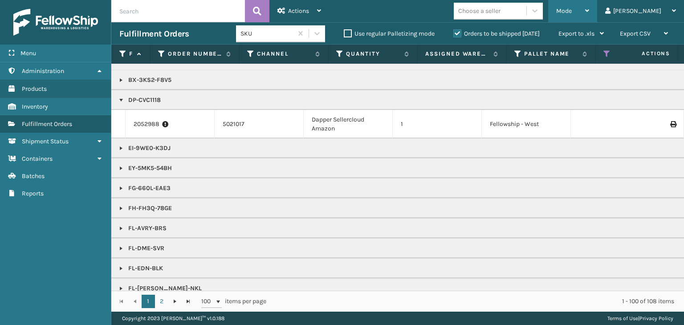
click at [588, 18] on div "Mode Regular Mode Picking Mode Labeling Mode Exit Scan Mode" at bounding box center [572, 11] width 49 height 22
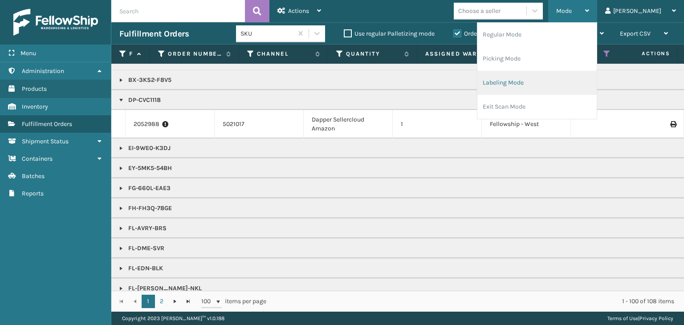
click at [562, 84] on li "Labeling Mode" at bounding box center [536, 83] width 119 height 24
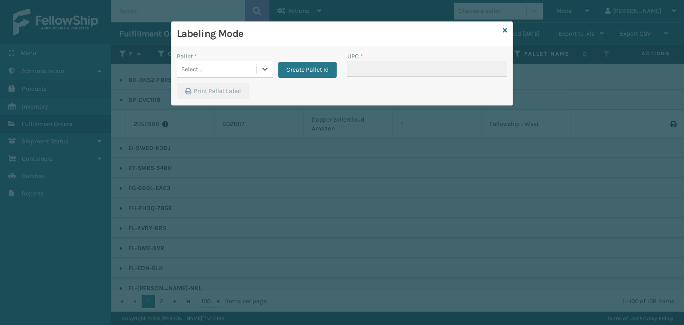
click at [231, 65] on div "Select..." at bounding box center [217, 69] width 80 height 15
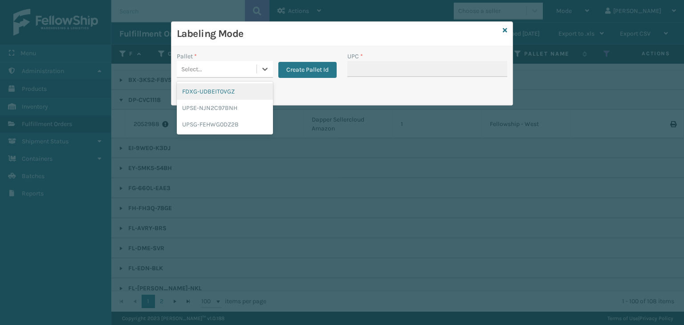
drag, startPoint x: 220, startPoint y: 92, endPoint x: 308, endPoint y: 81, distance: 88.8
click at [221, 91] on div "FDXG-UDBEIT0VGZ" at bounding box center [225, 91] width 96 height 16
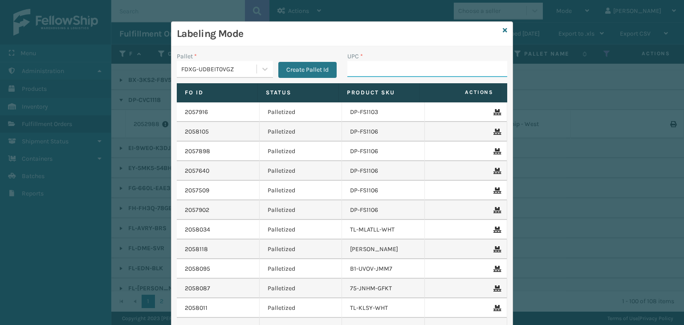
click at [373, 67] on input "UPC *" at bounding box center [427, 69] width 160 height 16
type input "850012486503"
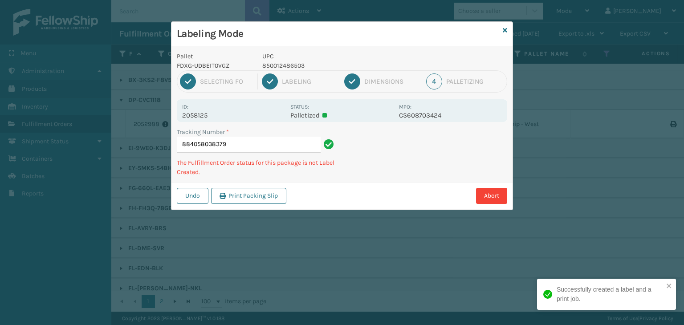
click at [299, 66] on p "850012486503" at bounding box center [327, 65] width 131 height 9
click at [298, 66] on p "850012486503" at bounding box center [327, 65] width 131 height 9
click at [266, 65] on p "850012486701" at bounding box center [327, 65] width 131 height 9
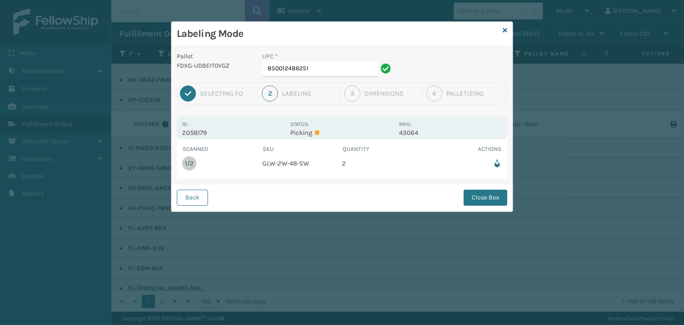
click at [371, 59] on div "UPC *" at bounding box center [327, 56] width 131 height 9
click at [363, 65] on input "850012486251" at bounding box center [319, 69] width 115 height 16
click at [481, 196] on button "Close Box" at bounding box center [485, 198] width 44 height 16
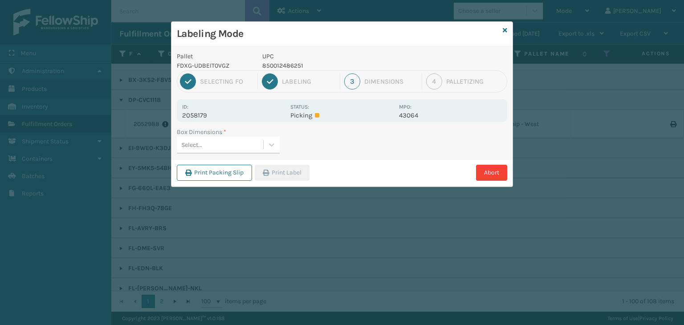
click at [258, 145] on div "Select..." at bounding box center [220, 145] width 86 height 15
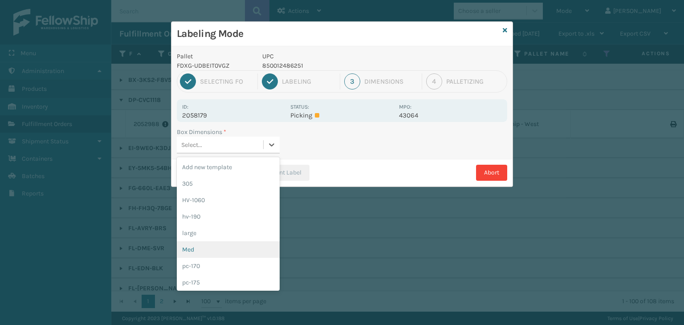
click at [255, 246] on div "Med" at bounding box center [228, 249] width 103 height 16
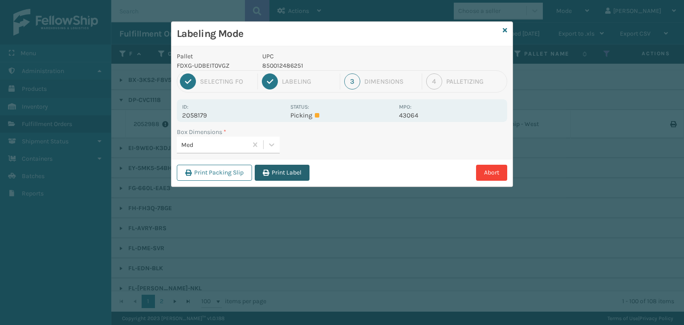
click at [282, 170] on button "Print Label" at bounding box center [282, 173] width 55 height 16
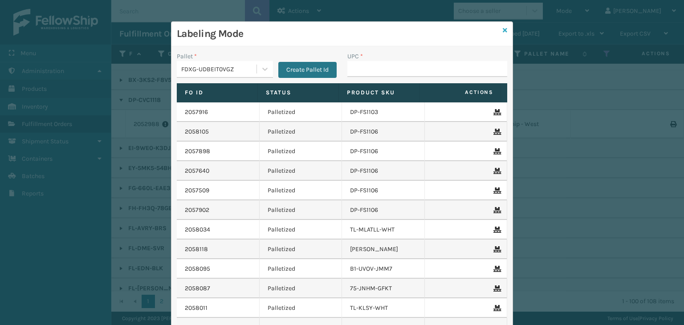
click at [503, 32] on icon at bounding box center [505, 30] width 4 height 6
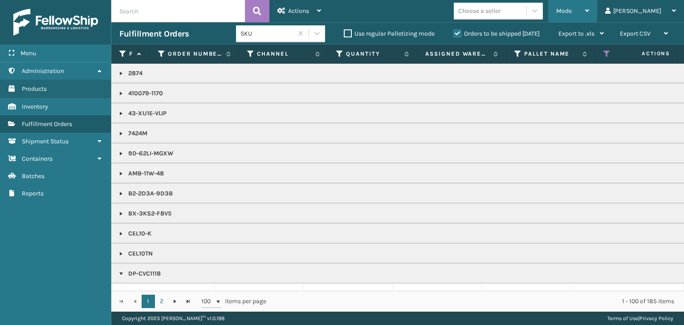
click at [589, 7] on div "Mode" at bounding box center [572, 11] width 33 height 22
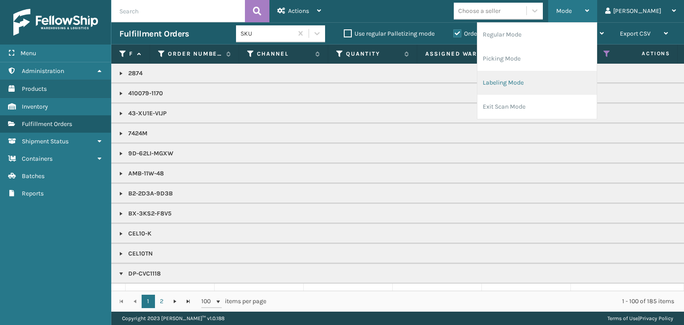
click at [593, 82] on li "Labeling Mode" at bounding box center [536, 83] width 119 height 24
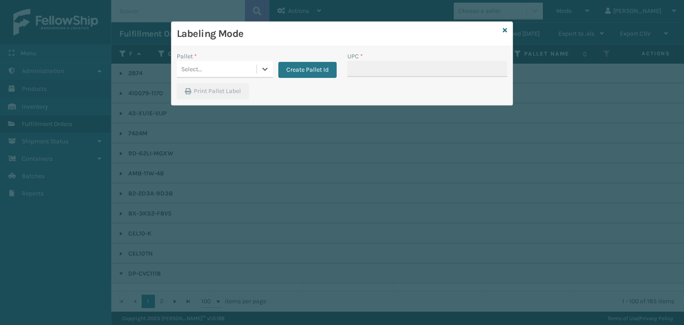
click at [246, 67] on div "Select..." at bounding box center [217, 69] width 80 height 15
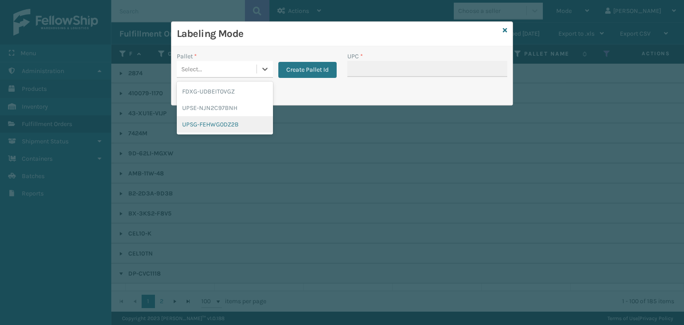
click at [231, 122] on div "UPSG-FEHWG0DZ2B" at bounding box center [225, 124] width 96 height 16
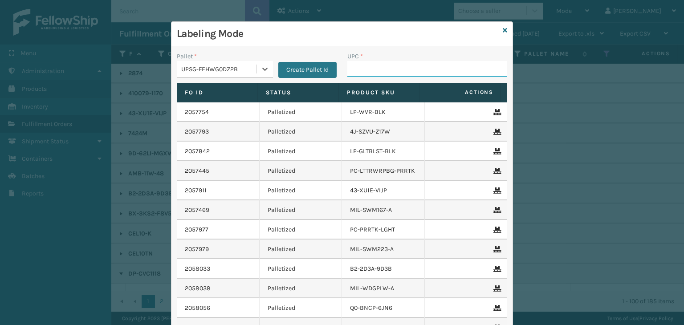
click at [358, 76] on input "UPC *" at bounding box center [427, 69] width 160 height 16
click at [397, 69] on input "810090932316" at bounding box center [419, 69] width 144 height 16
click at [397, 70] on input "810090932316" at bounding box center [419, 69] width 144 height 16
click at [397, 71] on input "810090932316" at bounding box center [419, 69] width 144 height 16
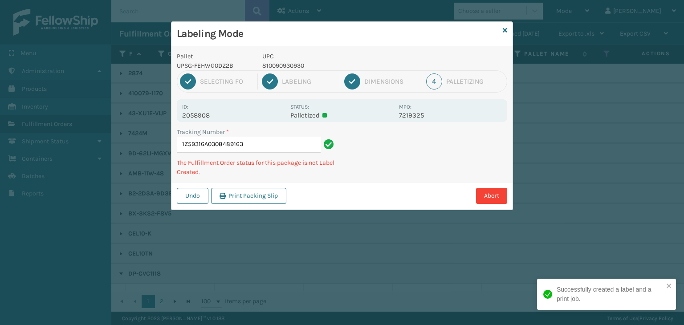
click at [273, 65] on p "810090930930" at bounding box center [327, 65] width 131 height 9
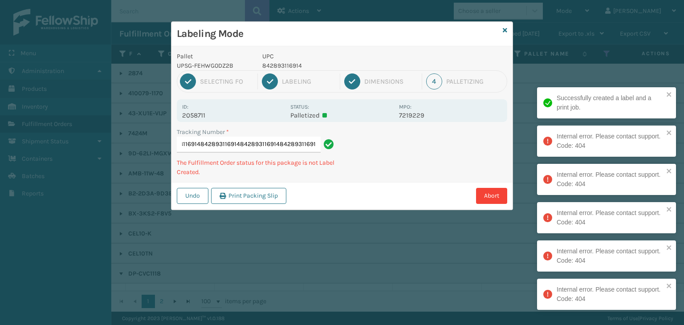
scroll to position [0, 162]
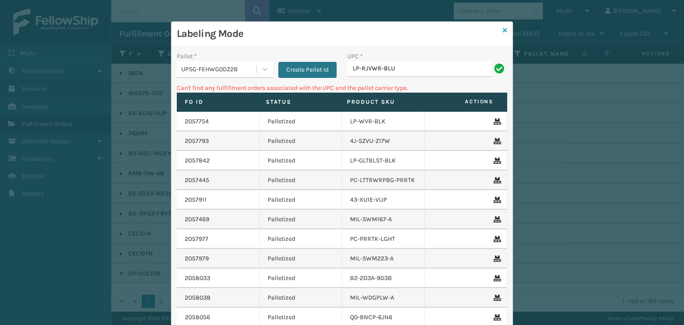
click at [503, 31] on icon at bounding box center [505, 30] width 4 height 6
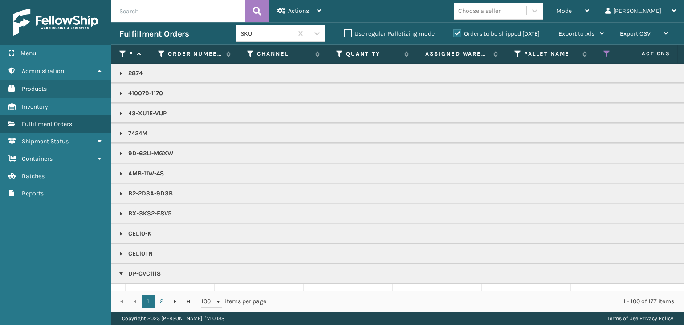
click at [500, 8] on div "Choose a seller" at bounding box center [479, 10] width 42 height 9
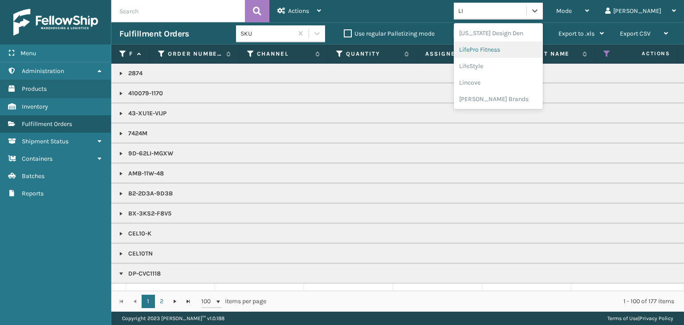
click at [529, 53] on div "LifePro Fitness" at bounding box center [498, 49] width 89 height 16
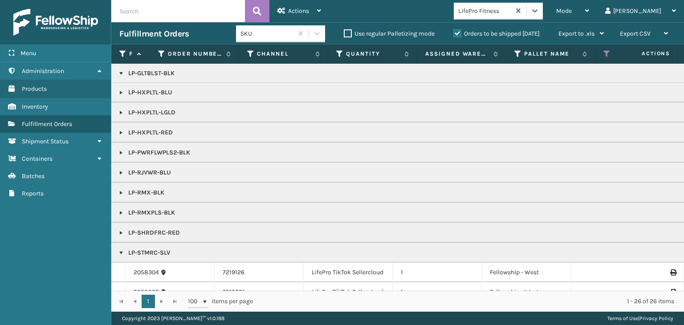
scroll to position [134, 0]
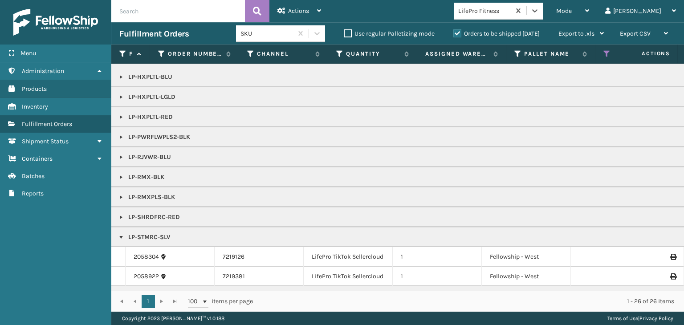
drag, startPoint x: 123, startPoint y: 153, endPoint x: 124, endPoint y: 159, distance: 6.3
click at [123, 154] on link at bounding box center [121, 157] width 7 height 7
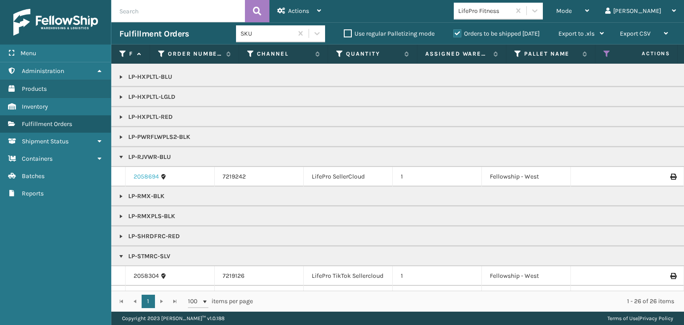
click at [137, 174] on link "2058694" at bounding box center [146, 176] width 25 height 9
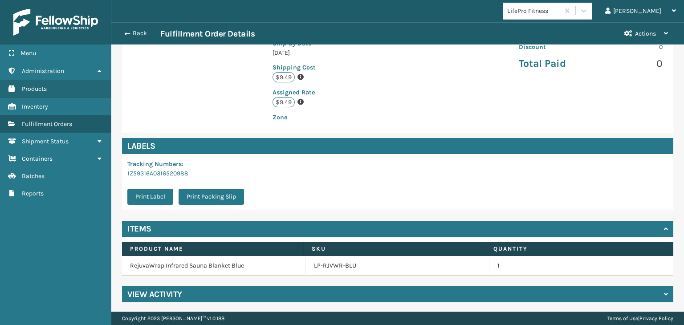
scroll to position [200, 0]
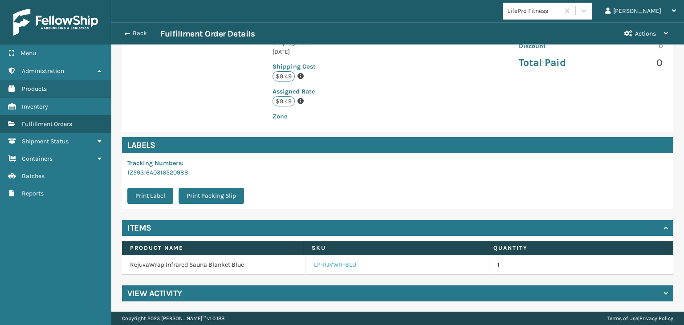
click at [335, 266] on link "LP-RJVWR-BLU" at bounding box center [335, 264] width 42 height 9
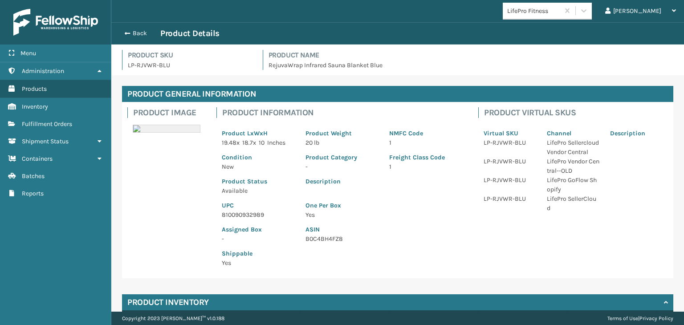
click at [250, 216] on p "810090932989" at bounding box center [258, 214] width 73 height 9
click at [250, 215] on p "810090932989" at bounding box center [258, 214] width 73 height 9
click at [135, 29] on div "Back Product Details" at bounding box center [397, 33] width 556 height 11
click at [136, 32] on button "Back" at bounding box center [139, 33] width 41 height 8
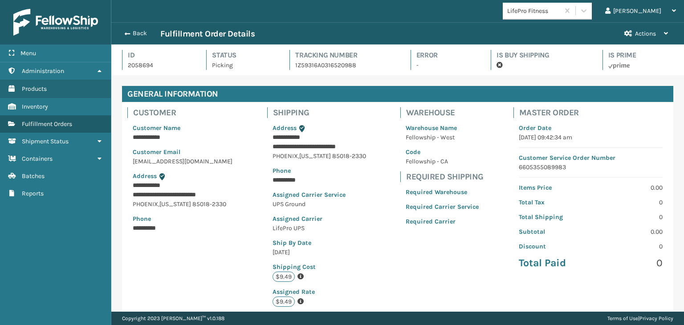
click at [136, 32] on button "Back" at bounding box center [139, 33] width 41 height 8
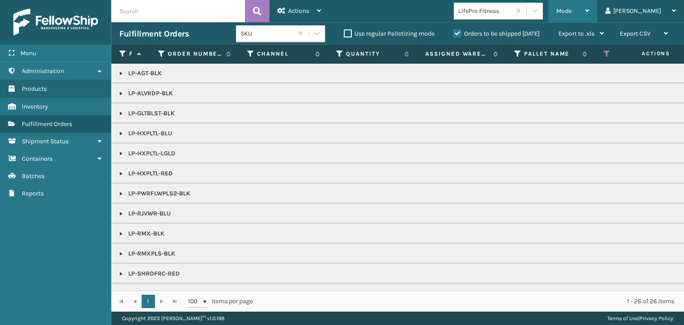
click at [589, 15] on div "Mode" at bounding box center [572, 11] width 33 height 22
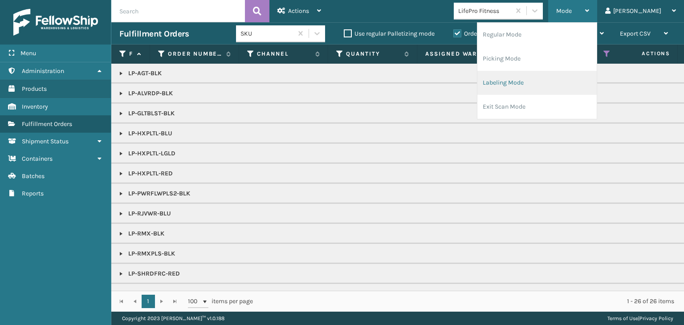
click at [576, 78] on li "Labeling Mode" at bounding box center [536, 83] width 119 height 24
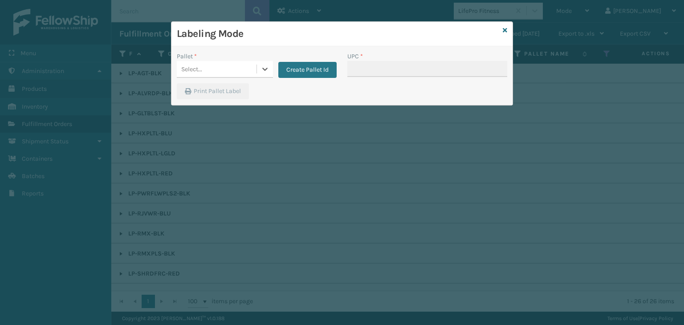
click at [223, 70] on div "Select..." at bounding box center [217, 69] width 80 height 15
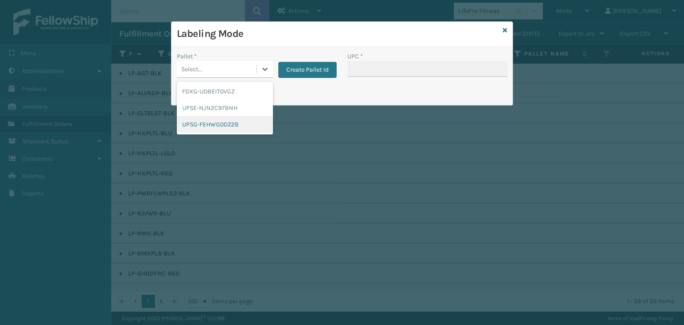
drag, startPoint x: 231, startPoint y: 123, endPoint x: 313, endPoint y: 75, distance: 94.7
click at [231, 121] on div "UPSG-FEHWG0DZ2B" at bounding box center [225, 124] width 96 height 16
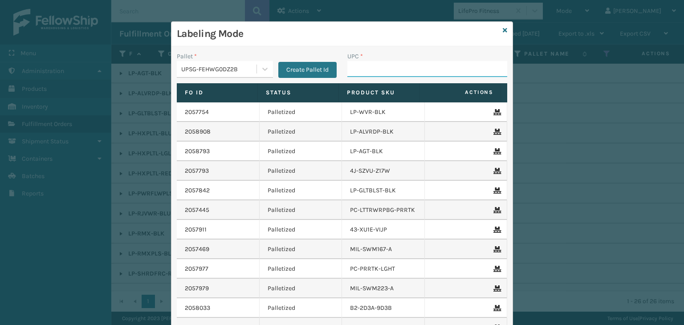
click at [370, 65] on input "UPC *" at bounding box center [427, 69] width 160 height 16
paste input "810090932989"
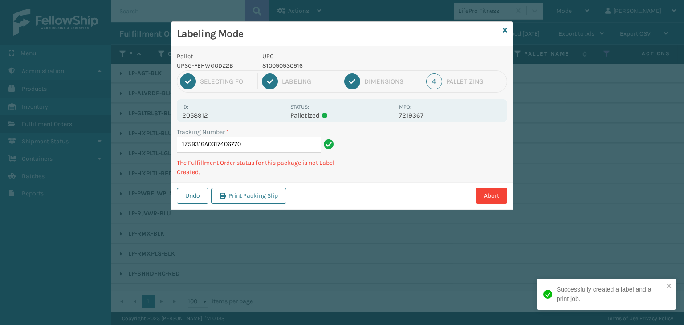
click at [280, 65] on p "810090930916" at bounding box center [327, 65] width 131 height 9
click at [283, 61] on p "810090931500" at bounding box center [327, 65] width 131 height 9
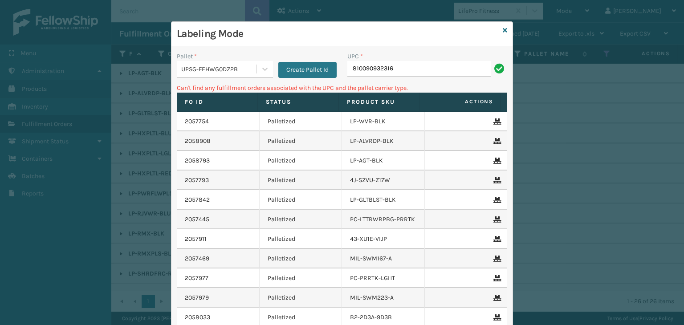
click at [227, 68] on div "UPSG-FEHWG0DZ2B" at bounding box center [219, 69] width 76 height 9
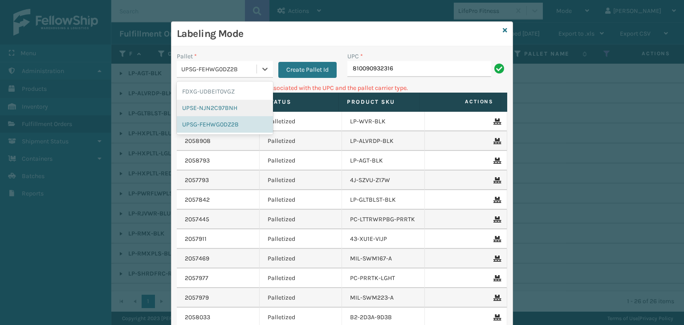
click at [211, 108] on div "UPSE-NJN2C97BNH" at bounding box center [225, 108] width 96 height 16
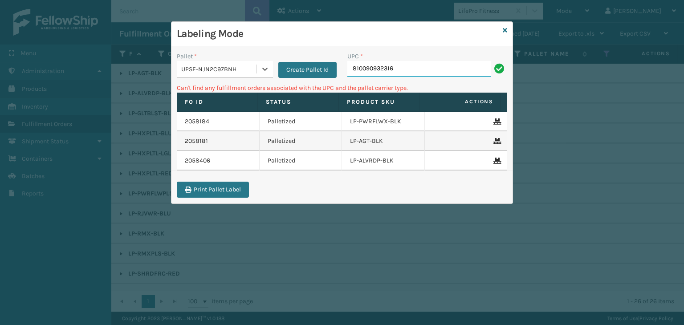
click at [410, 69] on input "810090932316" at bounding box center [419, 69] width 144 height 16
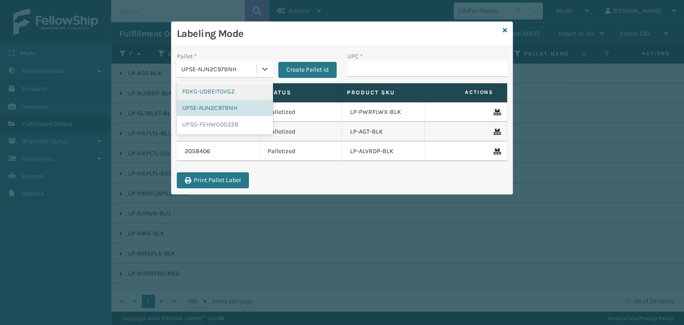
click at [238, 68] on div "UPSE-NJN2C97BNH" at bounding box center [219, 69] width 76 height 9
click at [222, 125] on div "UPSG-FEHWG0DZ2B" at bounding box center [225, 124] width 96 height 16
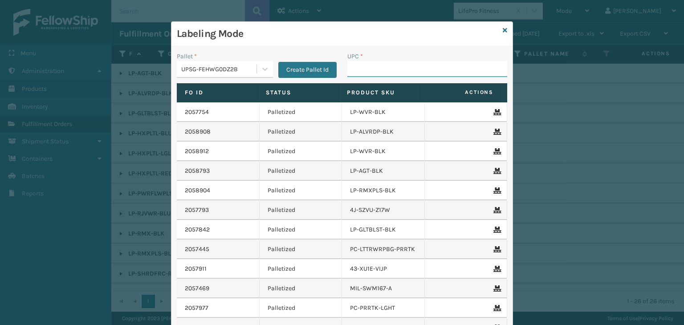
click at [376, 64] on input "UPC *" at bounding box center [427, 69] width 160 height 16
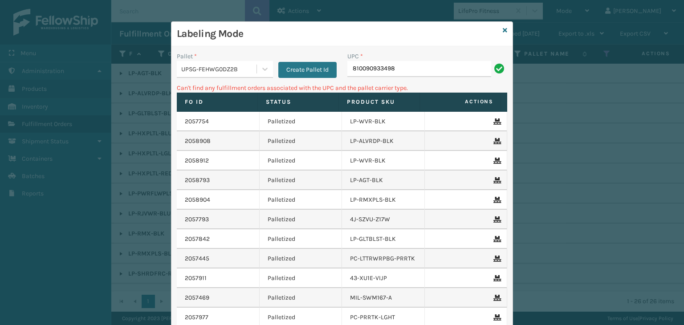
drag, startPoint x: 407, startPoint y: 65, endPoint x: 158, endPoint y: 49, distance: 249.7
click at [158, 49] on div "Labeling Mode Pallet * UPSG-FEHWG0DZ2B Create Pallet Id UPC * 810090933498 Can'…" at bounding box center [342, 162] width 684 height 325
click at [503, 31] on icon at bounding box center [505, 30] width 4 height 6
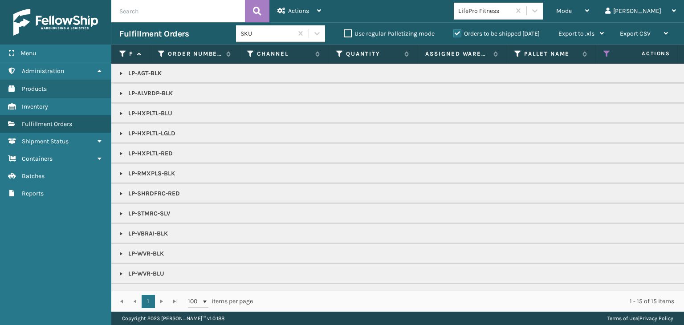
drag, startPoint x: 123, startPoint y: 130, endPoint x: 130, endPoint y: 140, distance: 11.8
click at [123, 130] on link at bounding box center [121, 133] width 7 height 7
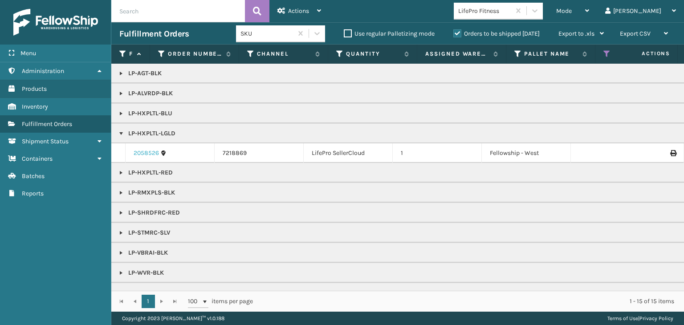
click at [150, 150] on link "2058526" at bounding box center [146, 153] width 25 height 9
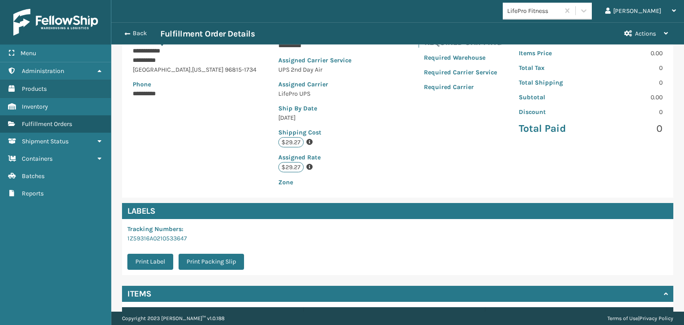
scroll to position [200, 0]
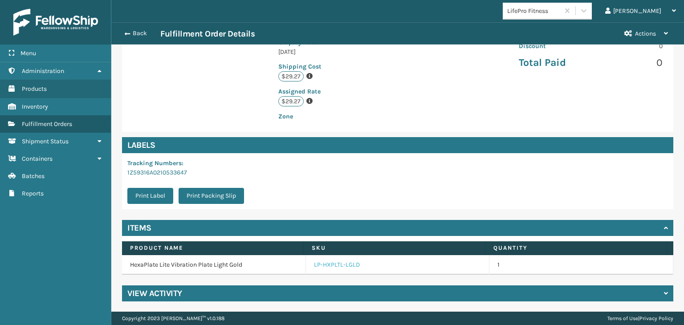
click at [319, 264] on link "LP-HXPLTL-LGLD" at bounding box center [337, 264] width 46 height 9
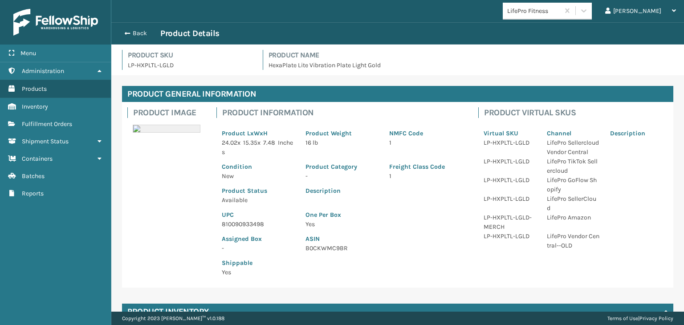
click at [248, 225] on p "810090933498" at bounding box center [258, 223] width 73 height 9
click at [134, 34] on button "Back" at bounding box center [139, 33] width 41 height 8
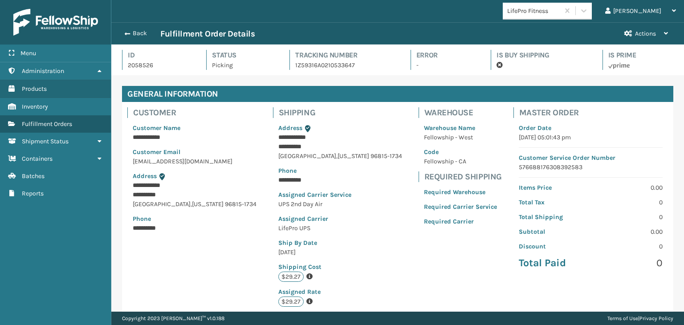
scroll to position [21, 572]
click at [134, 34] on button "Back" at bounding box center [139, 33] width 41 height 8
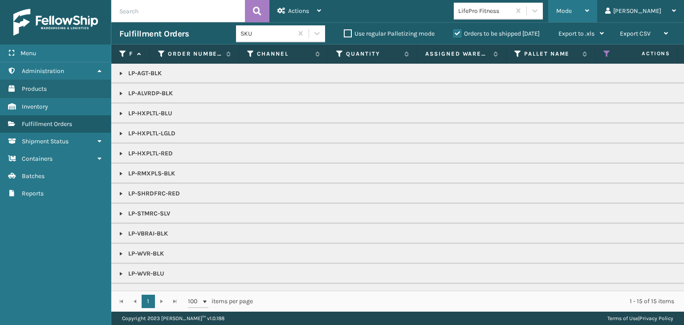
click at [589, 11] on div "Mode" at bounding box center [572, 11] width 33 height 22
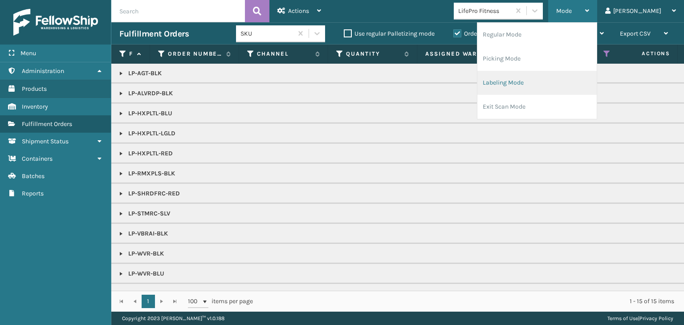
click at [570, 85] on li "Labeling Mode" at bounding box center [536, 83] width 119 height 24
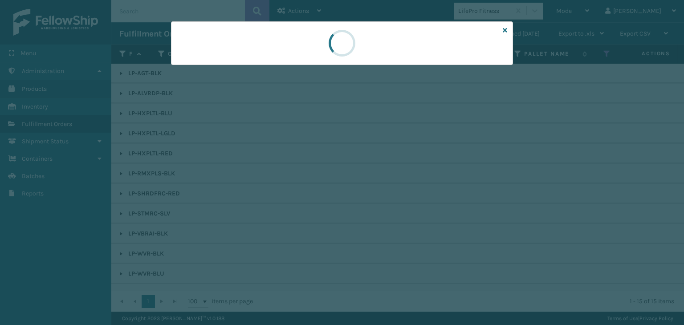
click at [225, 78] on div at bounding box center [342, 162] width 684 height 325
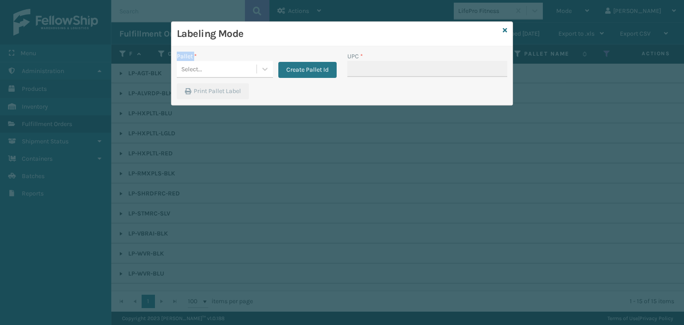
click at [225, 78] on div "Pallet * Select... Create Pallet Id" at bounding box center [256, 68] width 170 height 32
click at [226, 73] on div "Select..." at bounding box center [217, 69] width 80 height 15
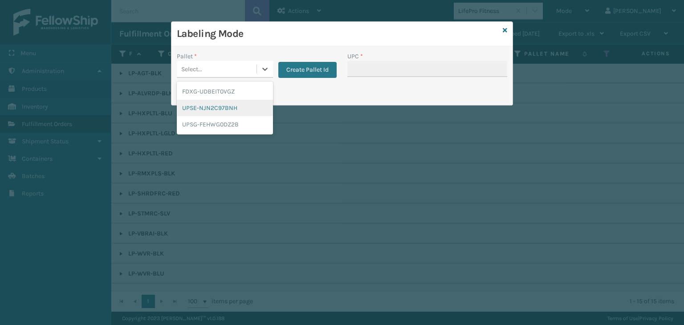
click at [222, 104] on div "UPSE-NJN2C97BNH" at bounding box center [225, 108] width 96 height 16
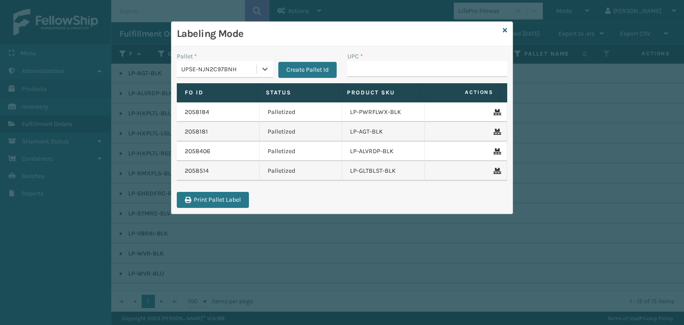
click at [410, 57] on div "UPC *" at bounding box center [427, 56] width 160 height 9
click at [418, 62] on input "UPC *" at bounding box center [427, 69] width 160 height 16
paste input "810090933498"
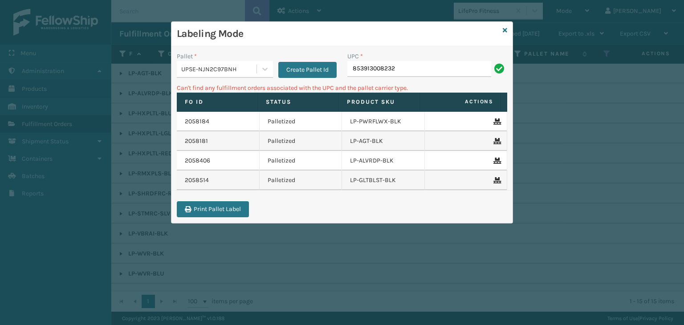
click at [215, 73] on div "UPSE-NJN2C97BNH" at bounding box center [219, 69] width 76 height 9
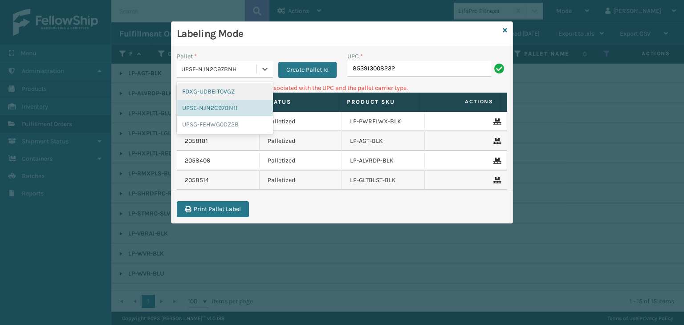
click at [211, 94] on div "FDXG-UDBEIT0VGZ" at bounding box center [225, 91] width 96 height 16
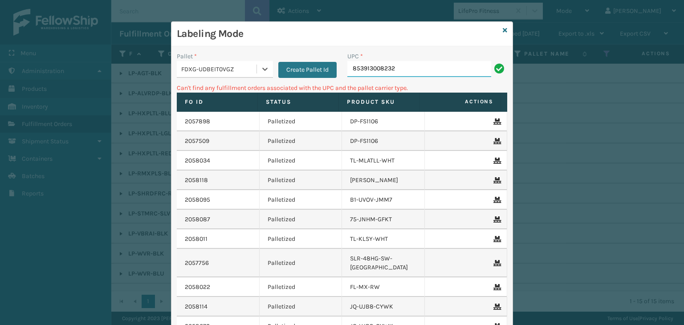
click at [427, 61] on input "853913008232" at bounding box center [419, 69] width 144 height 16
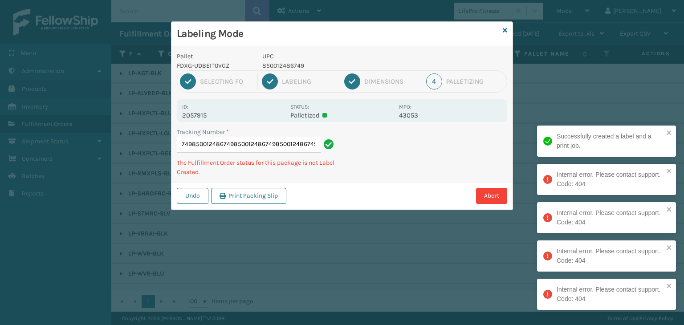
scroll to position [0, 116]
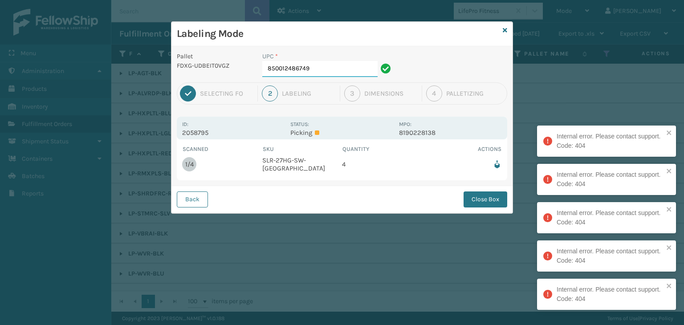
click at [364, 65] on input "850012486749" at bounding box center [319, 69] width 115 height 16
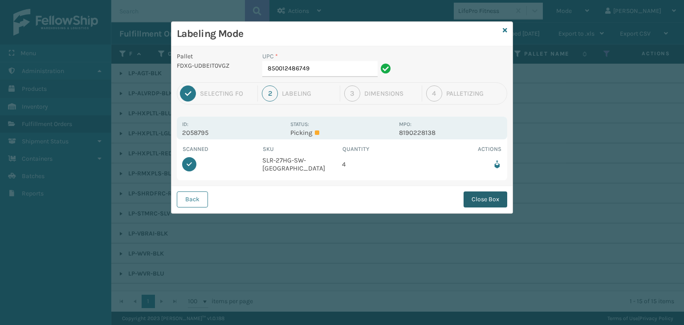
click at [497, 196] on button "Close Box" at bounding box center [485, 199] width 44 height 16
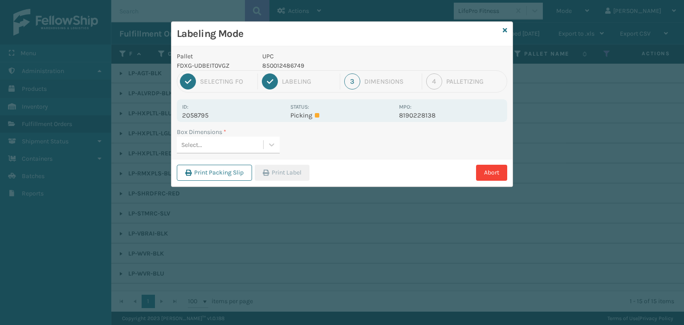
click at [207, 144] on div "Select..." at bounding box center [220, 145] width 86 height 15
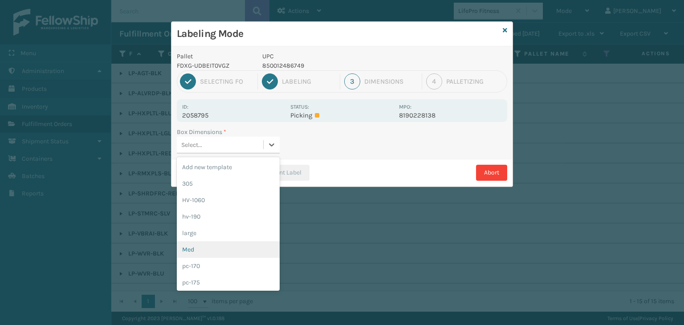
click at [207, 250] on div "Med" at bounding box center [228, 249] width 103 height 16
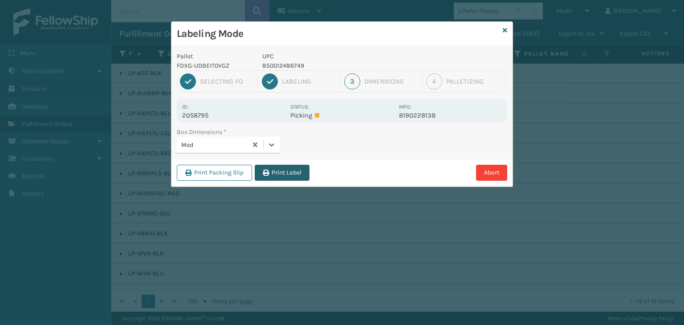
click at [280, 169] on button "Print Label" at bounding box center [282, 173] width 55 height 16
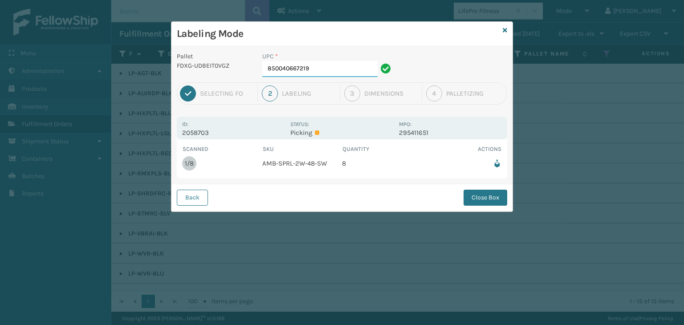
click at [315, 73] on input "850040667219" at bounding box center [319, 69] width 115 height 16
click at [485, 190] on button "Close Box" at bounding box center [485, 198] width 44 height 16
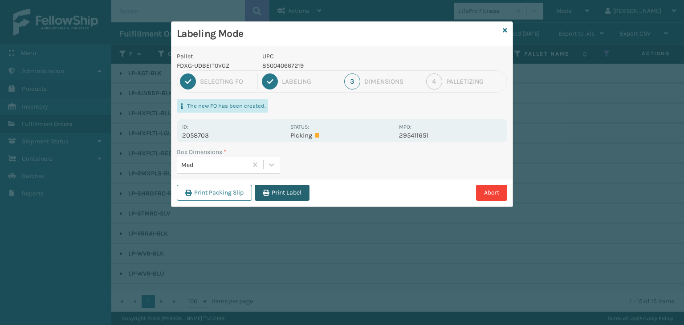
click at [281, 194] on button "Print Label" at bounding box center [282, 193] width 55 height 16
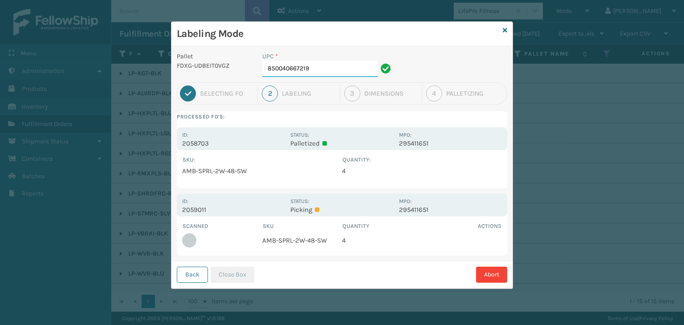
click at [310, 69] on input "850040667219" at bounding box center [319, 69] width 115 height 16
click at [231, 274] on button "Close Box" at bounding box center [233, 275] width 44 height 16
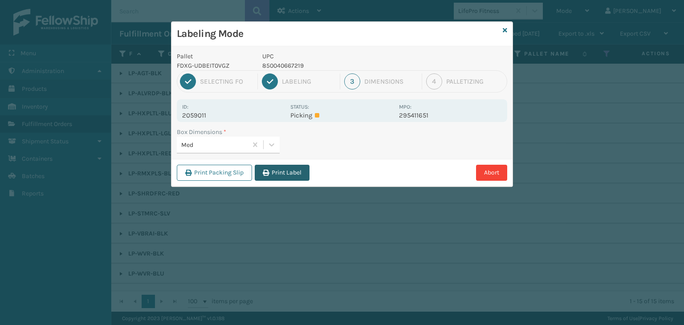
click at [278, 177] on button "Print Label" at bounding box center [282, 173] width 55 height 16
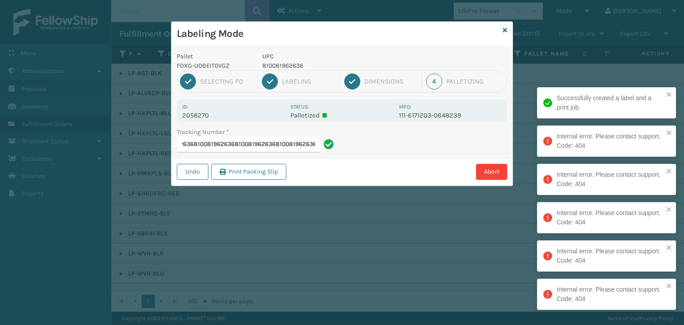
scroll to position [0, 154]
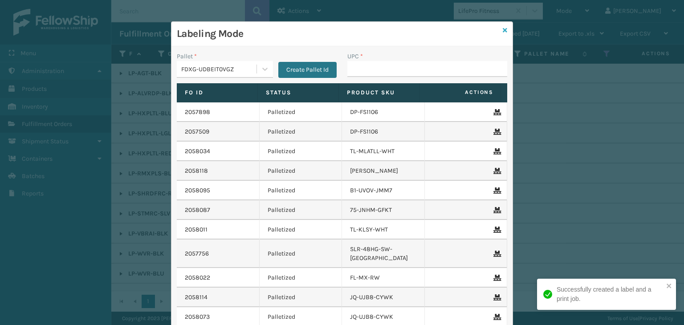
click at [503, 32] on icon at bounding box center [505, 30] width 4 height 6
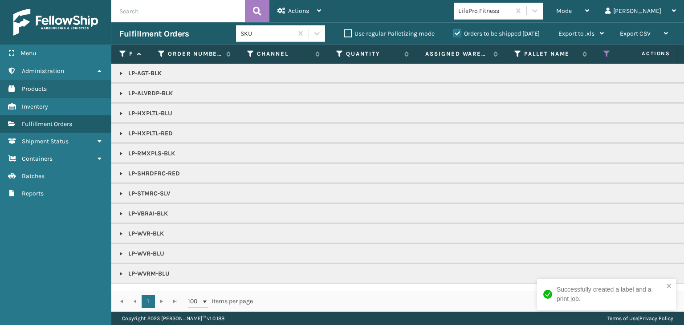
click at [511, 13] on div "LifePro Fitness" at bounding box center [484, 10] width 53 height 9
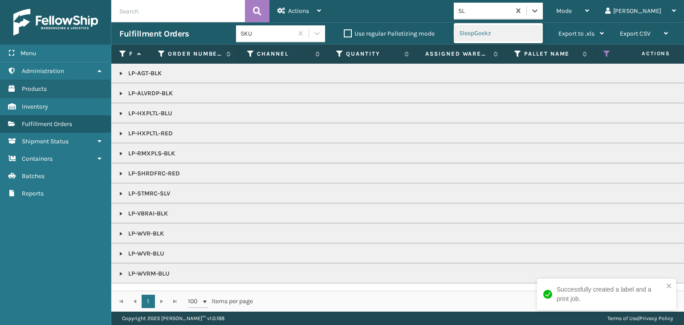
click at [504, 37] on div "SleepGeekz" at bounding box center [498, 33] width 89 height 16
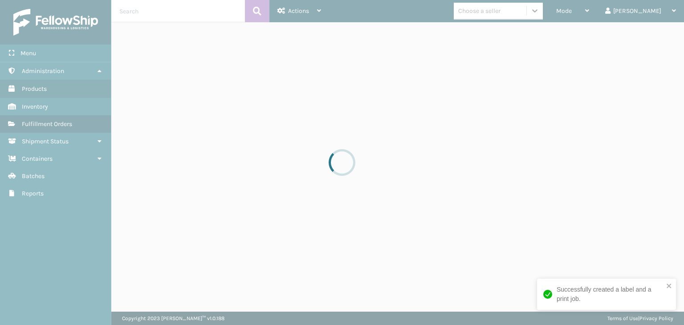
drag, startPoint x: 548, startPoint y: 14, endPoint x: 543, endPoint y: 15, distance: 4.9
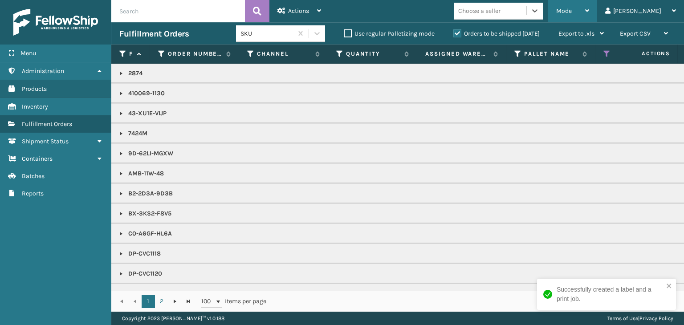
click at [589, 16] on div "Mode" at bounding box center [572, 11] width 33 height 22
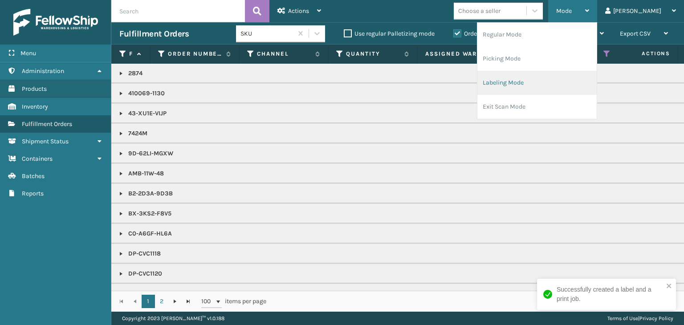
click at [532, 83] on li "Labeling Mode" at bounding box center [536, 83] width 119 height 24
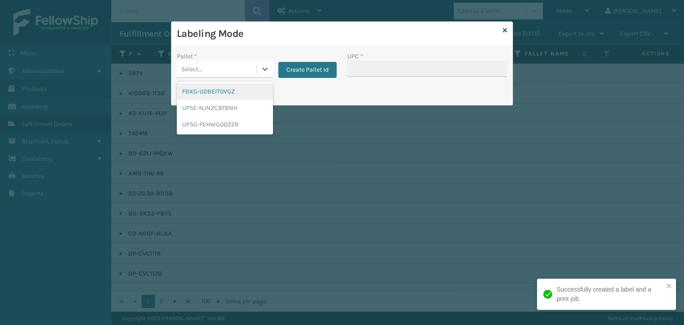
click at [253, 70] on div "Select..." at bounding box center [217, 69] width 80 height 15
click at [249, 90] on div "FDXG-UDBEIT0VGZ" at bounding box center [225, 91] width 96 height 16
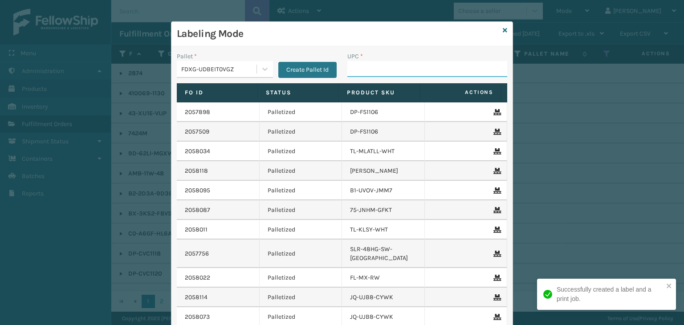
drag, startPoint x: 374, startPoint y: 66, endPoint x: 374, endPoint y: 61, distance: 4.9
click at [374, 66] on input "UPC *" at bounding box center [427, 69] width 160 height 16
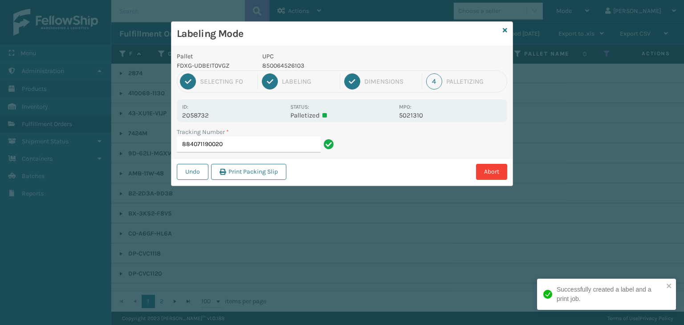
click at [288, 67] on p "850064526103" at bounding box center [327, 65] width 131 height 9
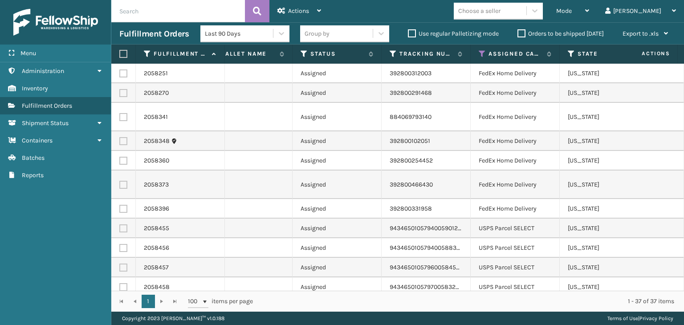
scroll to position [0, 393]
click at [481, 54] on icon at bounding box center [481, 54] width 7 height 8
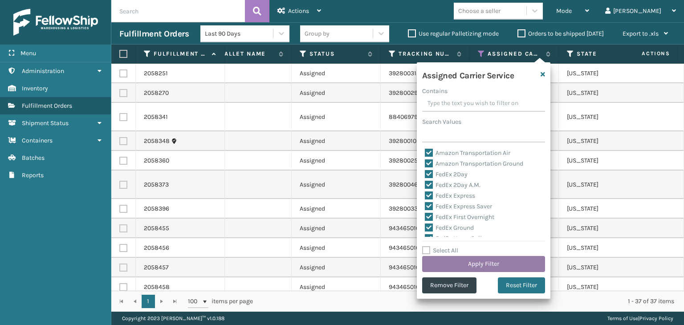
click at [478, 260] on button "Apply Filter" at bounding box center [483, 264] width 123 height 16
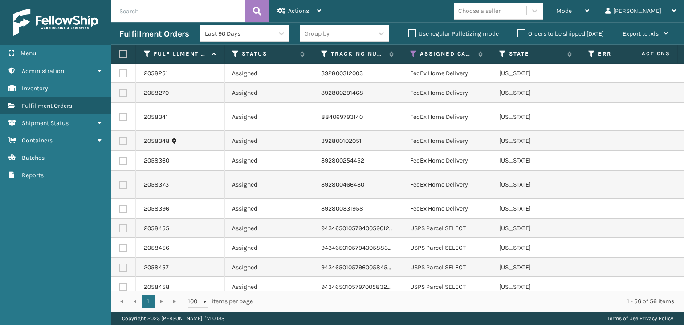
scroll to position [0, 459]
click at [418, 54] on icon at bounding box center [414, 54] width 7 height 8
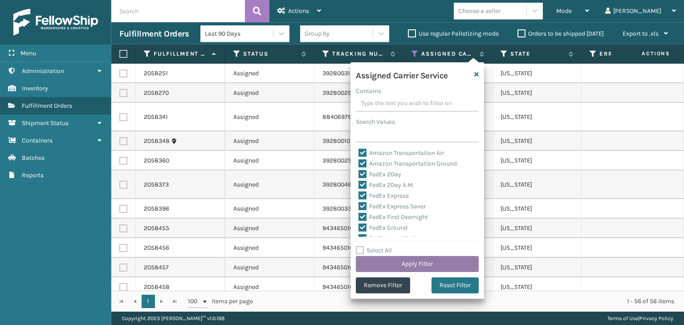
click at [433, 264] on button "Apply Filter" at bounding box center [417, 264] width 123 height 16
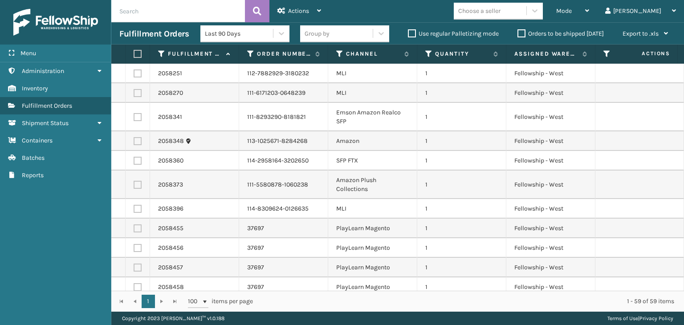
click at [150, 13] on input "text" at bounding box center [178, 11] width 134 height 22
type input "392786482830"
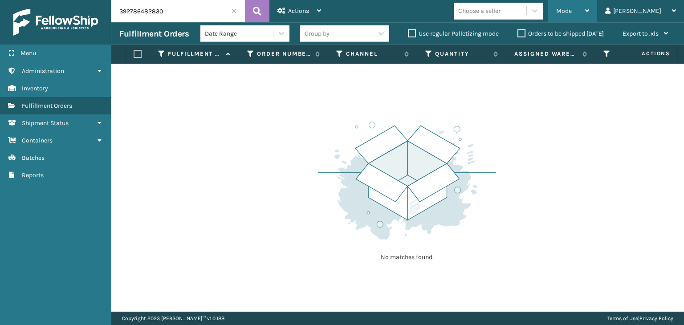
click at [572, 10] on span "Mode" at bounding box center [564, 11] width 16 height 8
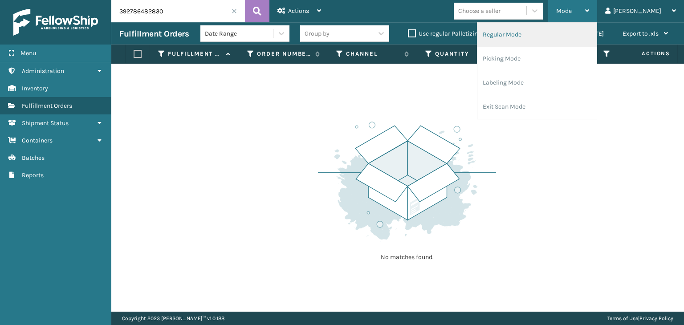
click at [580, 32] on li "Regular Mode" at bounding box center [536, 35] width 119 height 24
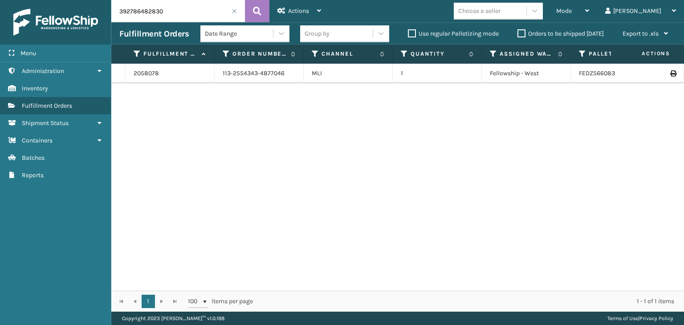
click at [666, 77] on td at bounding box center [650, 74] width 67 height 20
click at [670, 73] on icon at bounding box center [672, 73] width 5 height 6
click at [234, 11] on span at bounding box center [233, 10] width 5 height 5
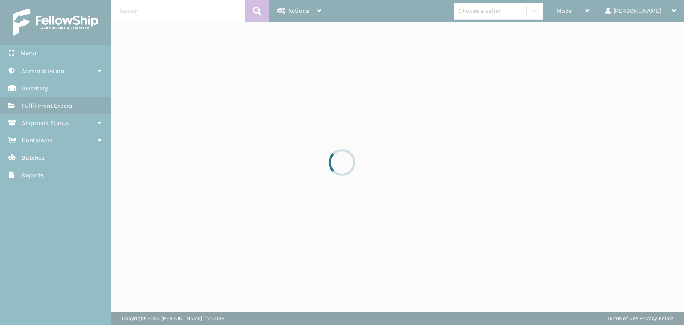
click at [597, 11] on div at bounding box center [342, 162] width 684 height 325
click at [598, 11] on div at bounding box center [342, 162] width 684 height 325
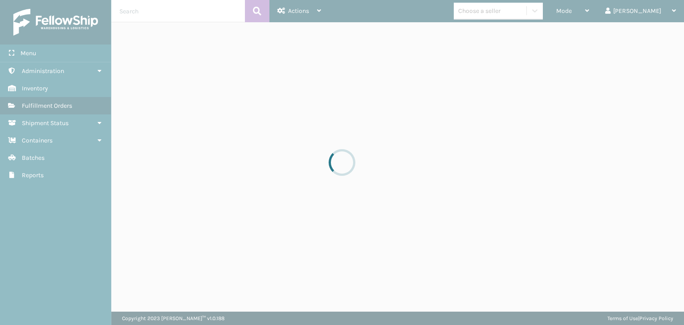
click at [598, 11] on div at bounding box center [342, 162] width 684 height 325
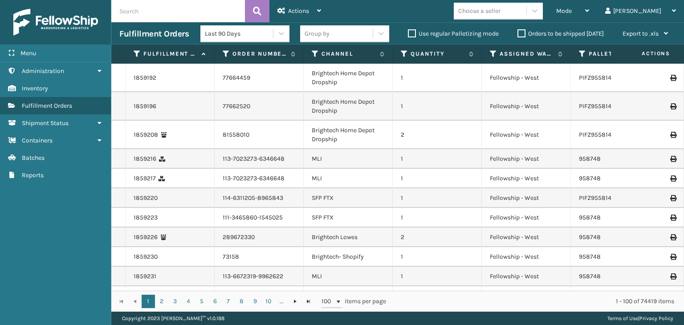
click at [143, 17] on input "text" at bounding box center [178, 11] width 134 height 22
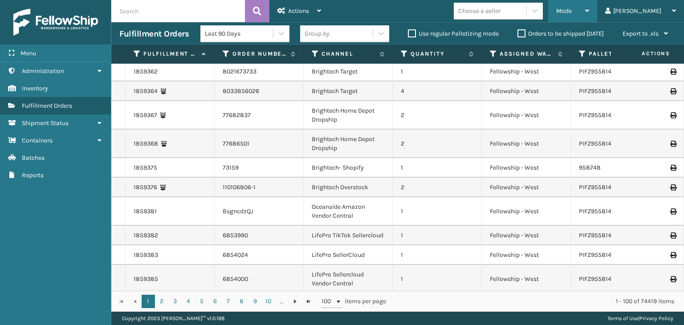
scroll to position [1202, 0]
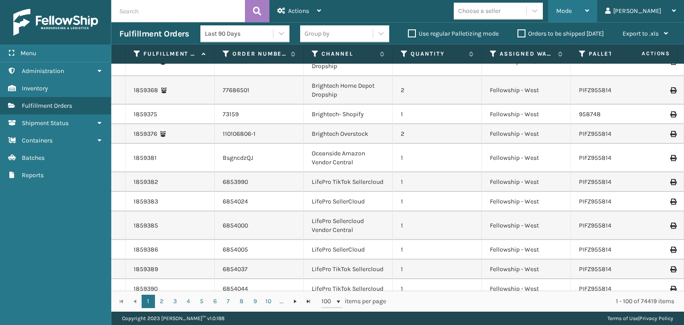
click at [589, 8] on div "Mode" at bounding box center [572, 11] width 33 height 22
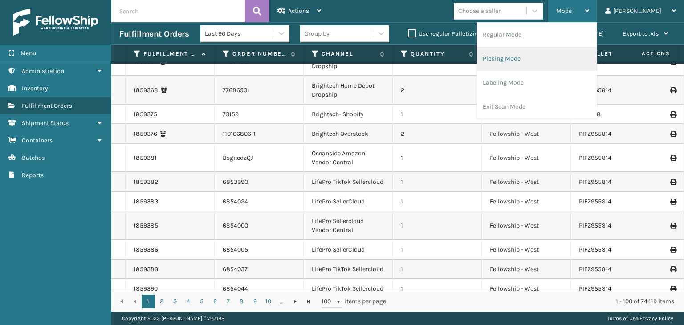
click at [574, 55] on li "Picking Mode" at bounding box center [536, 59] width 119 height 24
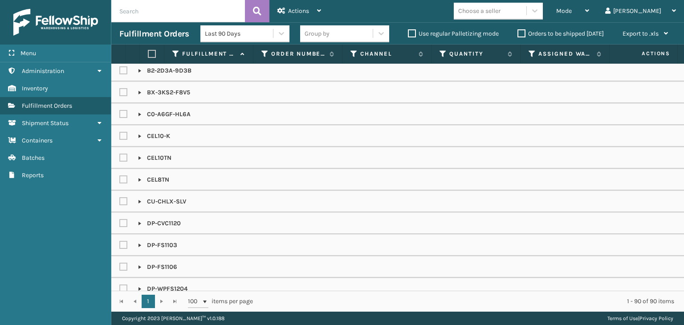
scroll to position [356, 0]
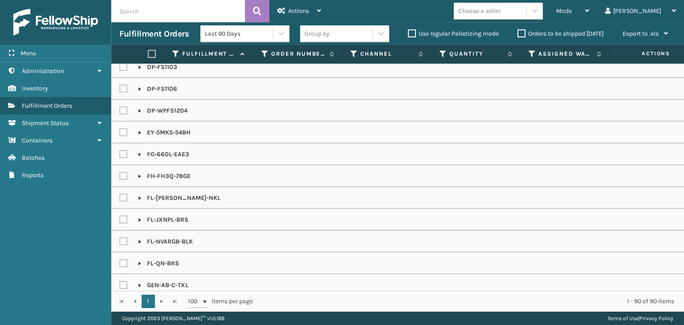
click at [188, 13] on input "text" at bounding box center [178, 11] width 134 height 22
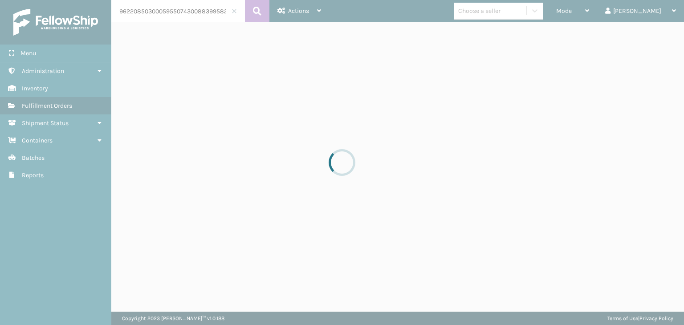
scroll to position [0, 14]
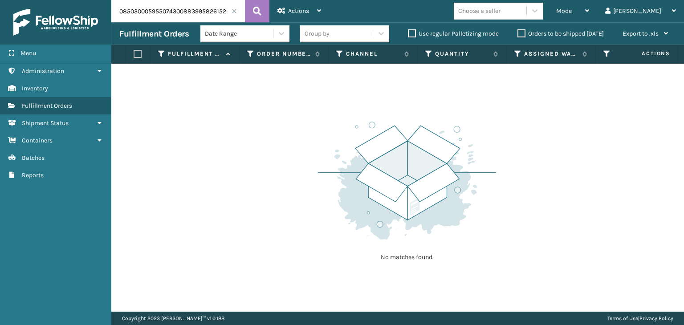
click at [187, 12] on input "9622085030005955074300883995826152" at bounding box center [178, 11] width 134 height 22
drag, startPoint x: 191, startPoint y: 13, endPoint x: 0, endPoint y: 40, distance: 192.8
click at [0, 0] on div "Menu Administration Inventory Fulfillment Orders Shipment Status Containers Bat…" at bounding box center [342, 0] width 684 height 0
type input "883995826152"
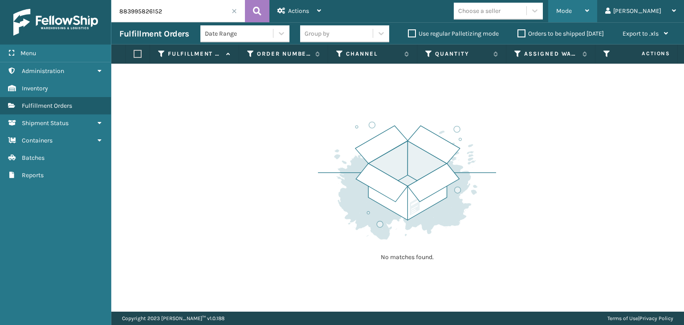
click at [589, 5] on div "Mode" at bounding box center [572, 11] width 33 height 22
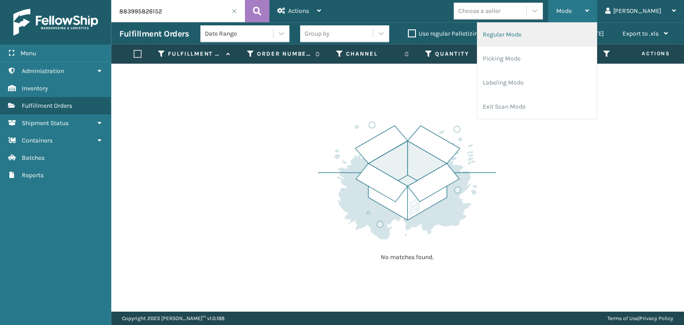
click at [577, 29] on li "Regular Mode" at bounding box center [536, 35] width 119 height 24
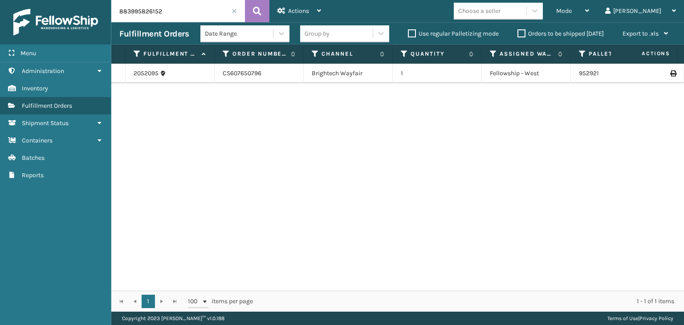
click at [348, 34] on div "Group by" at bounding box center [336, 33] width 73 height 15
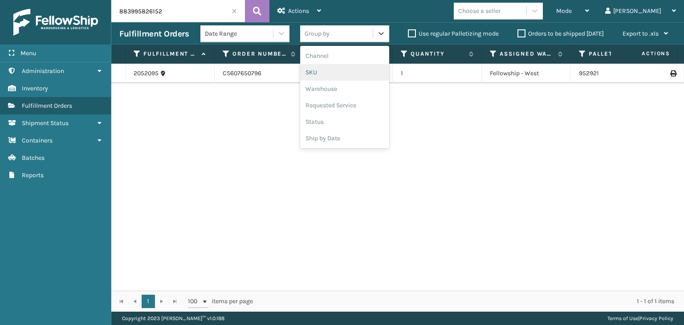
click at [331, 71] on div "SKU" at bounding box center [344, 72] width 89 height 16
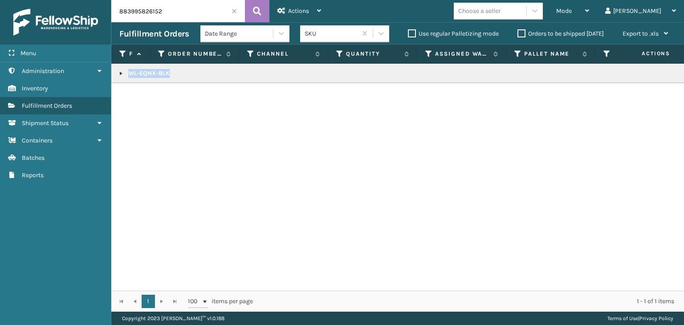
drag, startPoint x: 174, startPoint y: 73, endPoint x: 170, endPoint y: 79, distance: 7.8
click at [170, 79] on td "WL-EQNX-BLK" at bounding box center [685, 74] width 1149 height 20
copy p "WL-EQNX-BLK"
click at [119, 72] on link at bounding box center [121, 73] width 7 height 7
click at [589, 14] on div "Mode" at bounding box center [572, 11] width 33 height 22
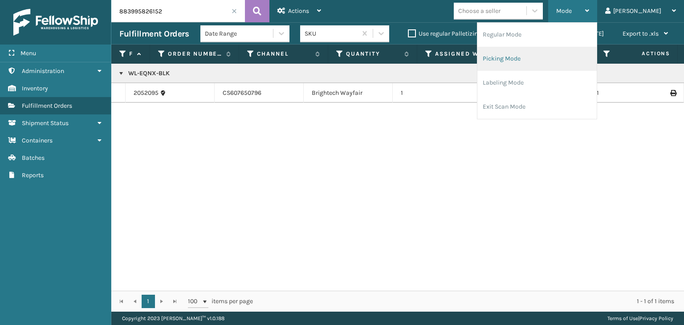
click at [588, 51] on li "Picking Mode" at bounding box center [536, 59] width 119 height 24
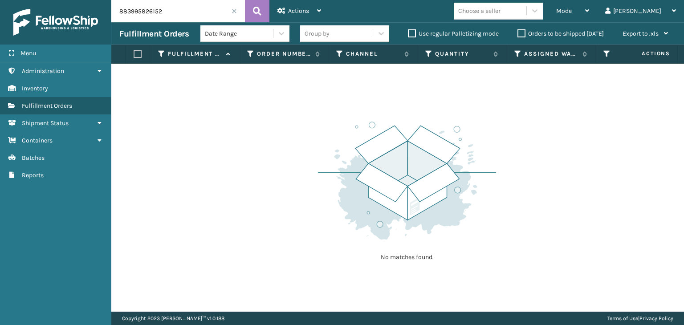
click at [234, 11] on span at bounding box center [233, 10] width 5 height 5
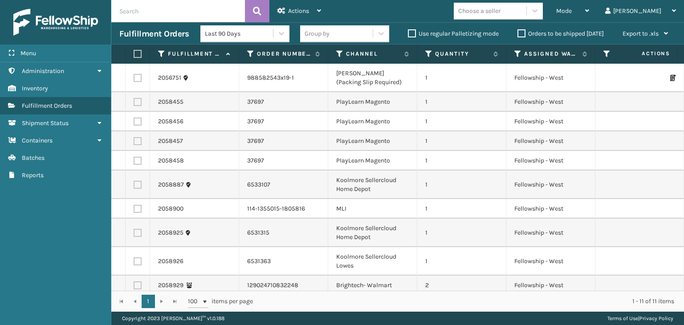
click at [171, 10] on input "text" at bounding box center [178, 11] width 134 height 22
paste input "9D-62LI-MGXW"
type input "9D-62LI-MGXW"
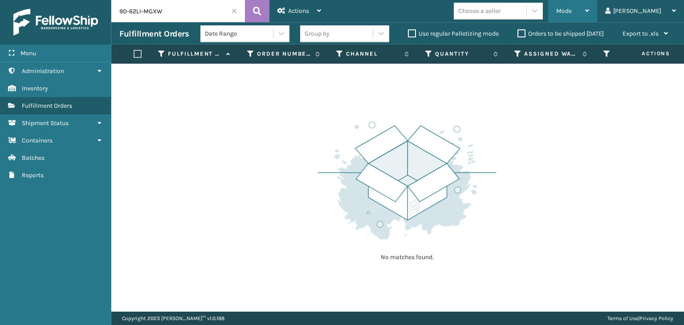
click at [572, 11] on span "Mode" at bounding box center [564, 11] width 16 height 8
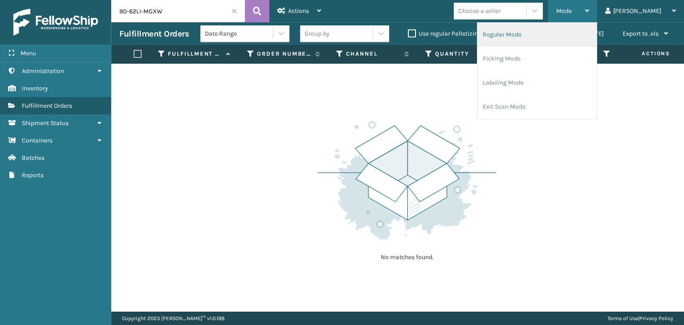
click at [556, 37] on li "Regular Mode" at bounding box center [536, 35] width 119 height 24
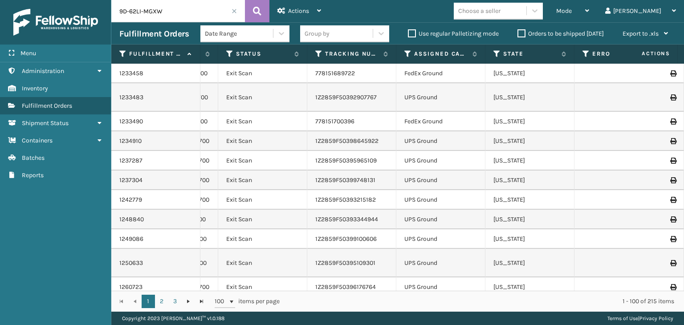
scroll to position [0, 443]
click at [224, 57] on icon at bounding box center [227, 54] width 7 height 8
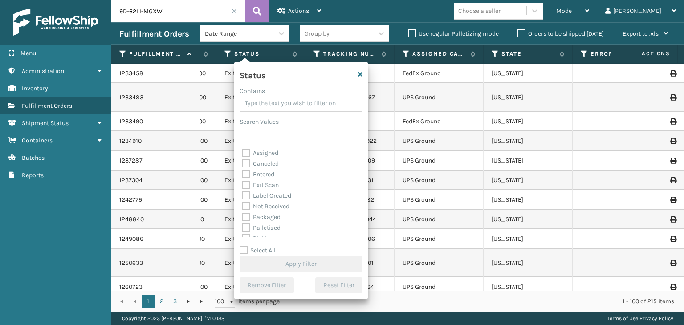
scroll to position [50, 0]
click at [267, 180] on label "Palletized" at bounding box center [261, 178] width 38 height 8
click at [243, 179] on input "Palletized" at bounding box center [242, 176] width 0 height 6
checkbox input "true"
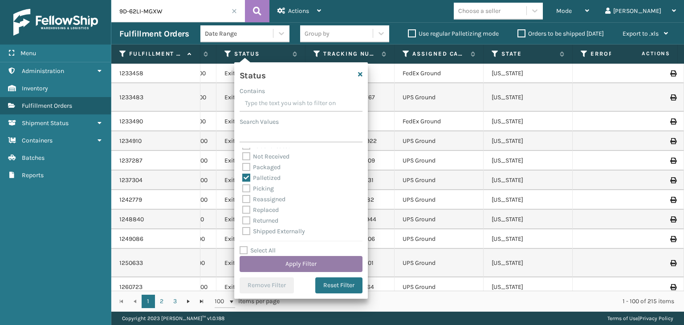
click at [303, 258] on button "Apply Filter" at bounding box center [300, 264] width 123 height 16
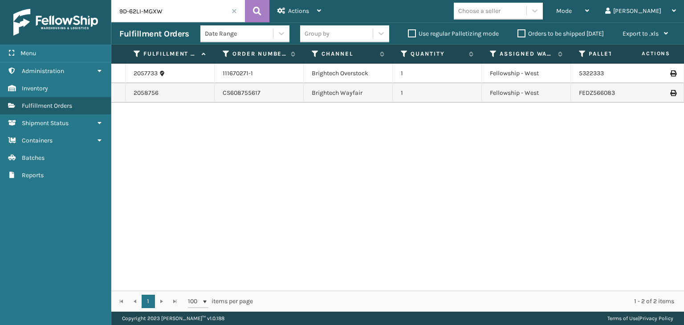
click at [670, 95] on icon at bounding box center [672, 93] width 5 height 6
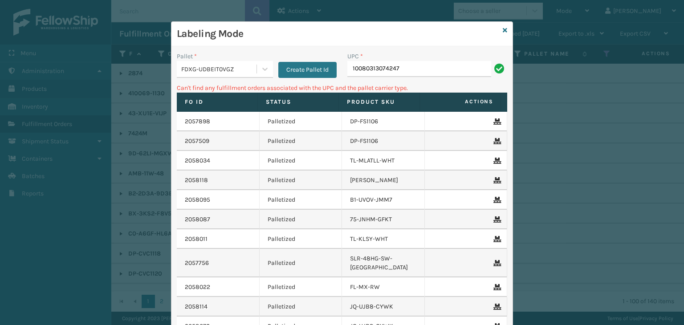
drag, startPoint x: 422, startPoint y: 67, endPoint x: 128, endPoint y: 98, distance: 295.4
click at [129, 98] on div "Labeling Mode Pallet * FDXG-UDBEIT0VGZ Create Pallet Id UPC * 10080313074247 Ca…" at bounding box center [342, 162] width 684 height 325
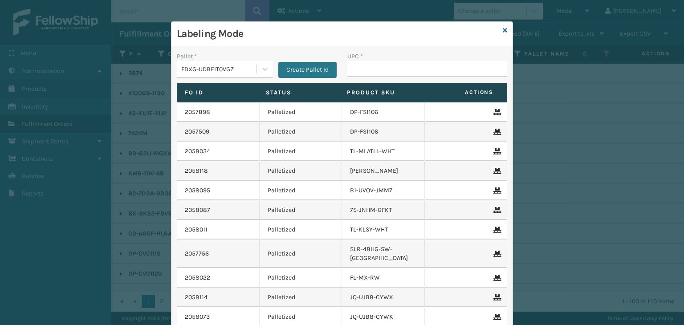
click at [504, 29] on div "Labeling Mode" at bounding box center [341, 34] width 341 height 24
click at [503, 29] on icon at bounding box center [505, 30] width 4 height 6
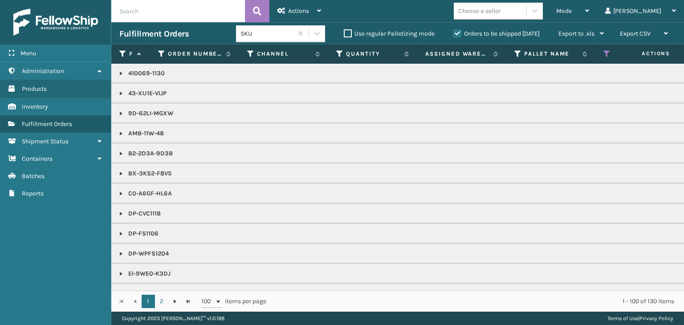
click at [500, 8] on div "Choose a seller" at bounding box center [479, 10] width 42 height 9
click at [589, 20] on div "Mode" at bounding box center [572, 11] width 33 height 22
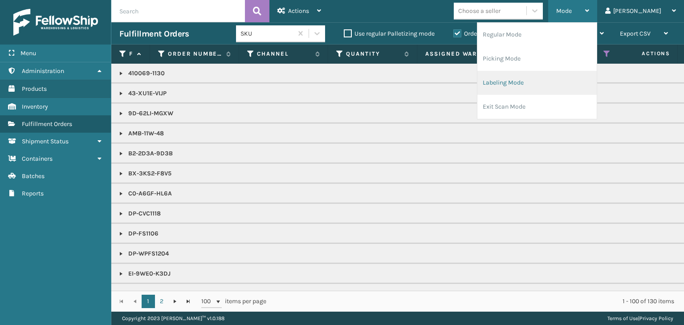
click at [587, 81] on li "Labeling Mode" at bounding box center [536, 83] width 119 height 24
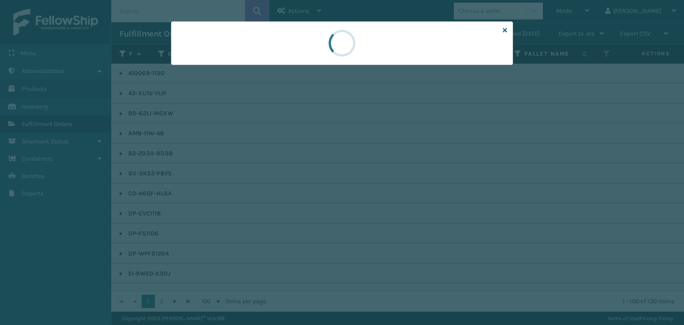
click at [212, 70] on div at bounding box center [342, 162] width 684 height 325
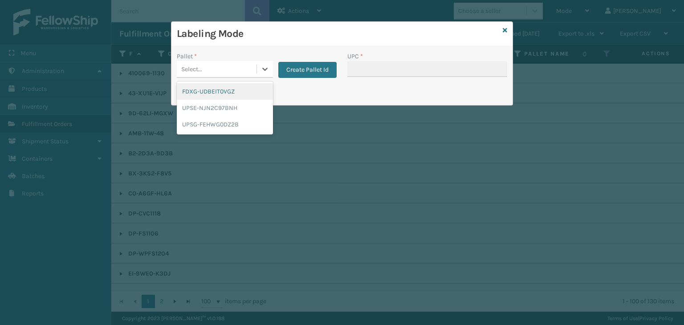
click at [212, 70] on div "Select..." at bounding box center [217, 69] width 80 height 15
click at [210, 92] on div "FDXG-UDBEIT0VGZ" at bounding box center [225, 91] width 96 height 16
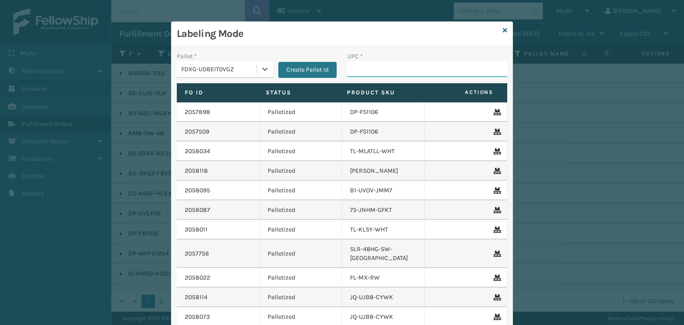
click at [363, 69] on input "UPC *" at bounding box center [427, 69] width 160 height 16
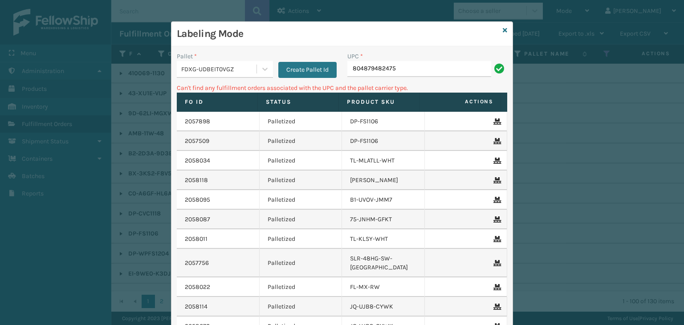
click at [223, 73] on div "FDXG-UDBEIT0VGZ" at bounding box center [217, 69] width 80 height 15
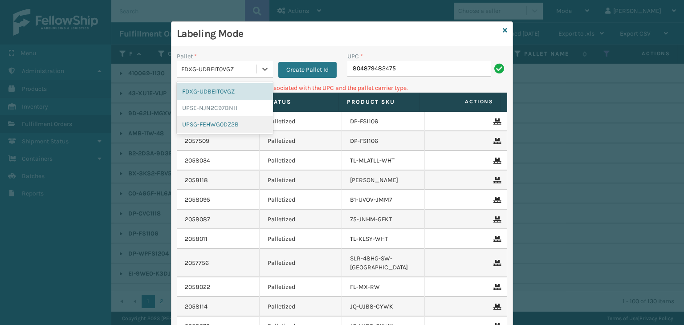
click at [234, 126] on div "UPSG-FEHWG0DZ2B" at bounding box center [225, 124] width 96 height 16
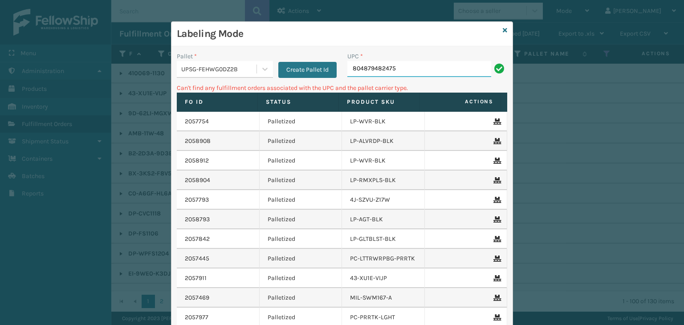
drag, startPoint x: 422, startPoint y: 72, endPoint x: 246, endPoint y: 83, distance: 176.6
click at [246, 83] on div "Pallet * UPSG-FEHWG0DZ2B Create Pallet Id UPC * 804879482475 Can't find any ful…" at bounding box center [341, 219] width 341 height 346
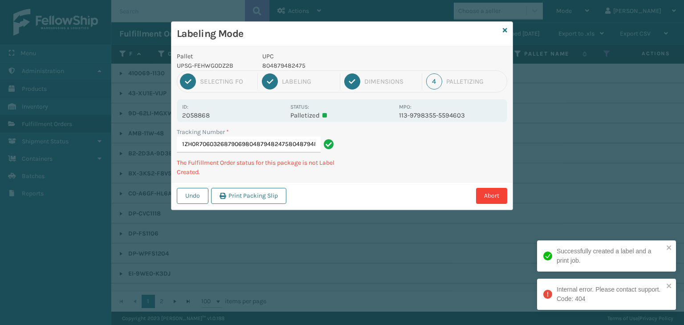
type input "1ZH0R7060326879069804879482475804879482475"
